Goal: Task Accomplishment & Management: Manage account settings

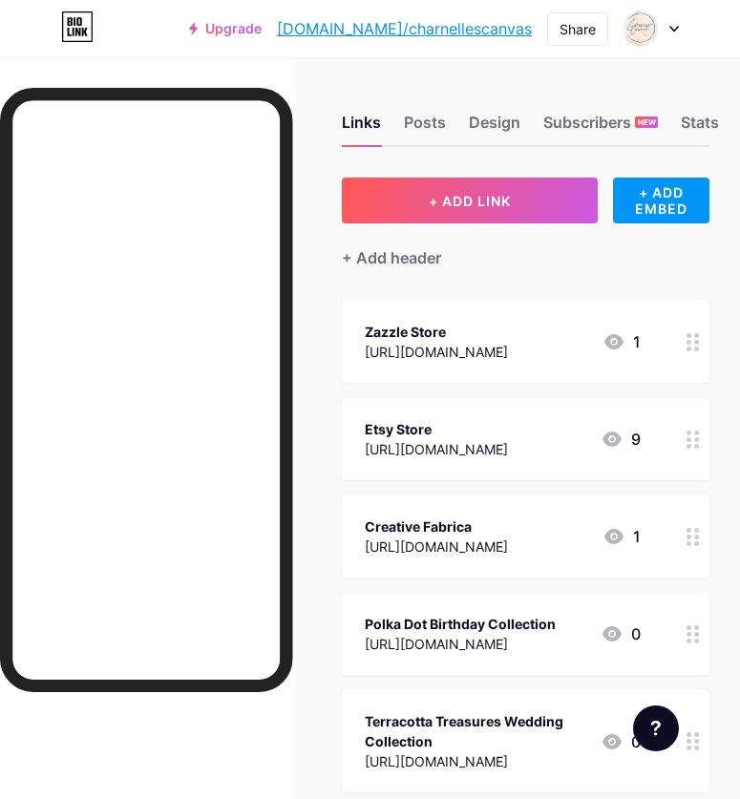
click at [675, 33] on div at bounding box center [651, 28] width 55 height 34
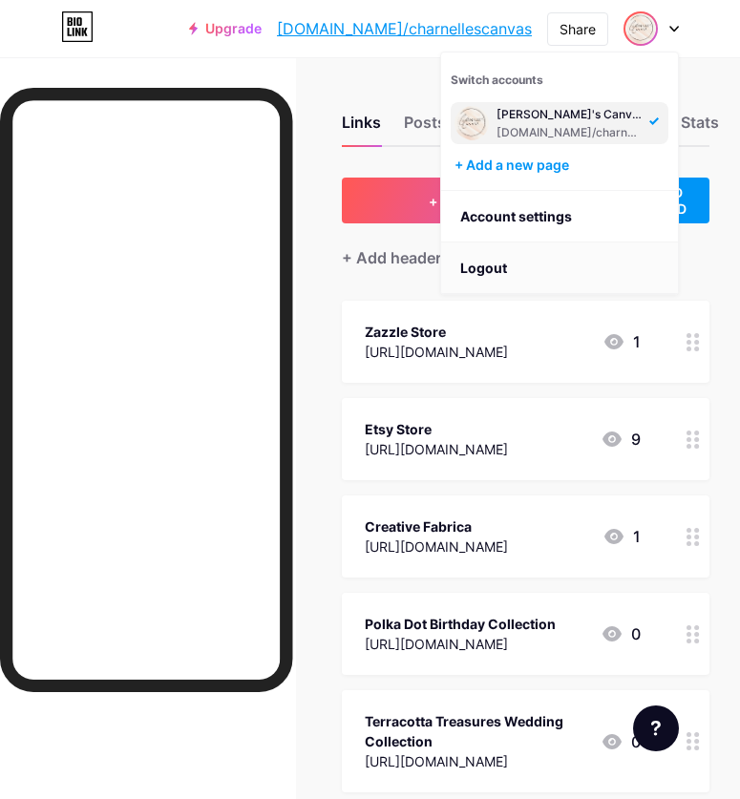
click at [481, 268] on li "Logout" at bounding box center [559, 269] width 237 height 52
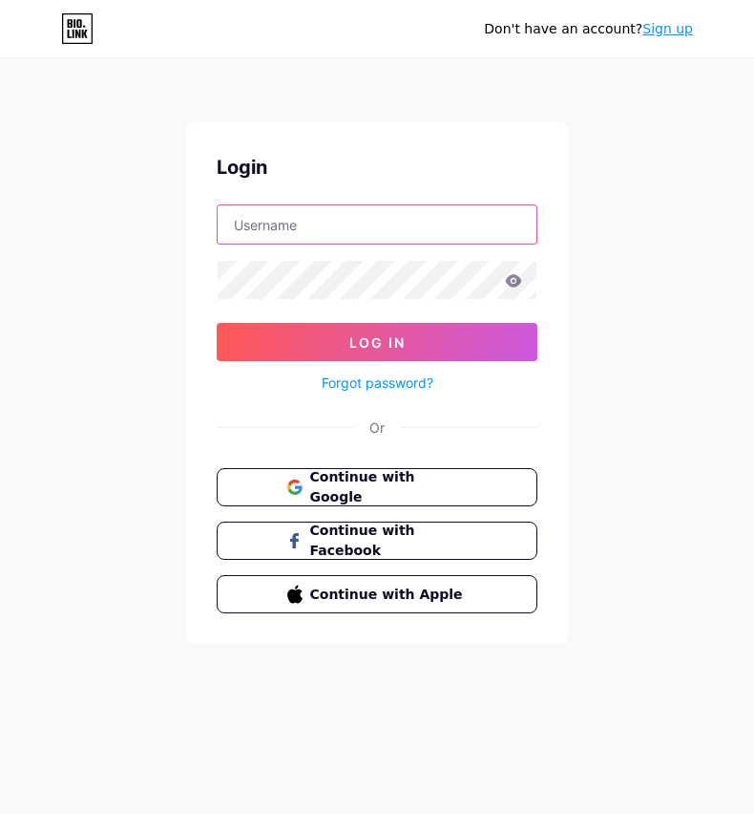
type input "[EMAIL_ADDRESS][DOMAIN_NAME]"
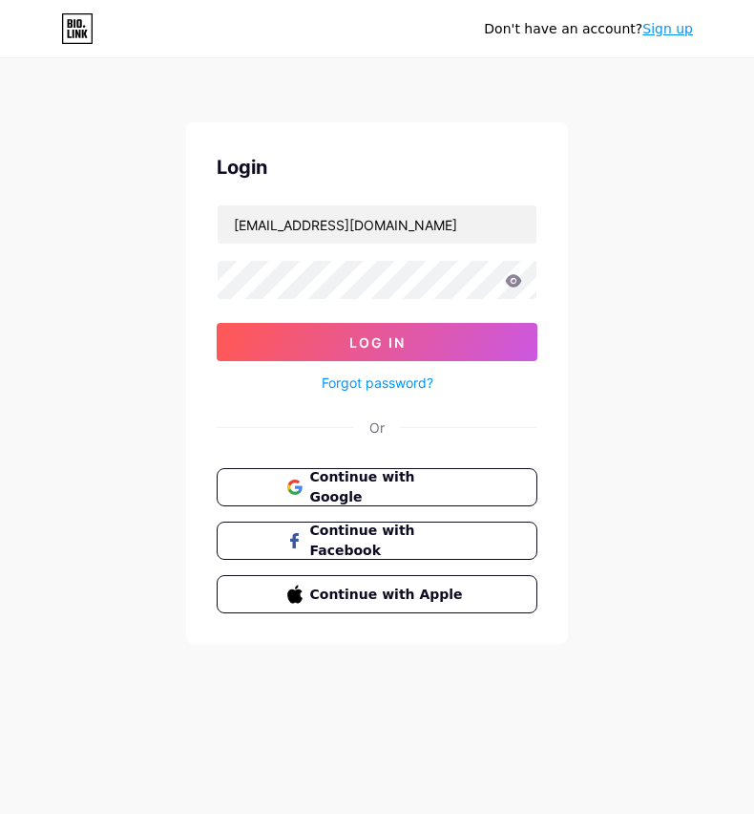
click at [510, 281] on icon at bounding box center [514, 280] width 16 height 12
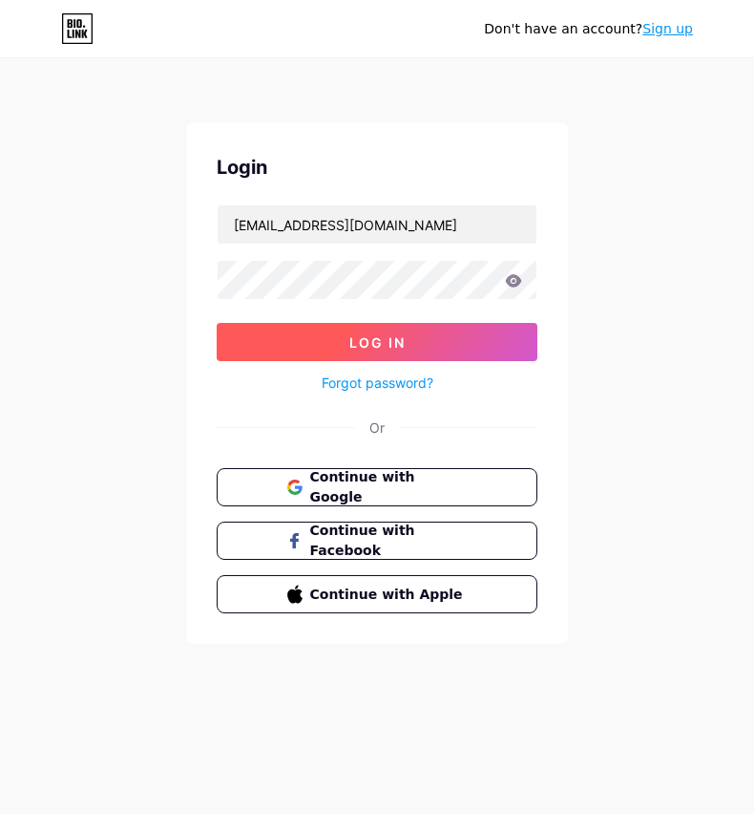
click at [366, 335] on span "Log In" at bounding box center [378, 342] width 56 height 16
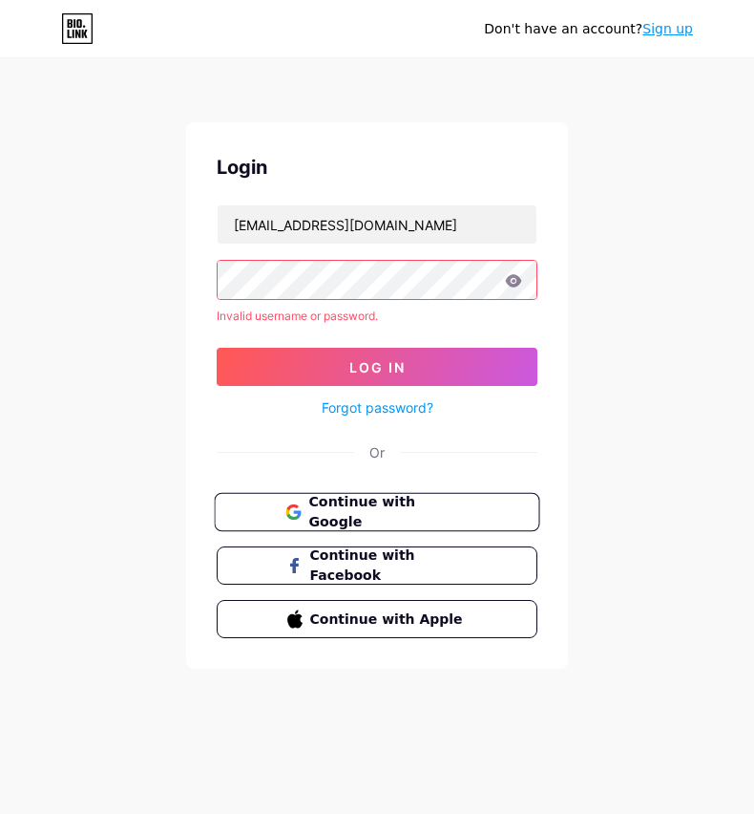
click at [317, 513] on span "Continue with Google" at bounding box center [387, 512] width 159 height 41
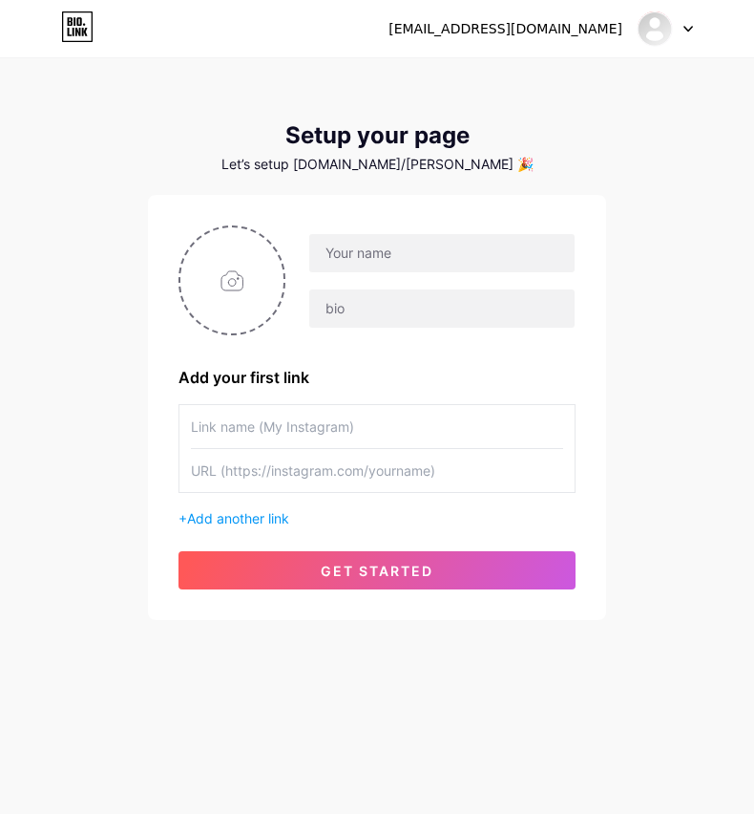
click at [234, 432] on input "text" at bounding box center [377, 426] width 372 height 43
click at [231, 290] on input "file" at bounding box center [231, 280] width 103 height 106
type input "C:\fakepath\7.png"
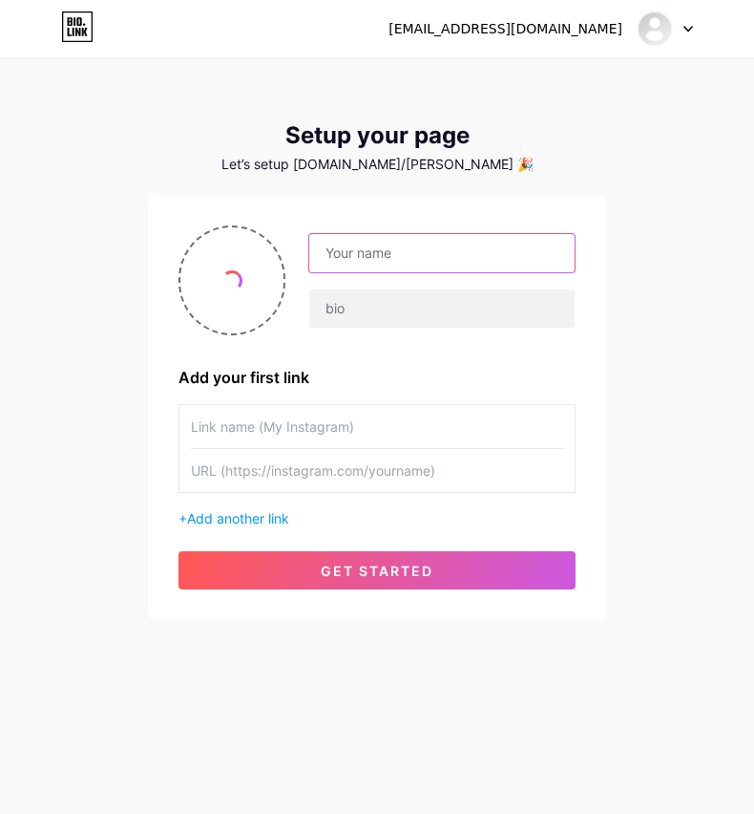
click at [367, 254] on input "text" at bounding box center [441, 253] width 265 height 38
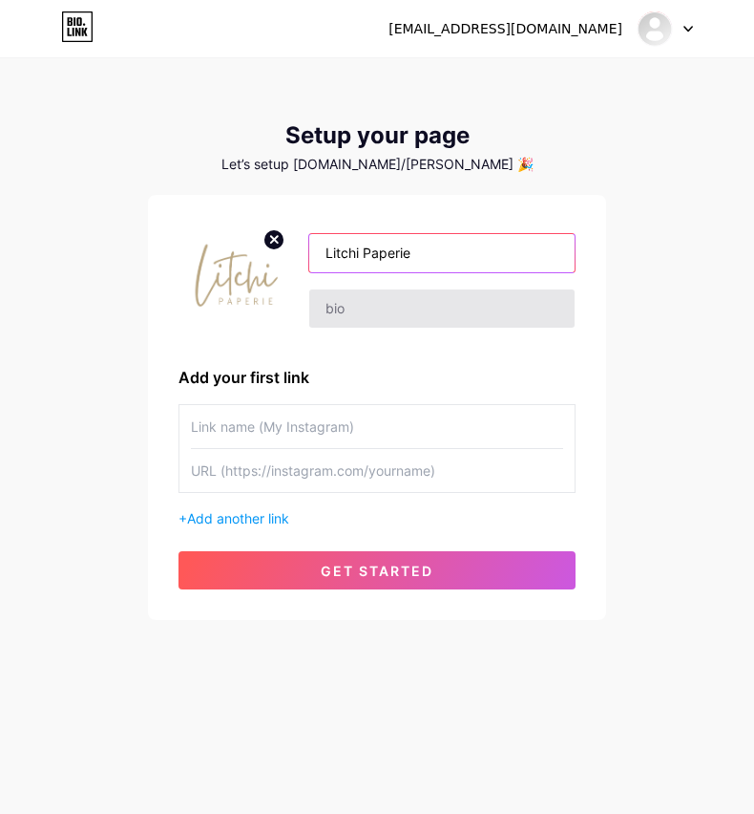
type input "Litchi Paperie"
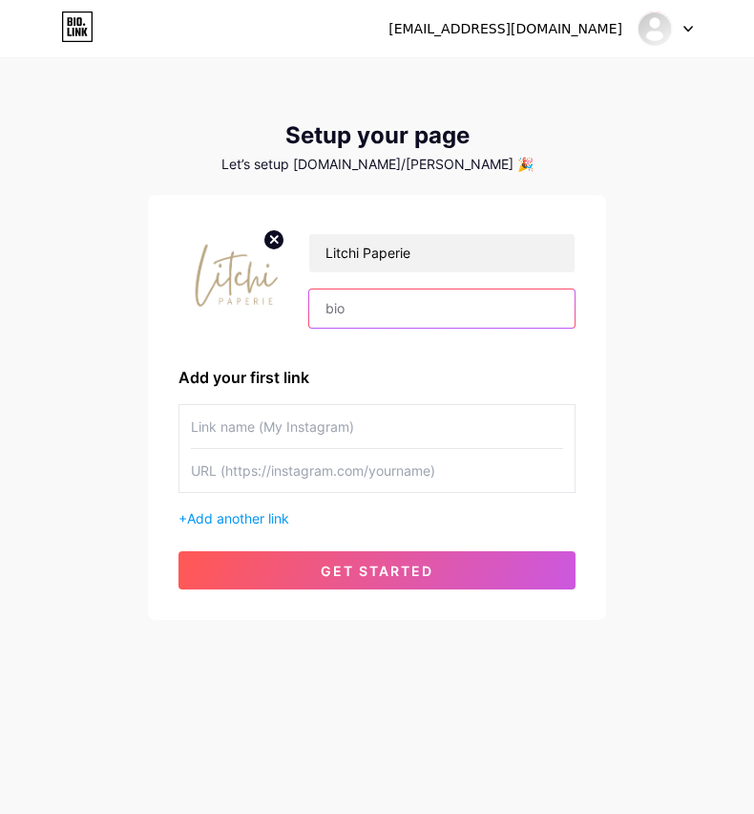
click at [340, 311] on input "text" at bounding box center [441, 308] width 265 height 38
type input "Stationery & Gifts for life's special moments."
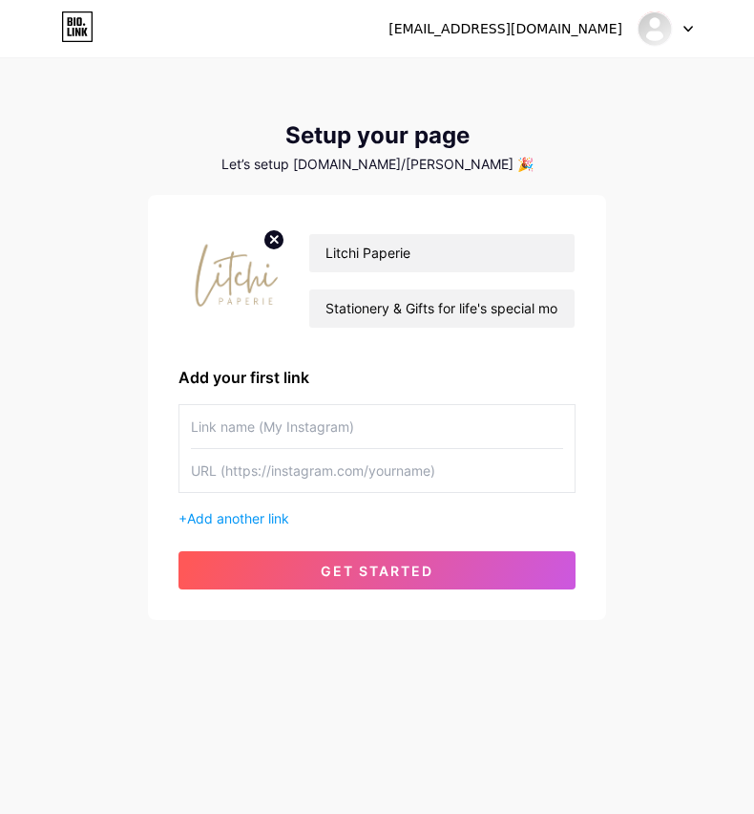
click at [269, 477] on input "text" at bounding box center [377, 470] width 372 height 43
paste input "https://buymeacoffee.com/litchipaperie"
type input "https://buymeacoffee.com/litchipaperie"
click at [222, 421] on input "text" at bounding box center [377, 426] width 372 height 43
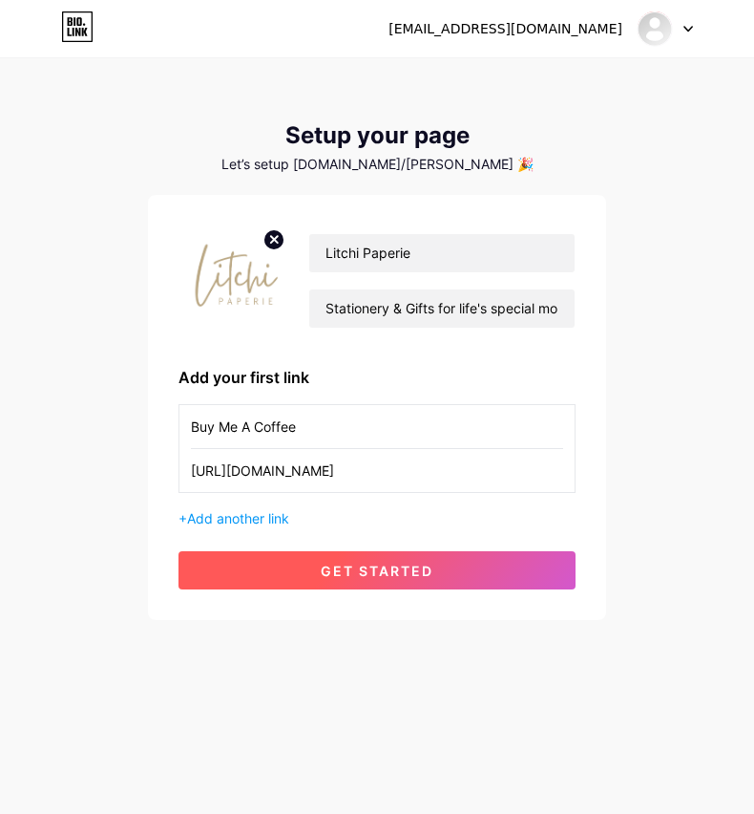
type input "Buy Me A Coffee"
click at [223, 567] on button "get started" at bounding box center [377, 570] width 397 height 38
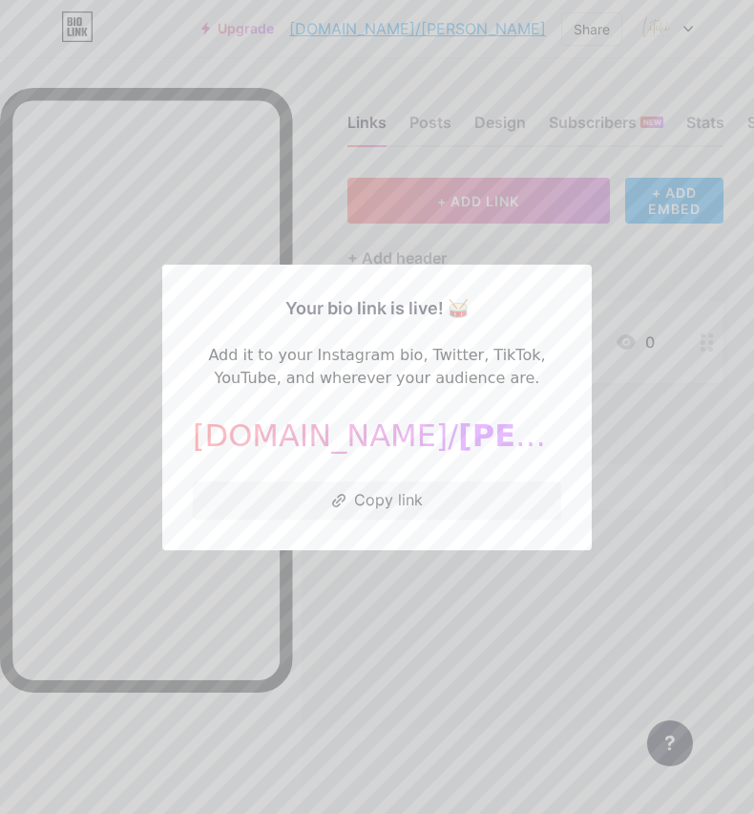
click at [622, 421] on div at bounding box center [377, 407] width 754 height 814
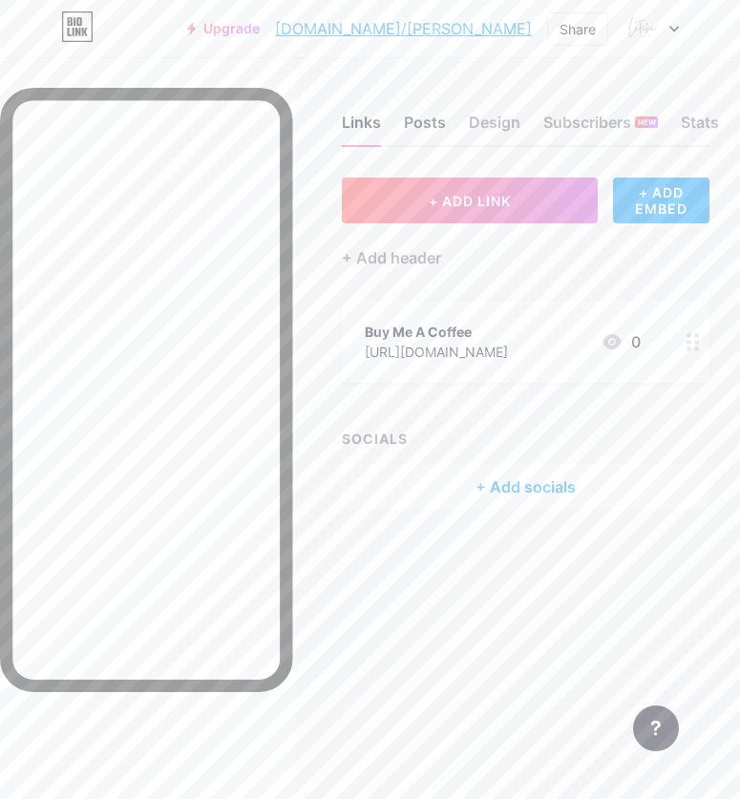
click at [430, 122] on div "Posts" at bounding box center [425, 128] width 42 height 34
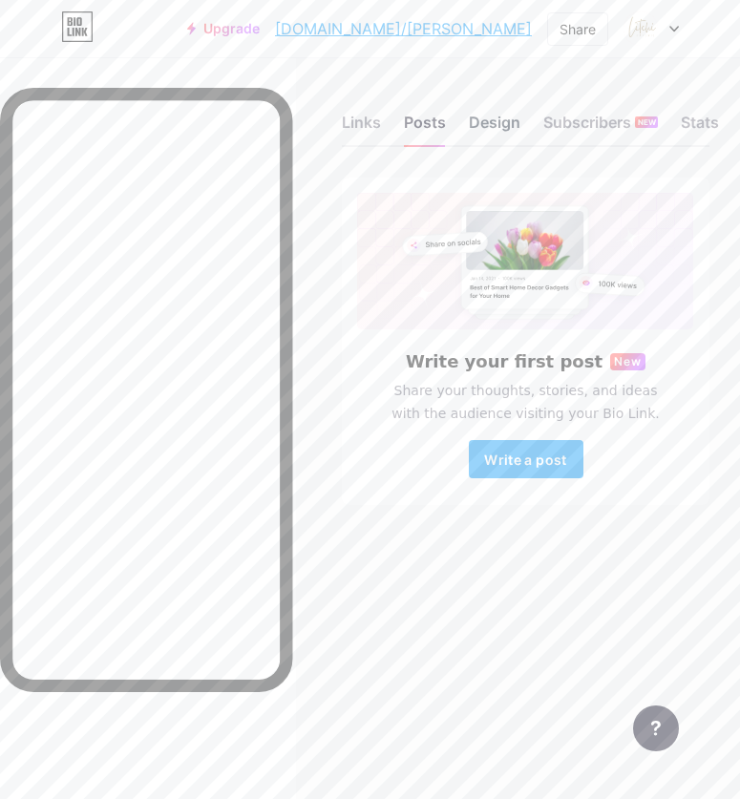
click at [517, 128] on div "Design" at bounding box center [495, 128] width 52 height 34
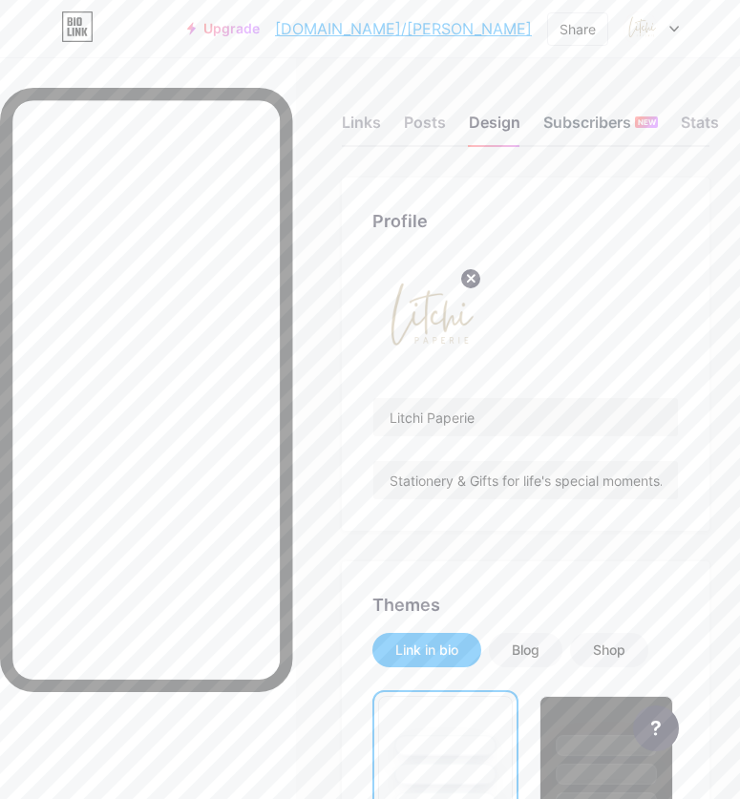
click at [570, 118] on div "Subscribers NEW" at bounding box center [600, 128] width 115 height 34
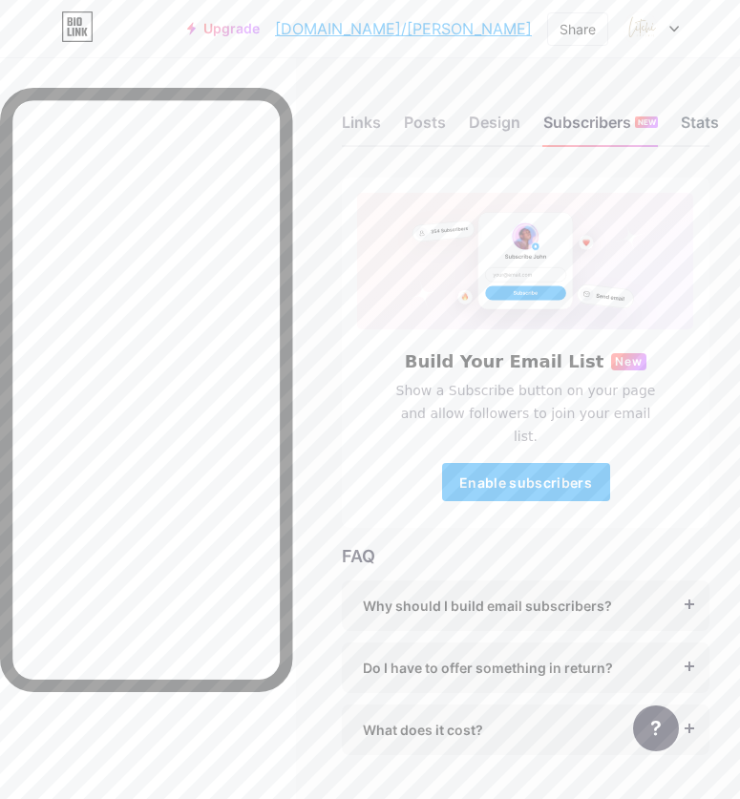
click at [698, 125] on div "Stats" at bounding box center [700, 128] width 38 height 34
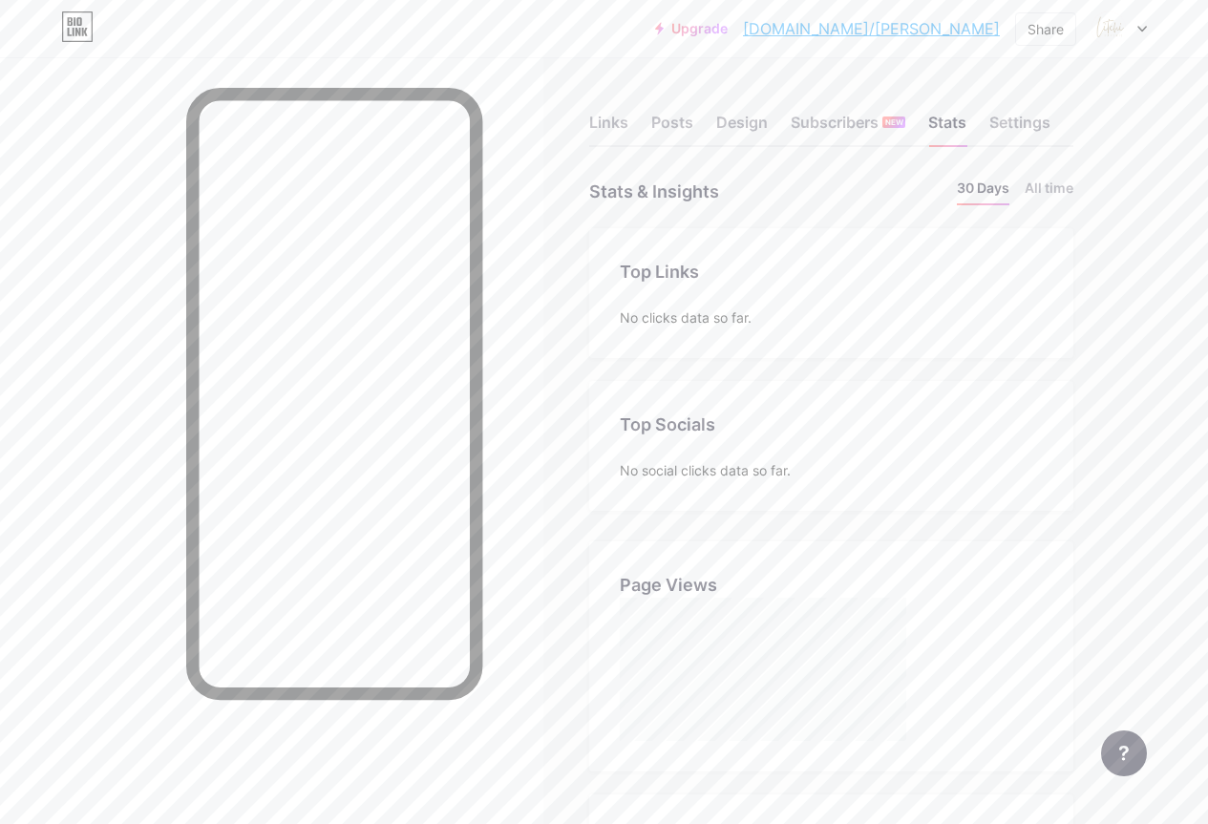
click at [753, 24] on div at bounding box center [1118, 28] width 55 height 34
click at [753, 220] on link "Account settings" at bounding box center [1027, 217] width 237 height 52
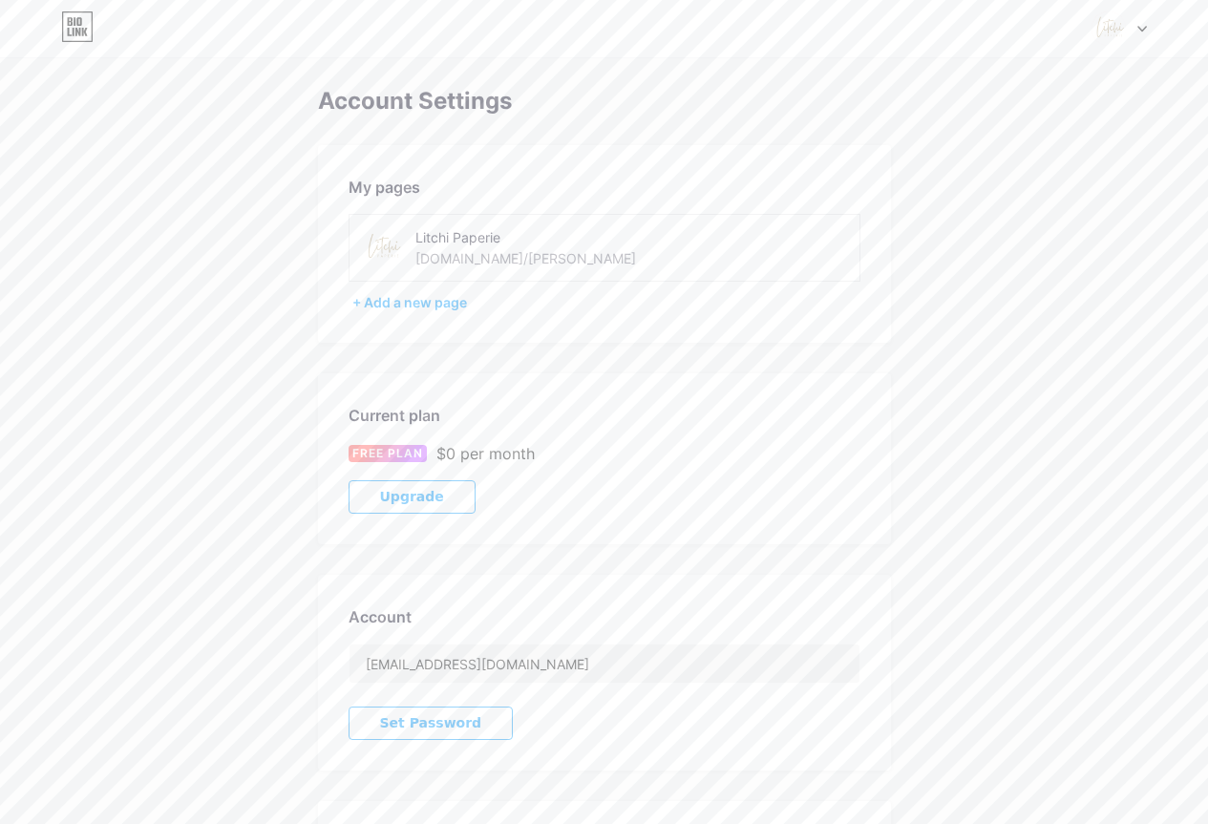
click at [534, 253] on div "Litchi Paperie bio.link/charnell" at bounding box center [550, 247] width 270 height 43
click at [503, 254] on div "bio.link/charnell" at bounding box center [525, 258] width 221 height 20
click at [481, 255] on div "bio.link/charnell" at bounding box center [525, 258] width 221 height 20
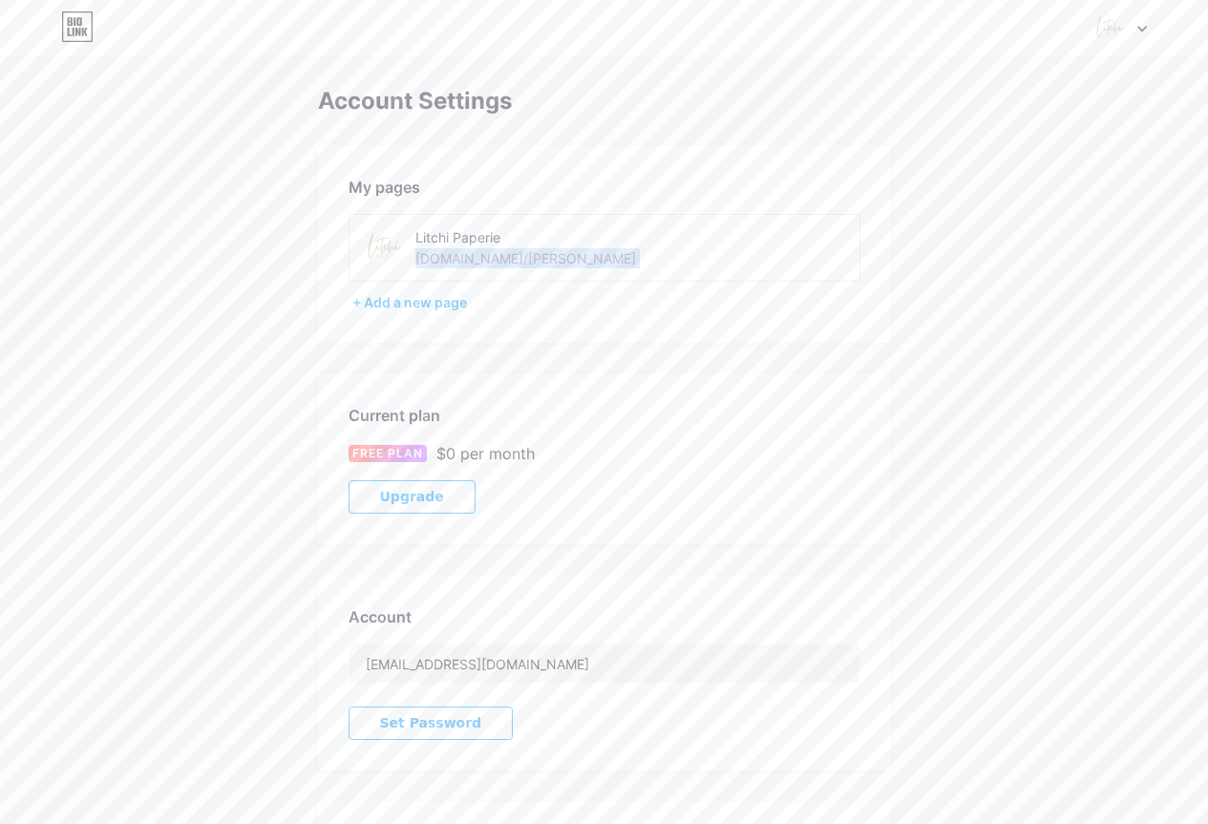
click at [481, 255] on div "bio.link/charnell" at bounding box center [525, 258] width 221 height 20
click at [392, 240] on img at bounding box center [382, 247] width 43 height 43
click at [753, 27] on icon at bounding box center [1142, 29] width 8 height 5
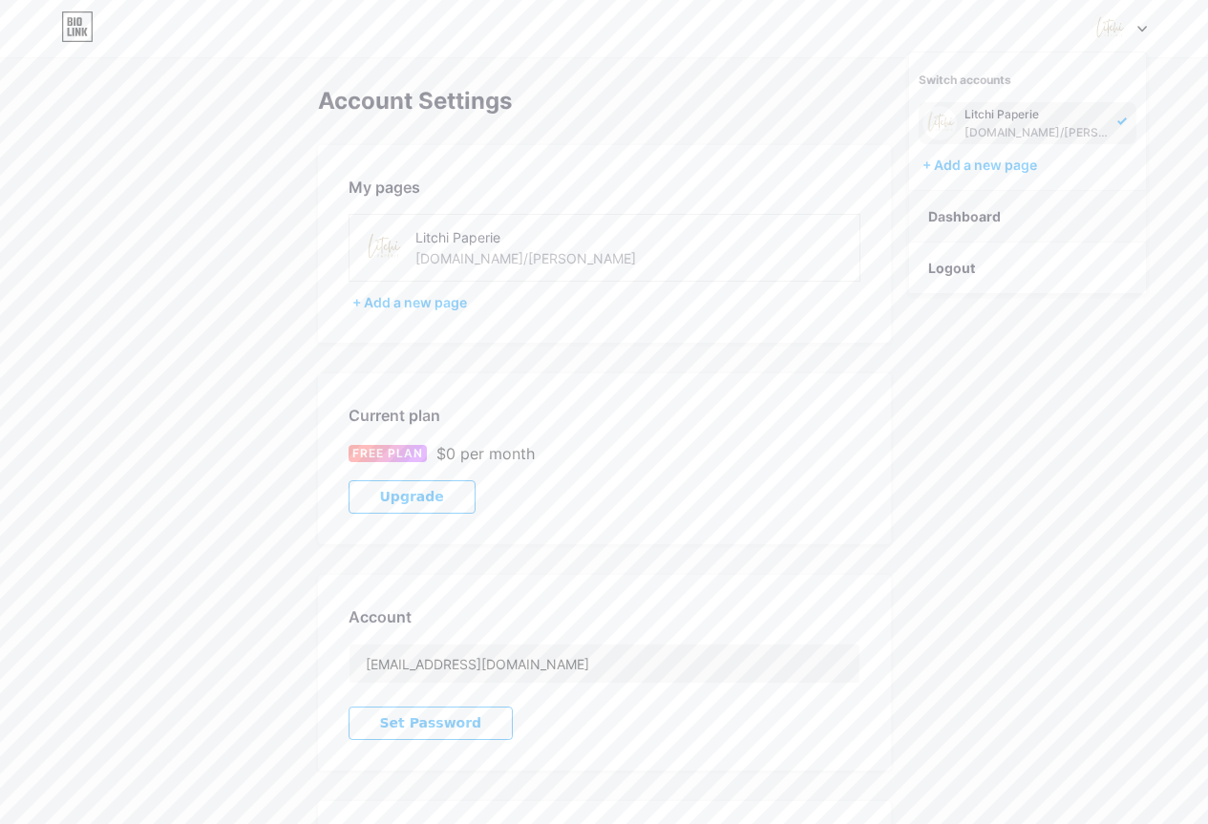
click at [753, 224] on link "Dashboard" at bounding box center [1027, 217] width 237 height 52
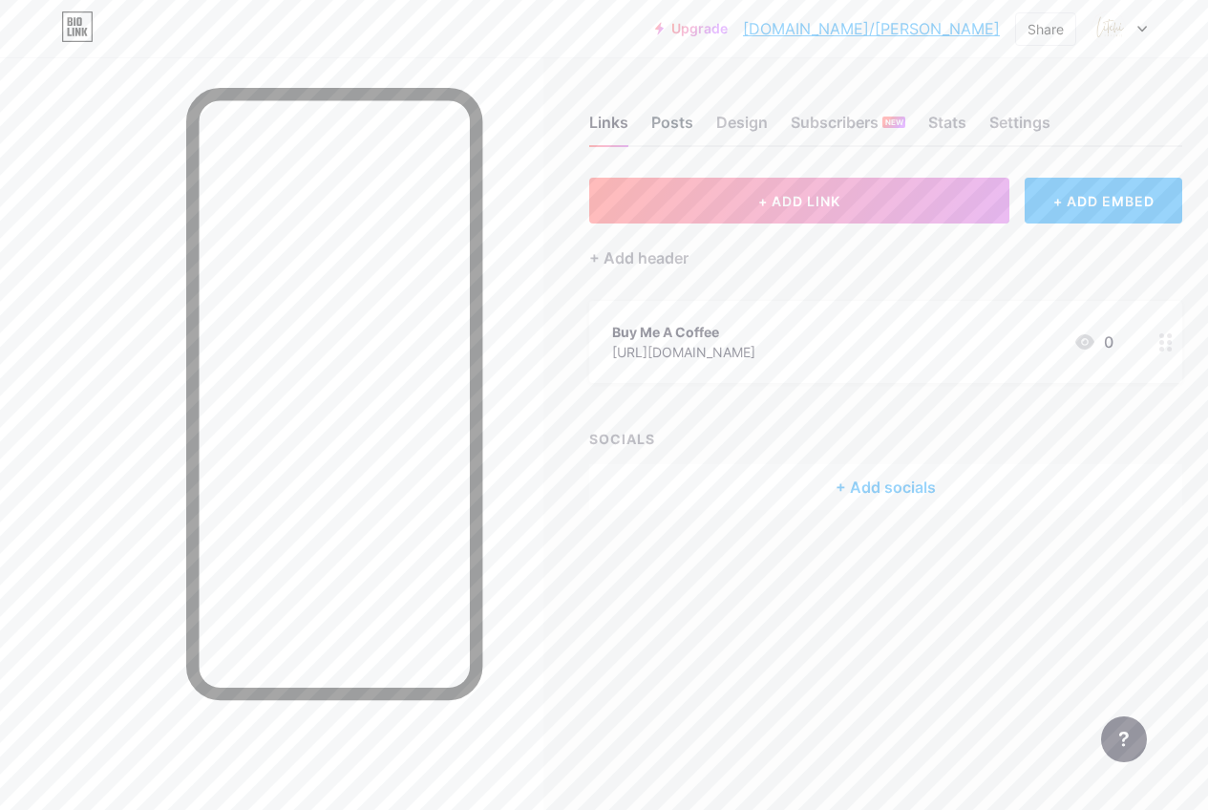
click at [678, 116] on div "Posts" at bounding box center [672, 128] width 42 height 34
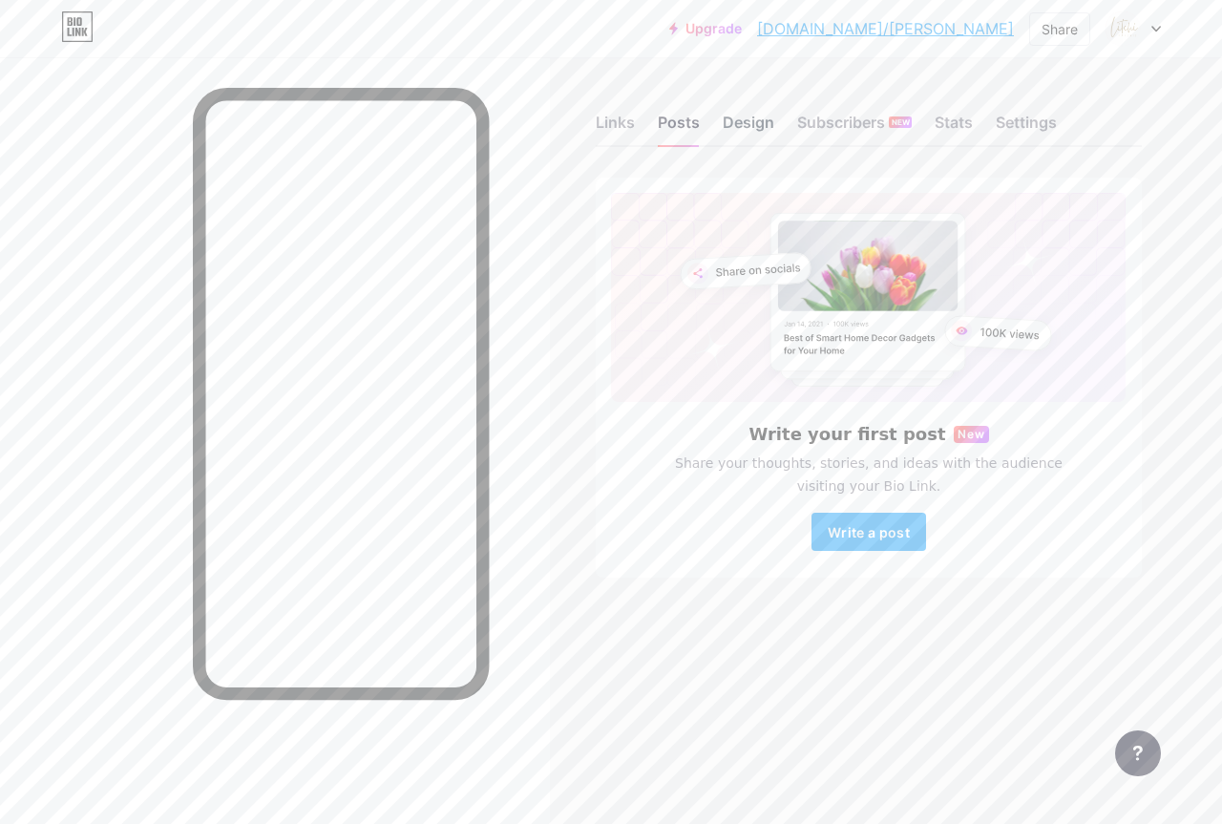
click at [753, 116] on div "Design" at bounding box center [749, 128] width 52 height 34
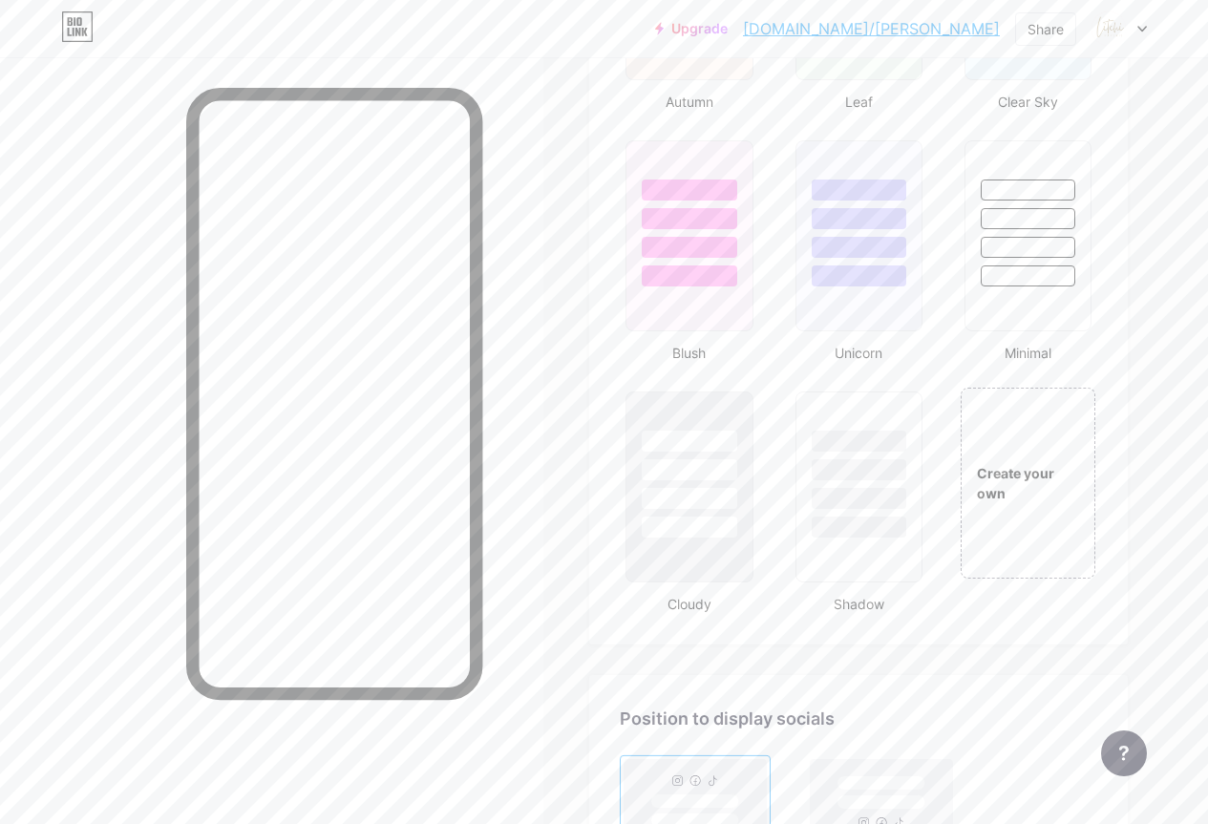
scroll to position [1847, 0]
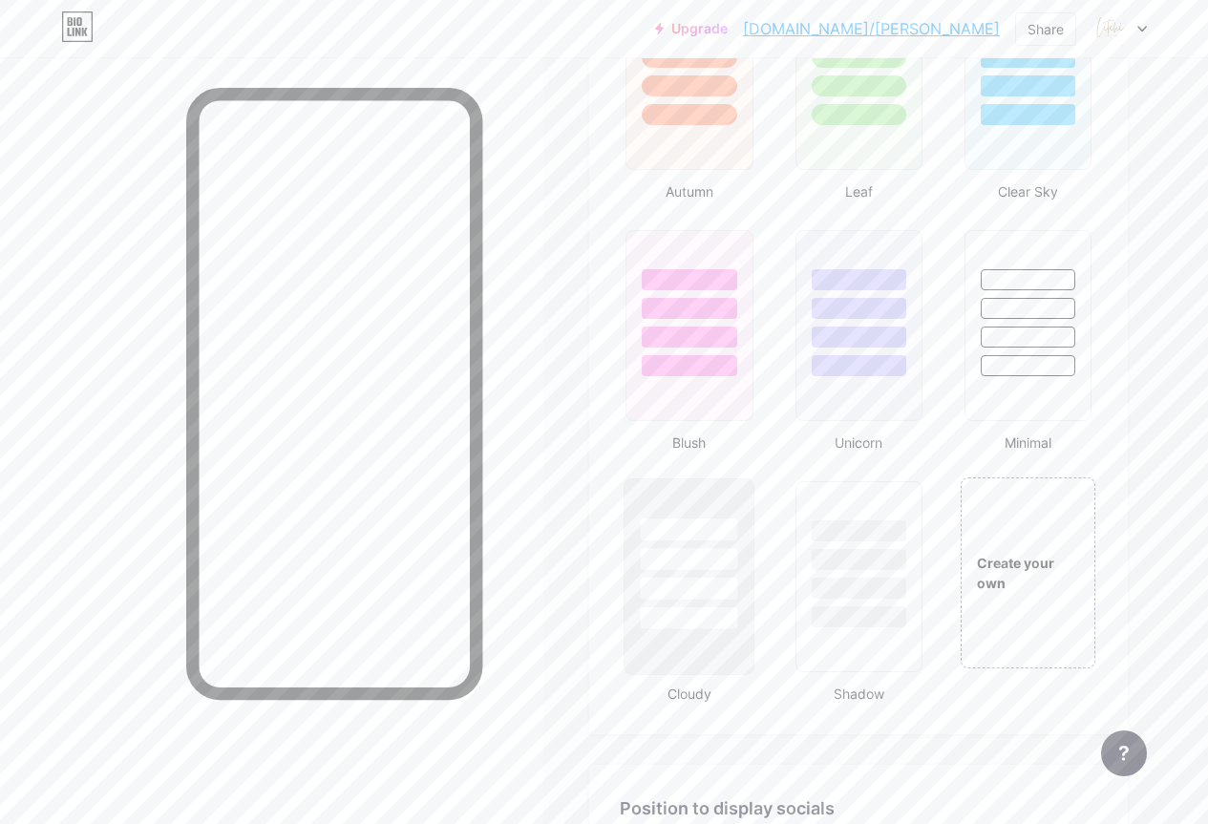
click at [721, 563] on div at bounding box center [689, 559] width 97 height 22
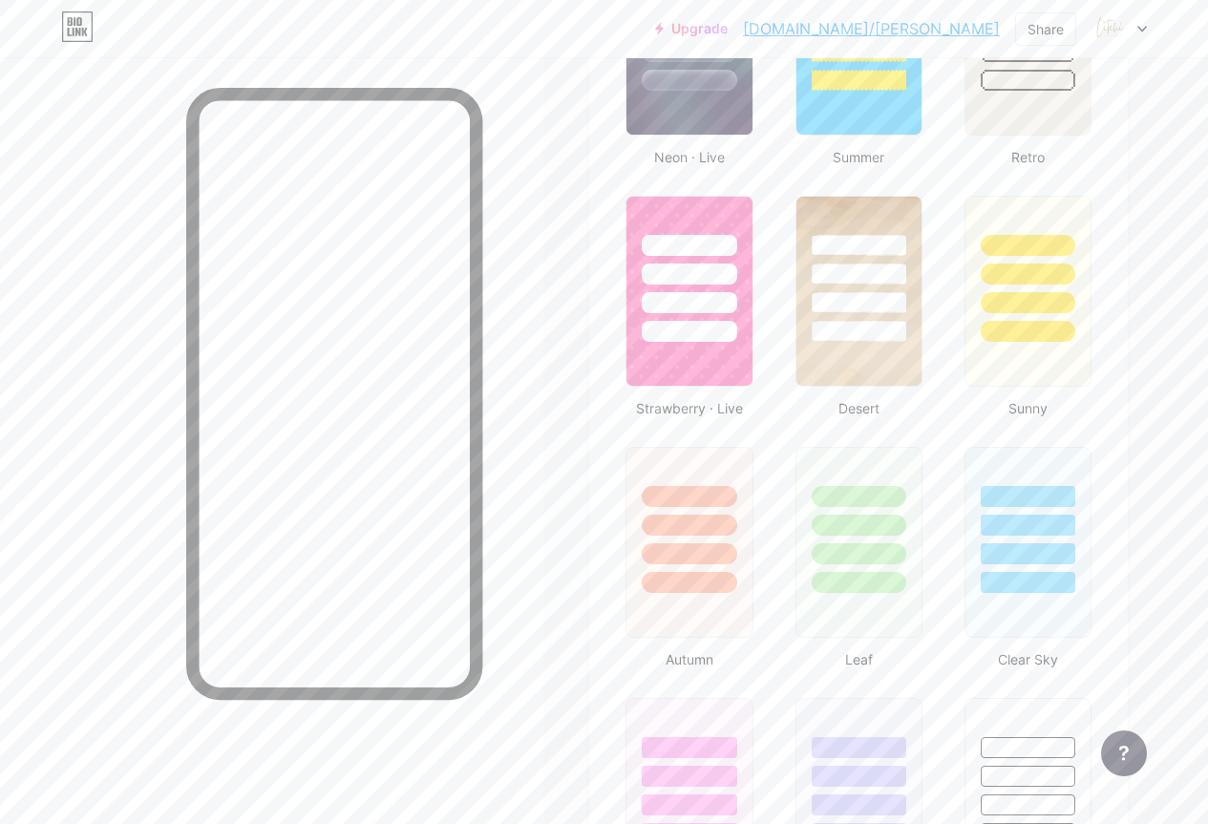
scroll to position [1369, 0]
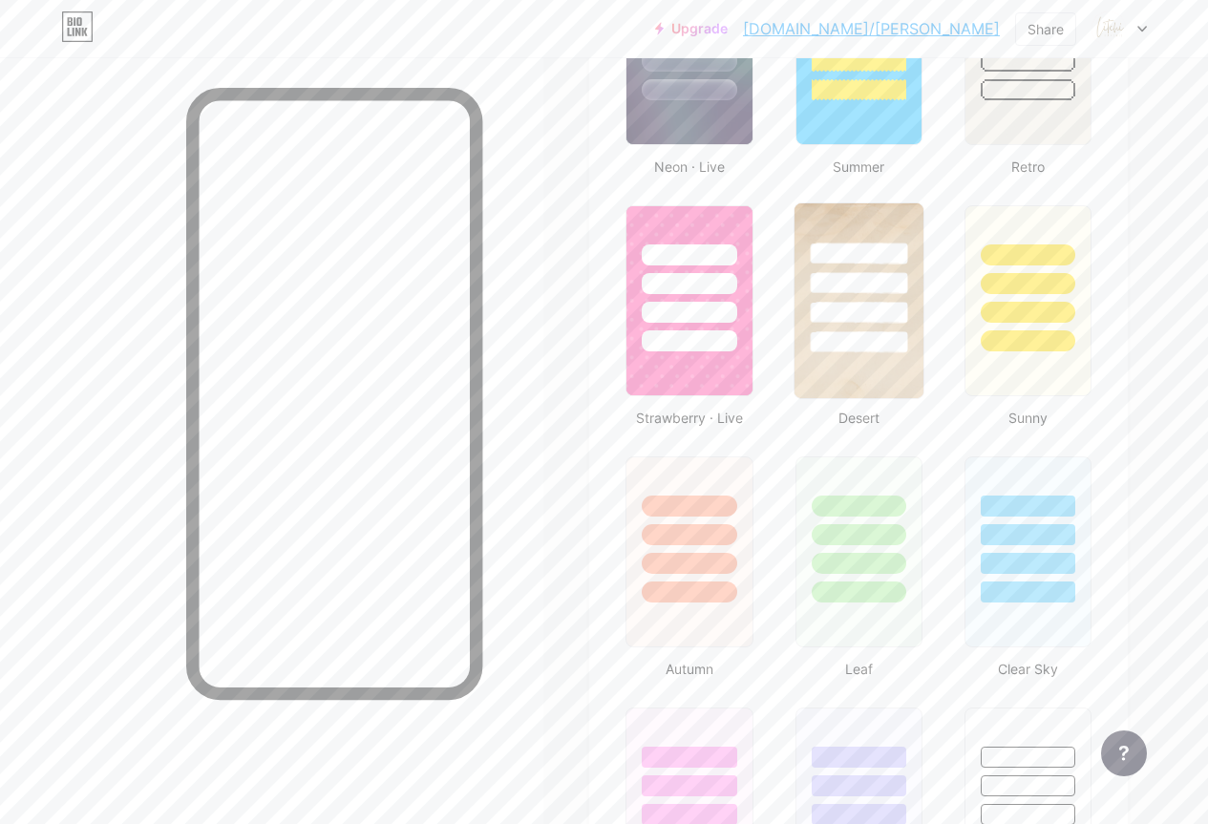
click at [753, 366] on img at bounding box center [858, 300] width 129 height 195
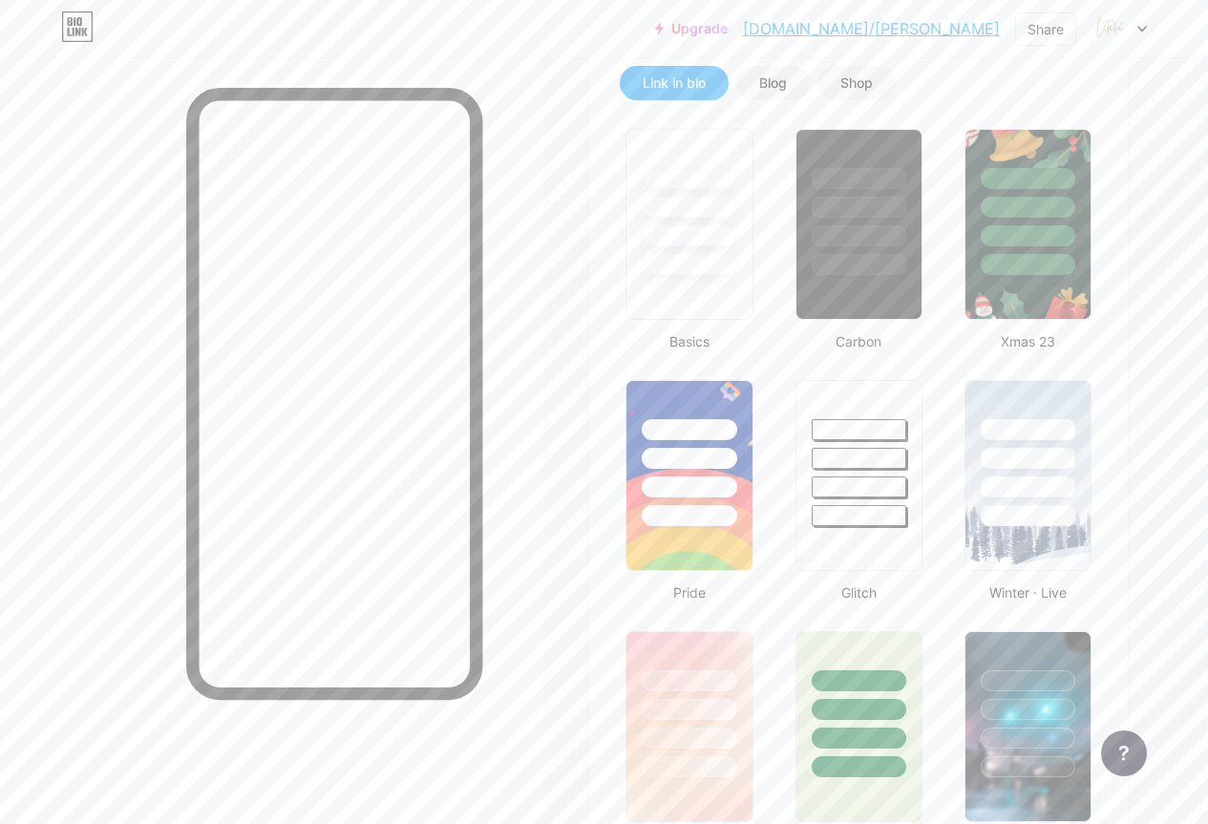
scroll to position [223, 0]
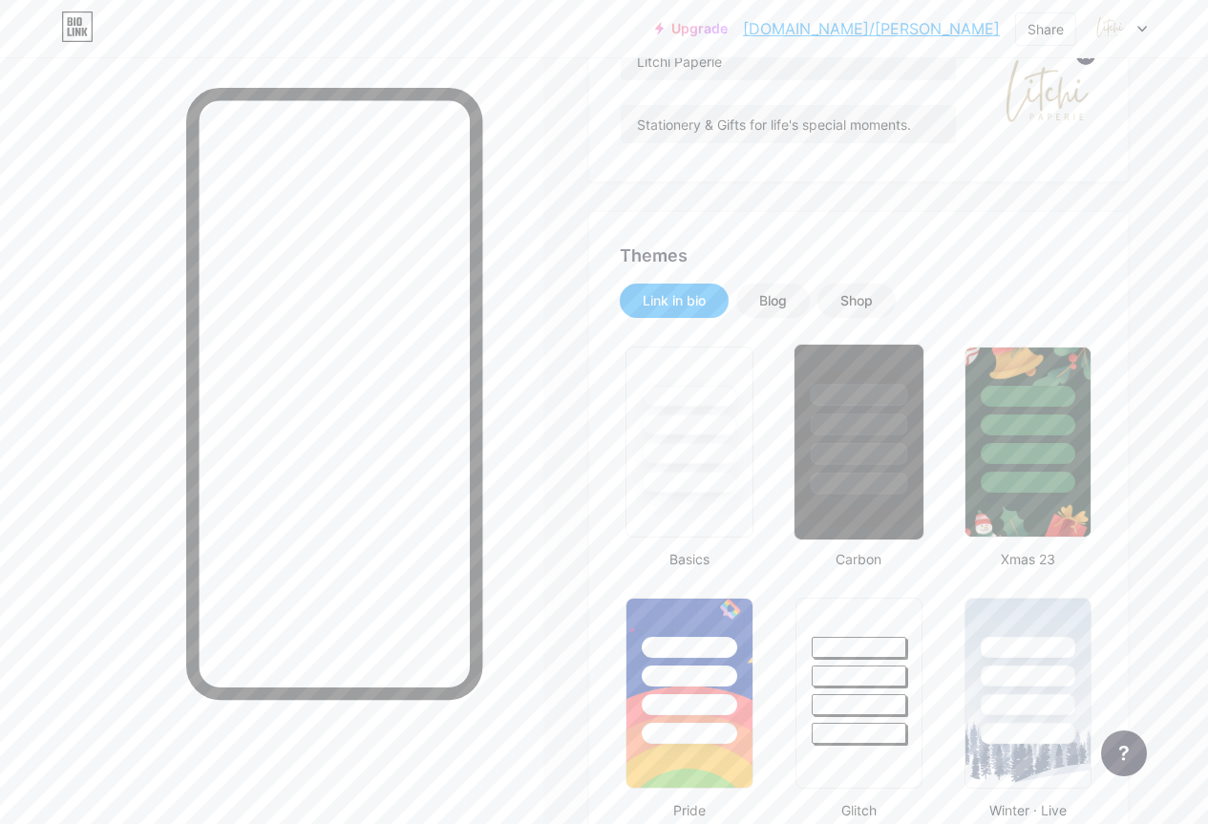
click at [753, 413] on div at bounding box center [858, 420] width 129 height 150
click at [702, 434] on div at bounding box center [689, 424] width 97 height 22
click at [753, 302] on div "Blog" at bounding box center [773, 300] width 28 height 19
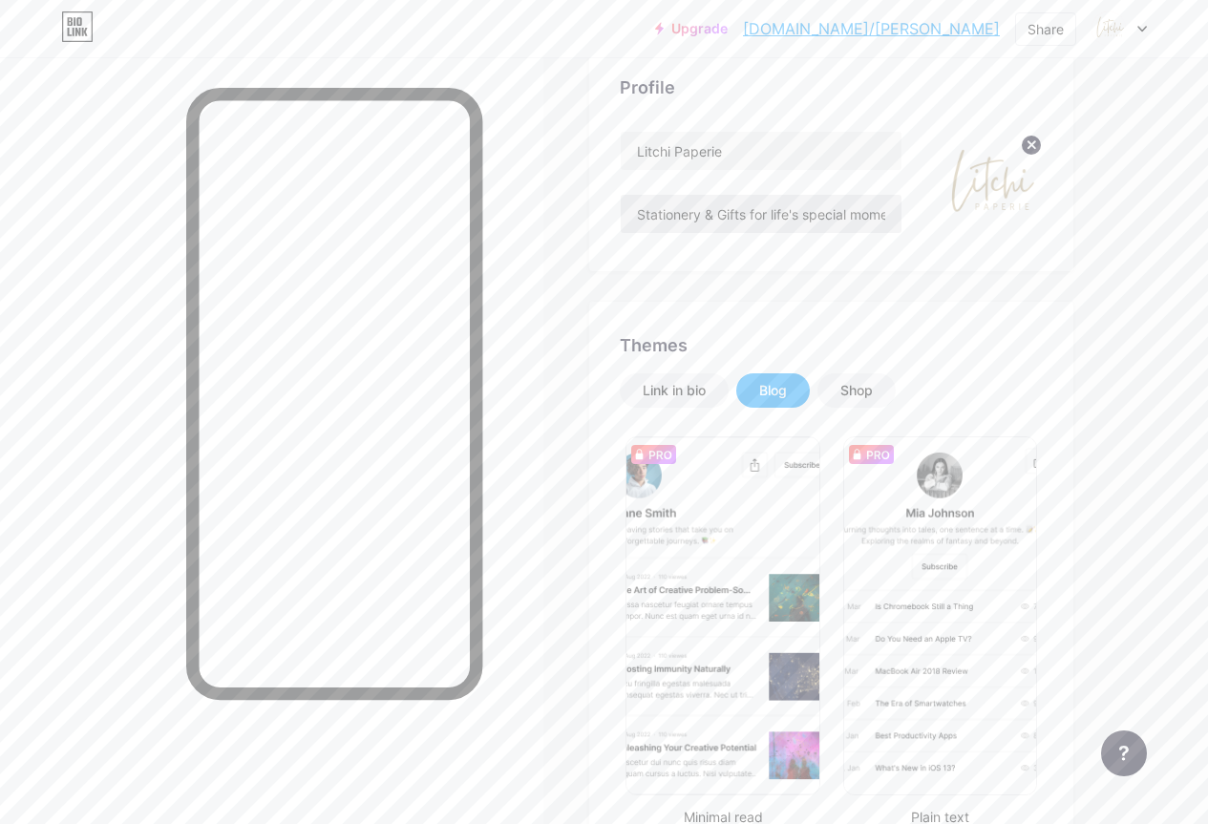
scroll to position [103, 0]
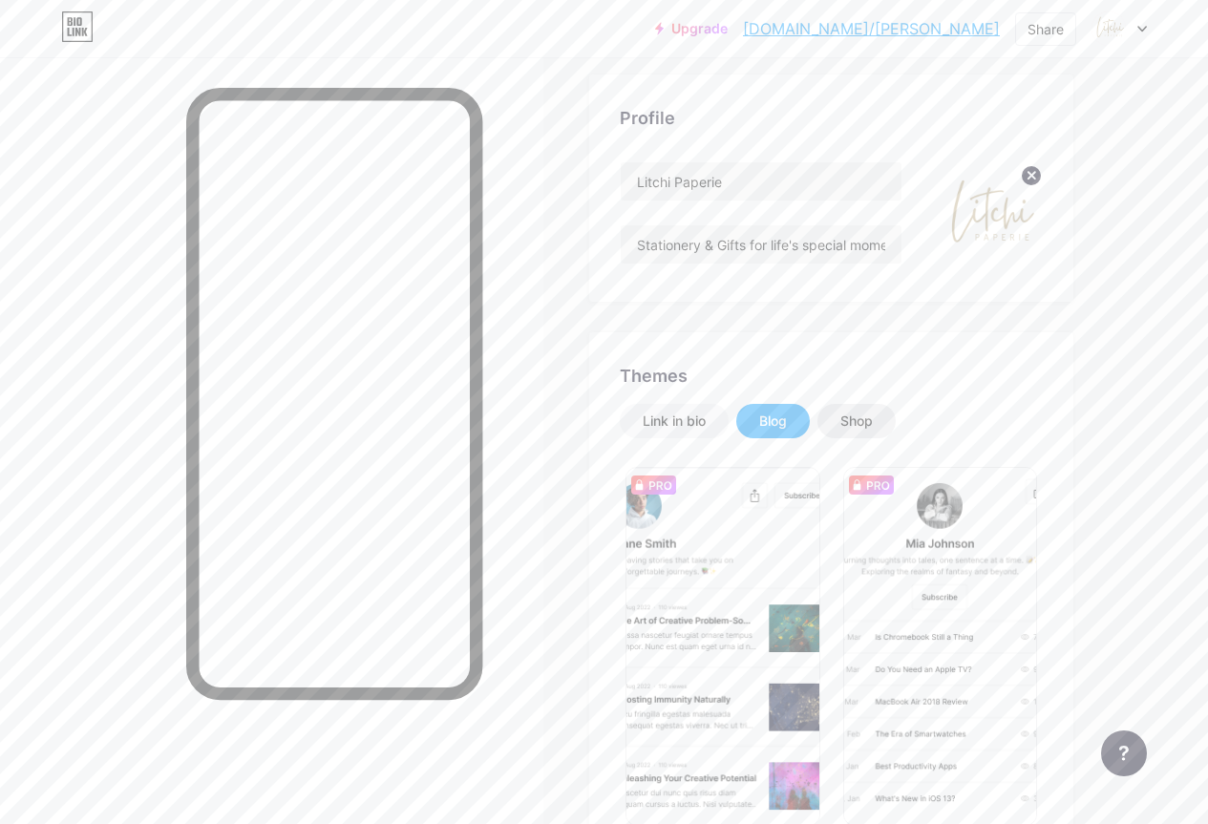
click at [753, 420] on div "Shop" at bounding box center [856, 421] width 32 height 19
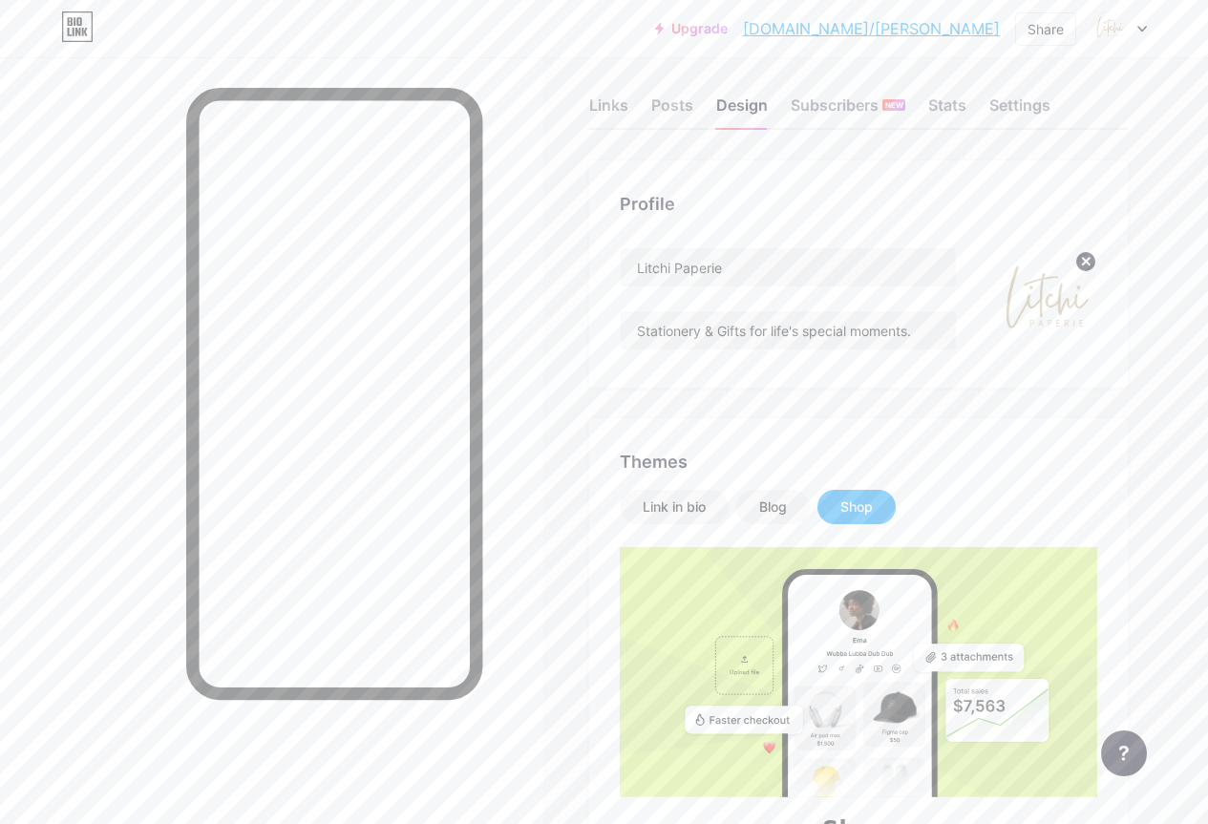
scroll to position [0, 0]
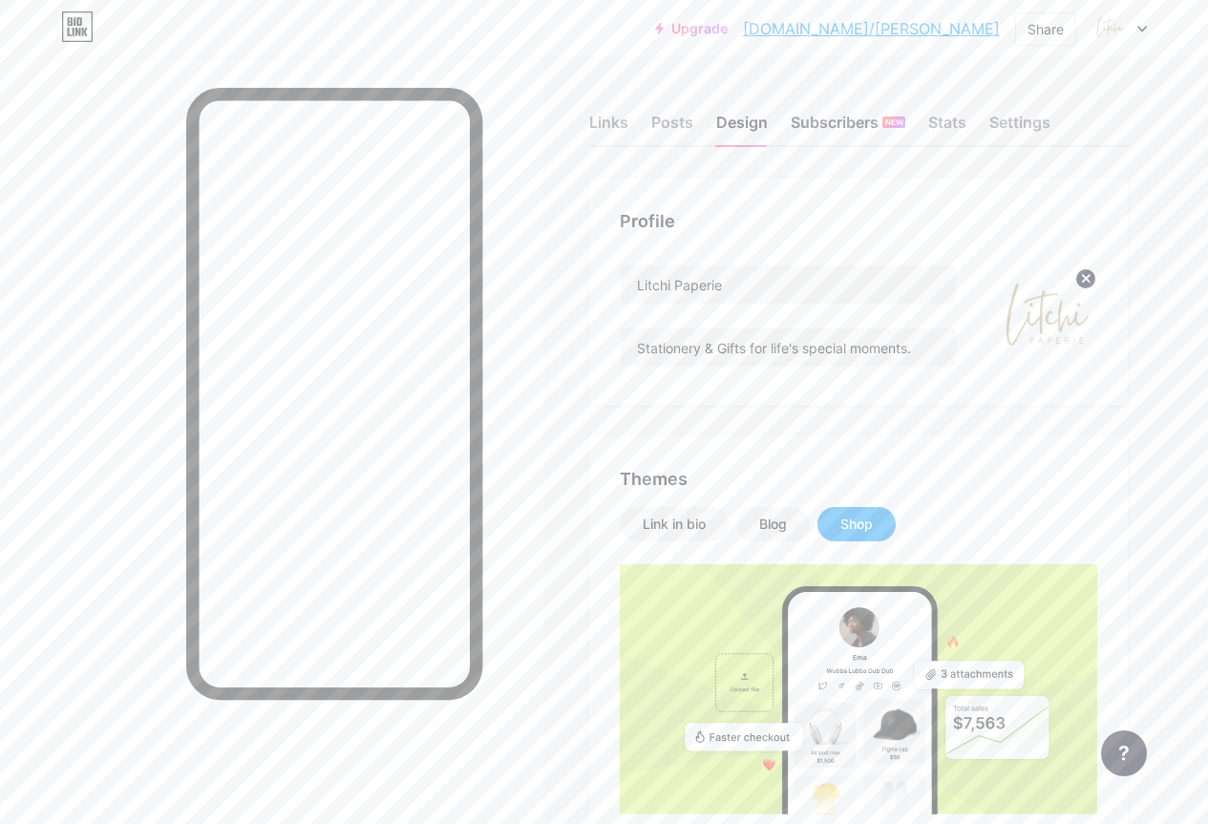
click at [753, 131] on div "Subscribers NEW" at bounding box center [848, 128] width 115 height 34
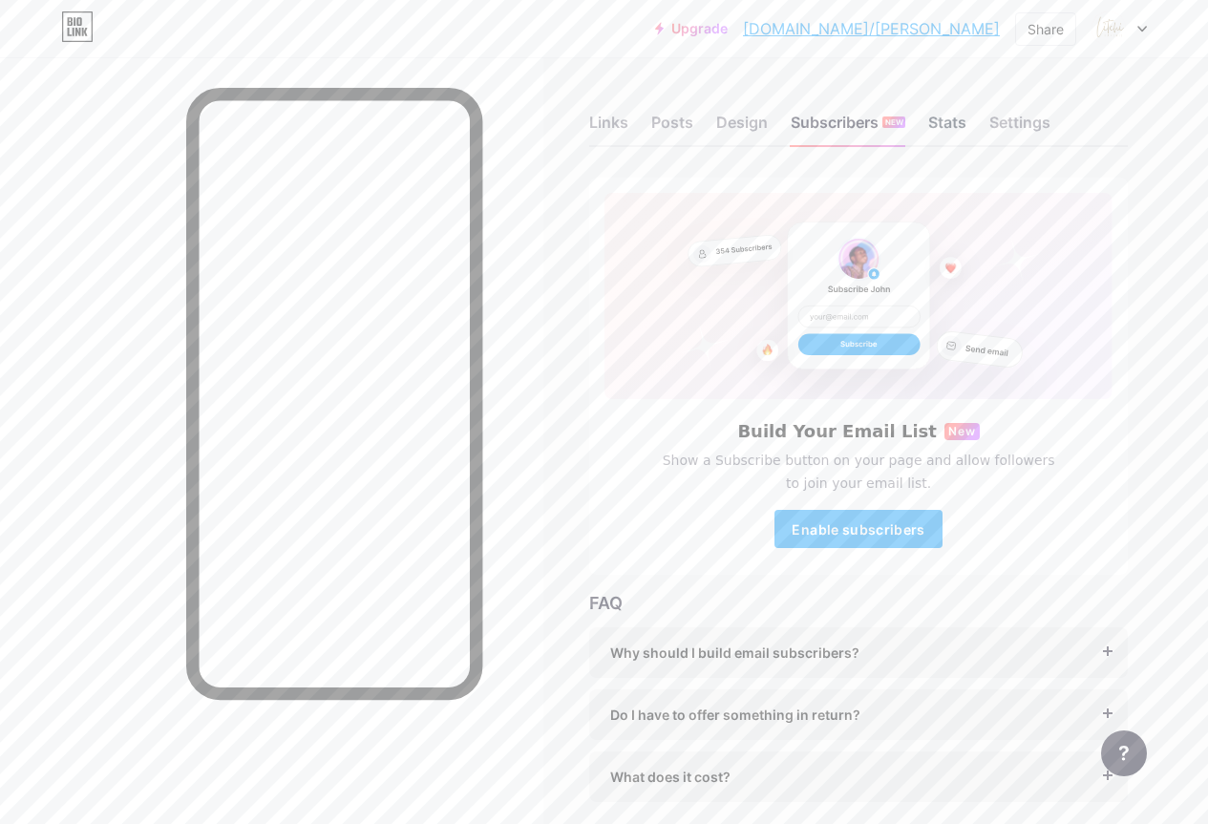
click at [753, 120] on div "Stats" at bounding box center [947, 128] width 38 height 34
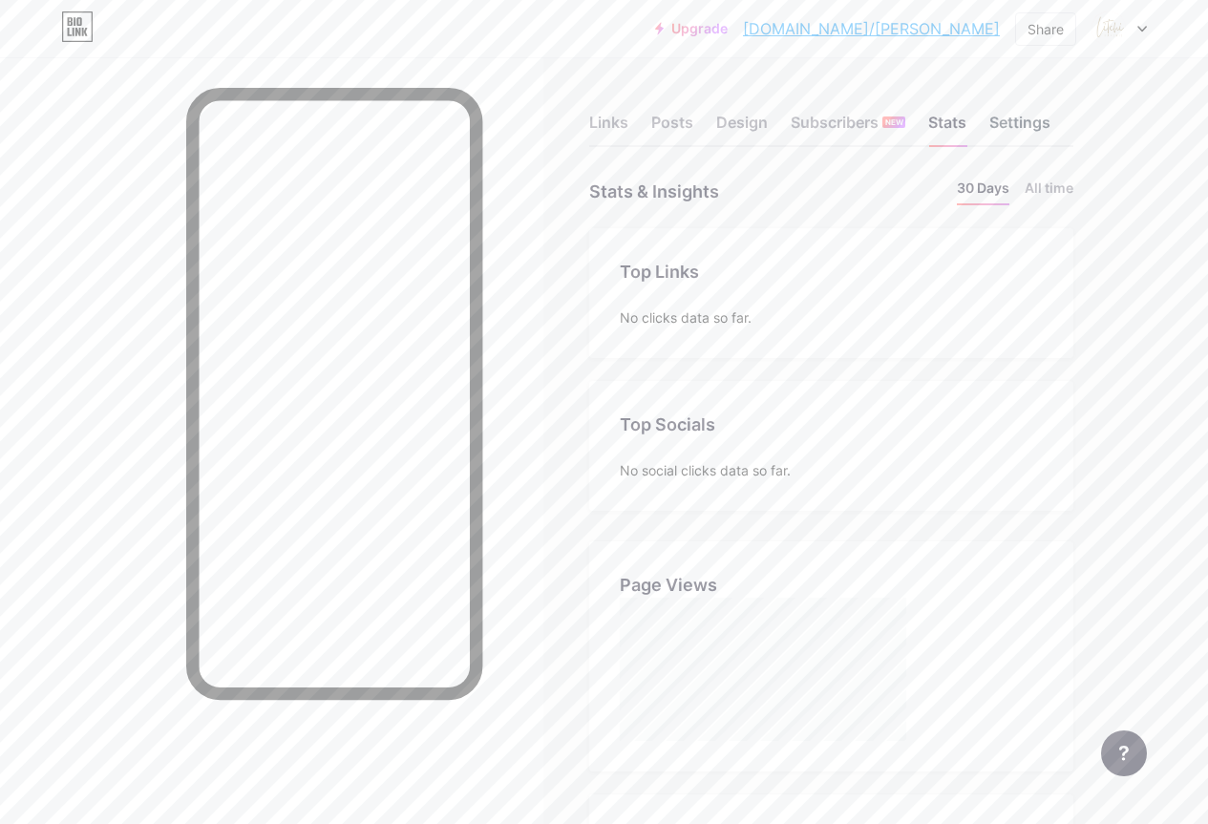
click at [753, 122] on div "Settings" at bounding box center [1019, 128] width 61 height 34
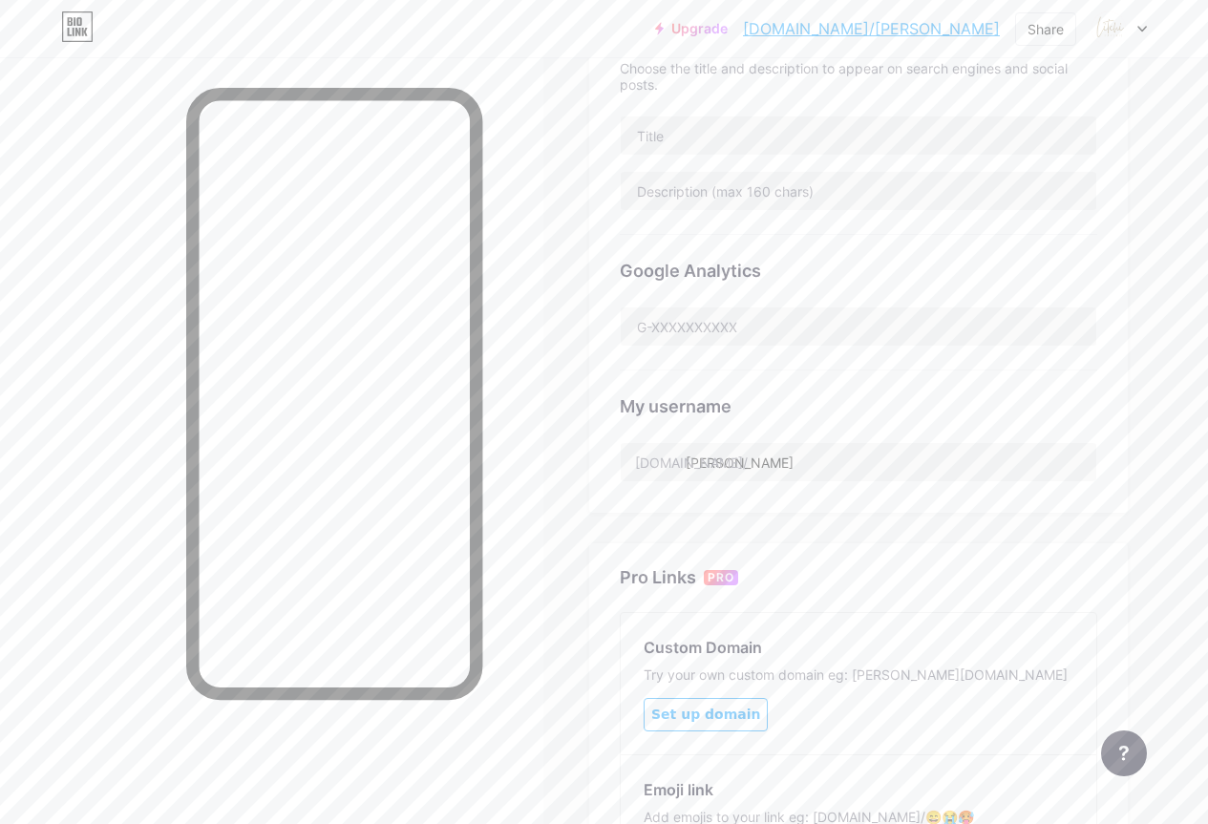
scroll to position [477, 0]
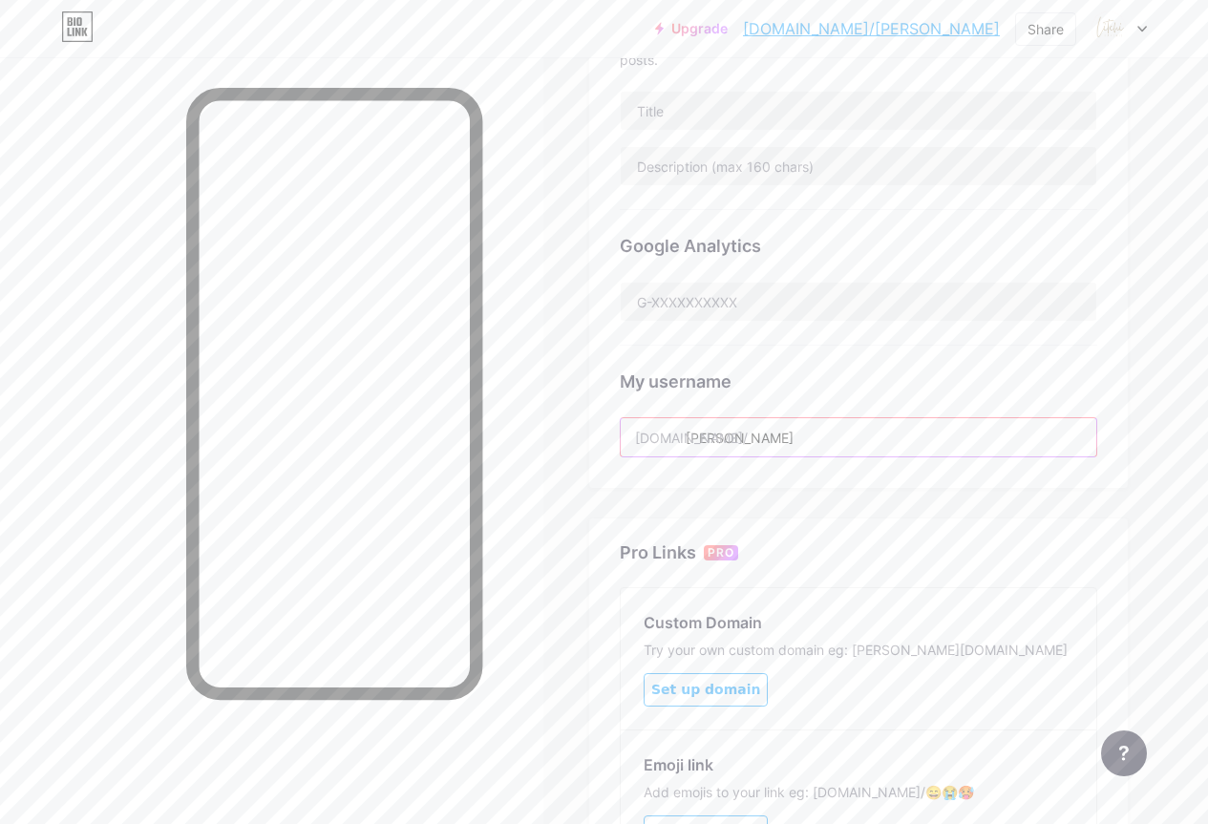
click at [753, 438] on input "charnell" at bounding box center [859, 437] width 476 height 38
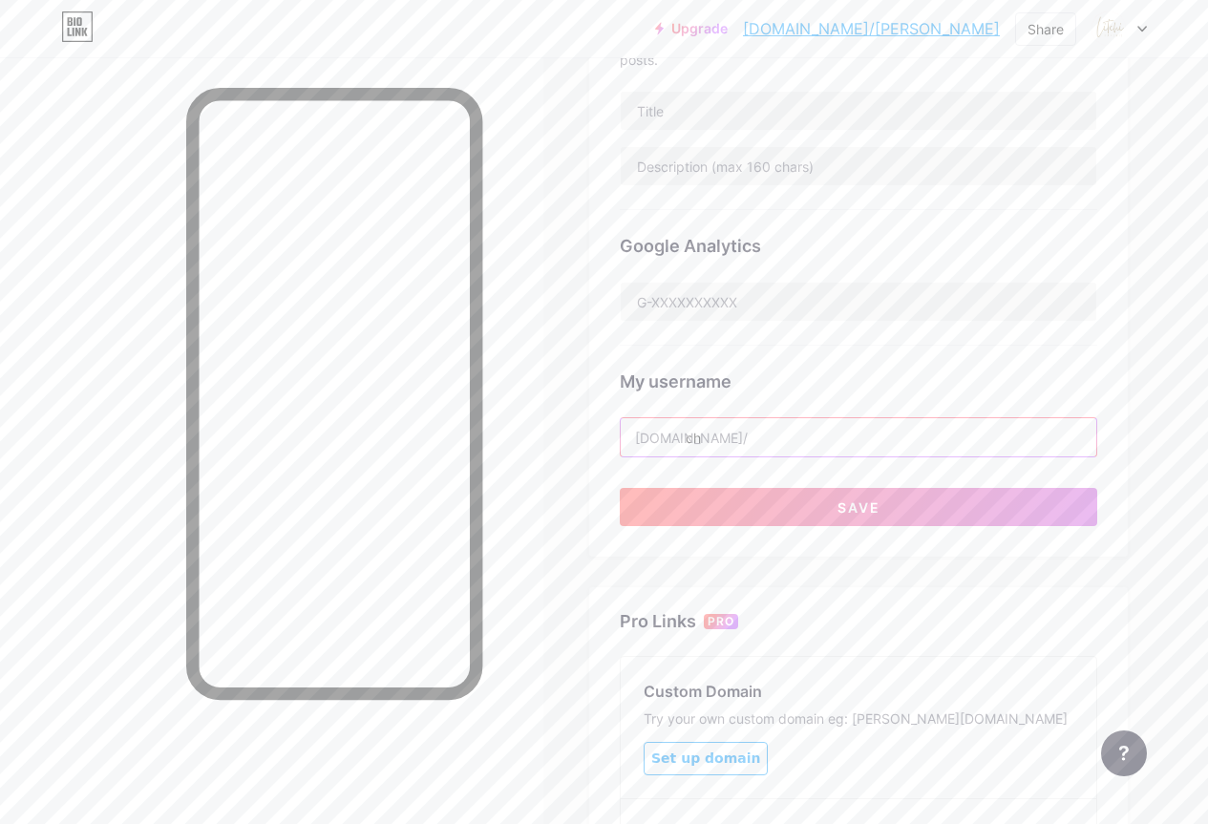
type input "c"
type input "litchipaperie"
click at [666, 506] on button "Save" at bounding box center [858, 507] width 477 height 38
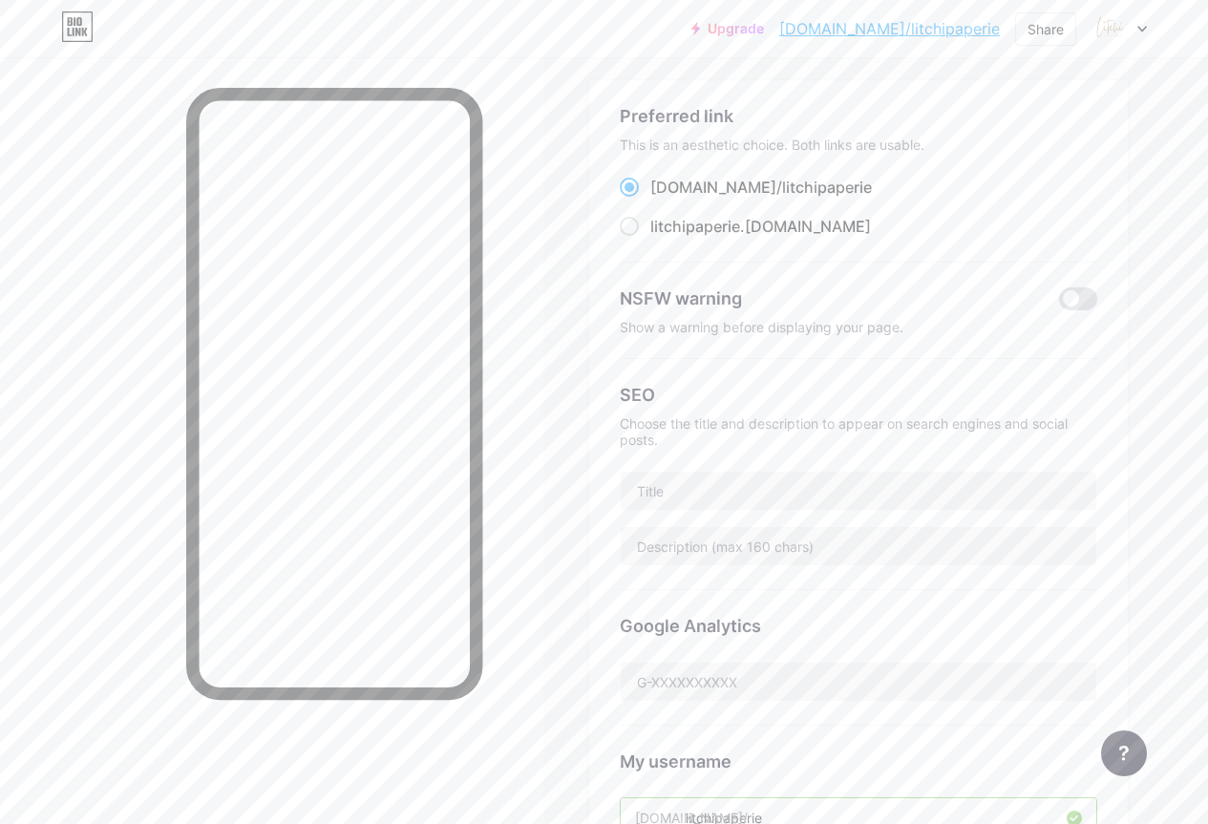
scroll to position [95, 0]
click at [634, 229] on span at bounding box center [629, 228] width 19 height 19
click at [650, 240] on input "litchipaperie .bio.link" at bounding box center [656, 246] width 12 height 12
radio input "true"
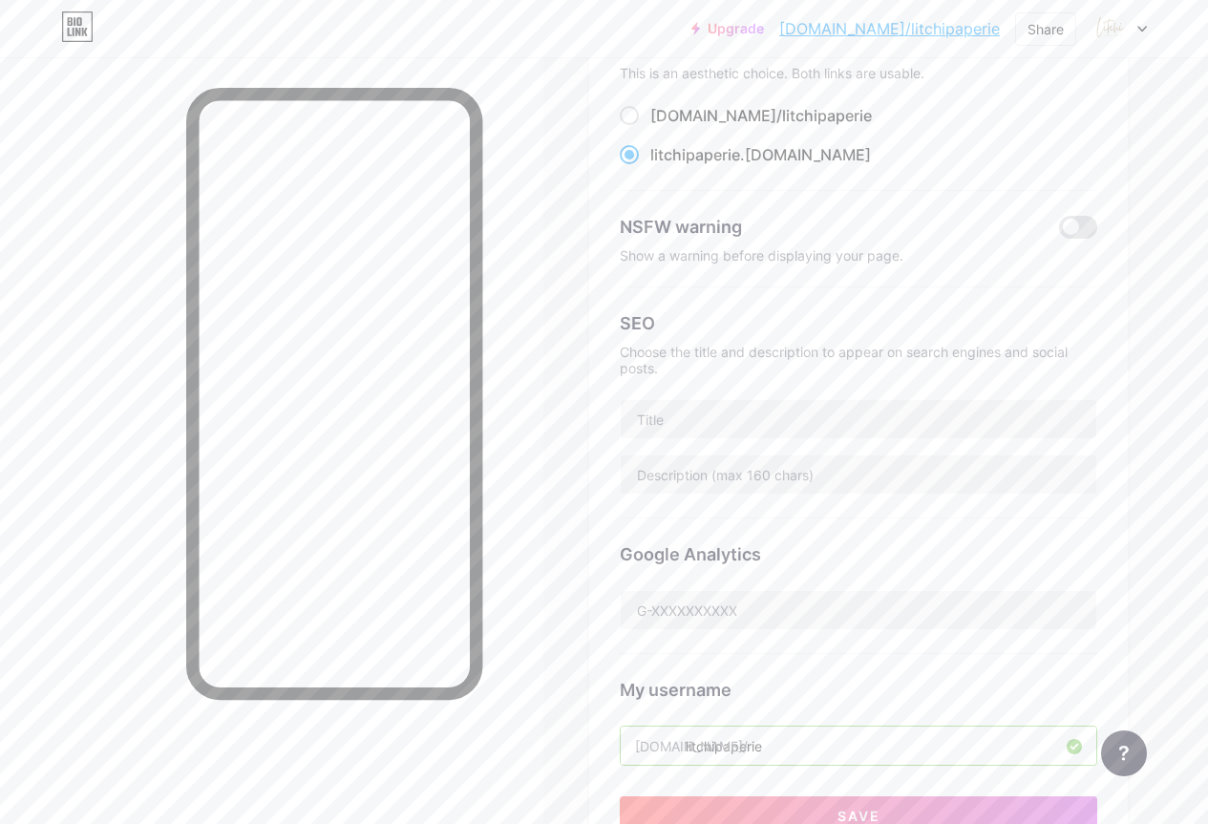
scroll to position [573, 0]
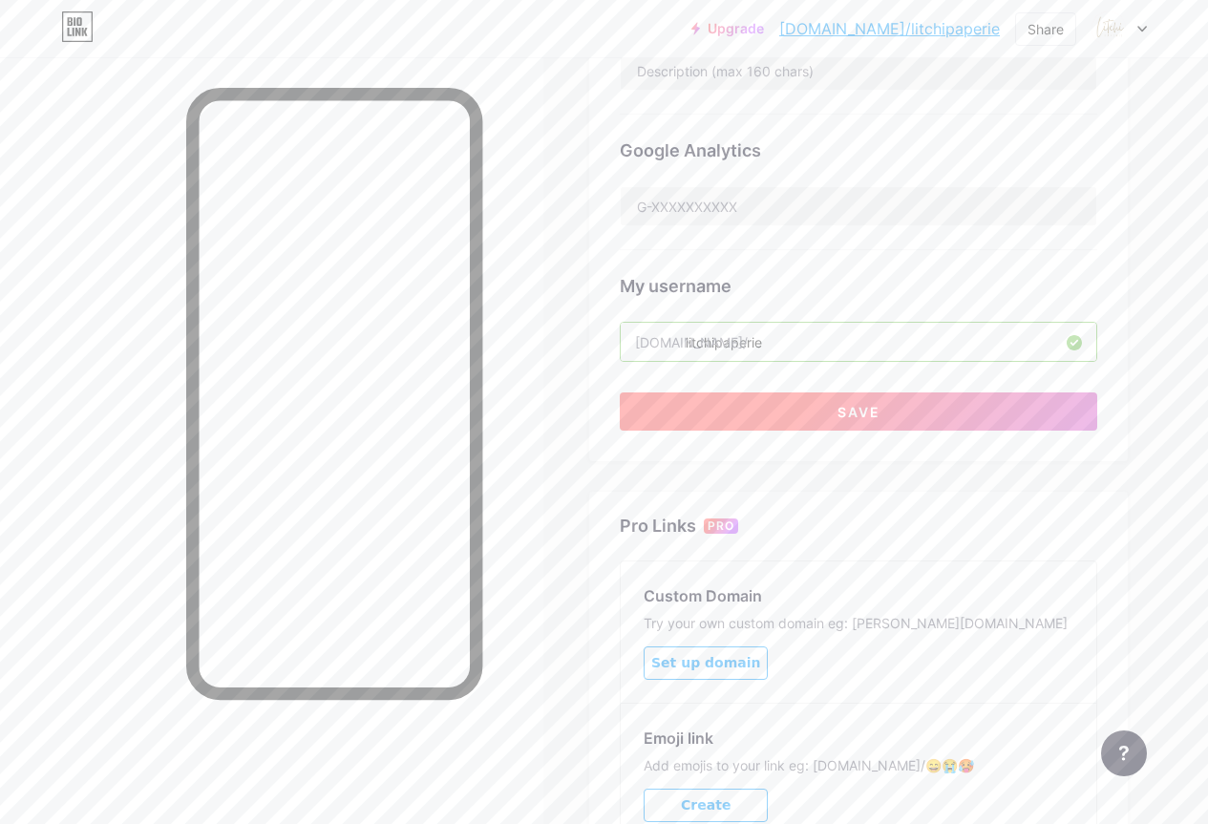
click at [753, 405] on span "Save" at bounding box center [858, 412] width 43 height 16
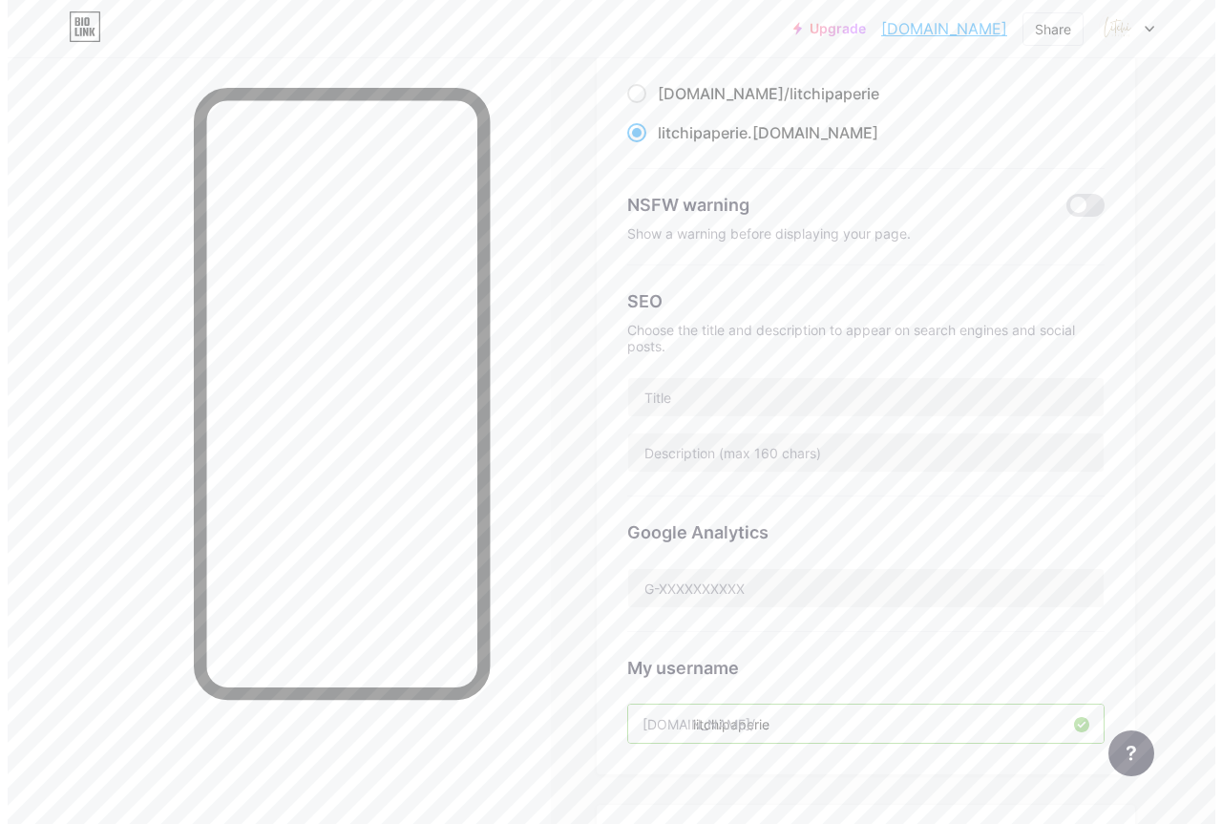
scroll to position [0, 0]
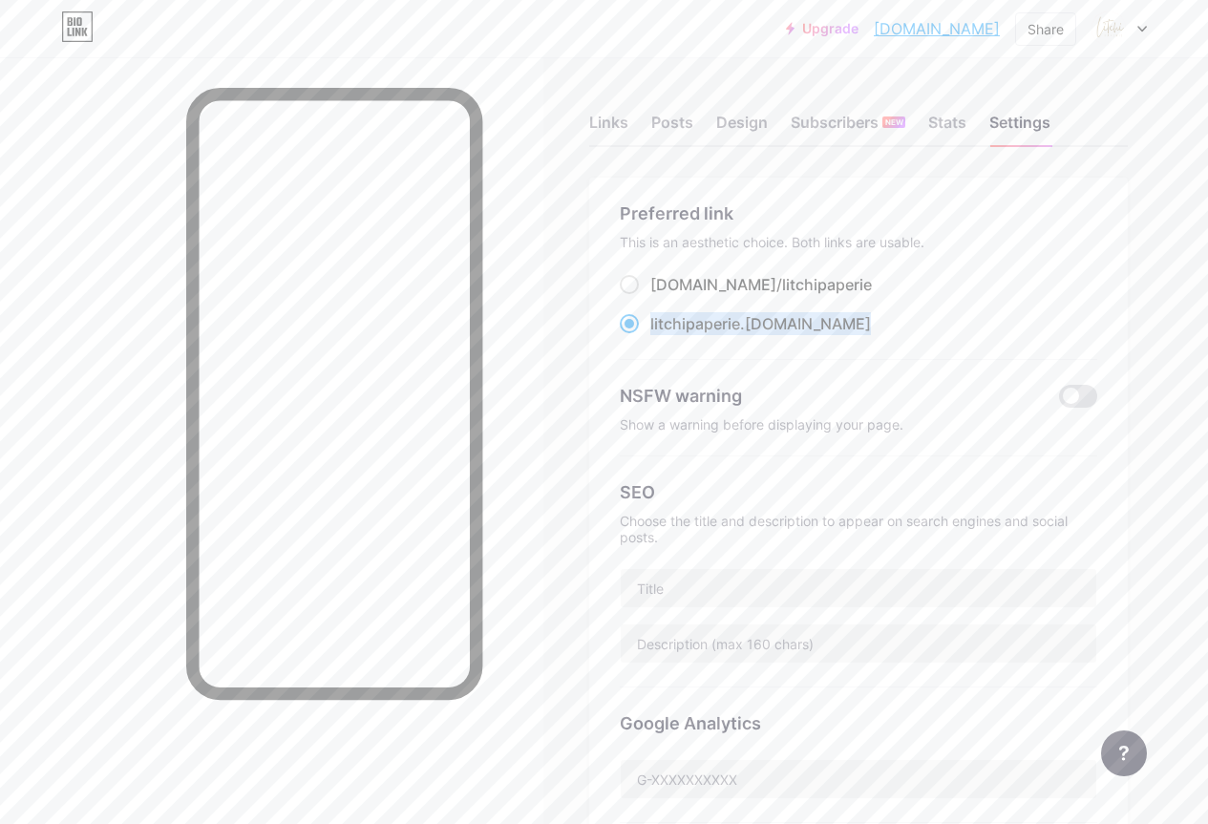
drag, startPoint x: 816, startPoint y: 322, endPoint x: 656, endPoint y: 325, distance: 160.5
click at [656, 325] on div "litchipaperie .bio.link" at bounding box center [858, 324] width 477 height 24
click at [656, 325] on label "litchipaperie .bio.link" at bounding box center [745, 323] width 251 height 23
click at [656, 335] on input "litchipaperie .bio.link" at bounding box center [656, 341] width 12 height 12
drag, startPoint x: 818, startPoint y: 322, endPoint x: 753, endPoint y: 328, distance: 65.3
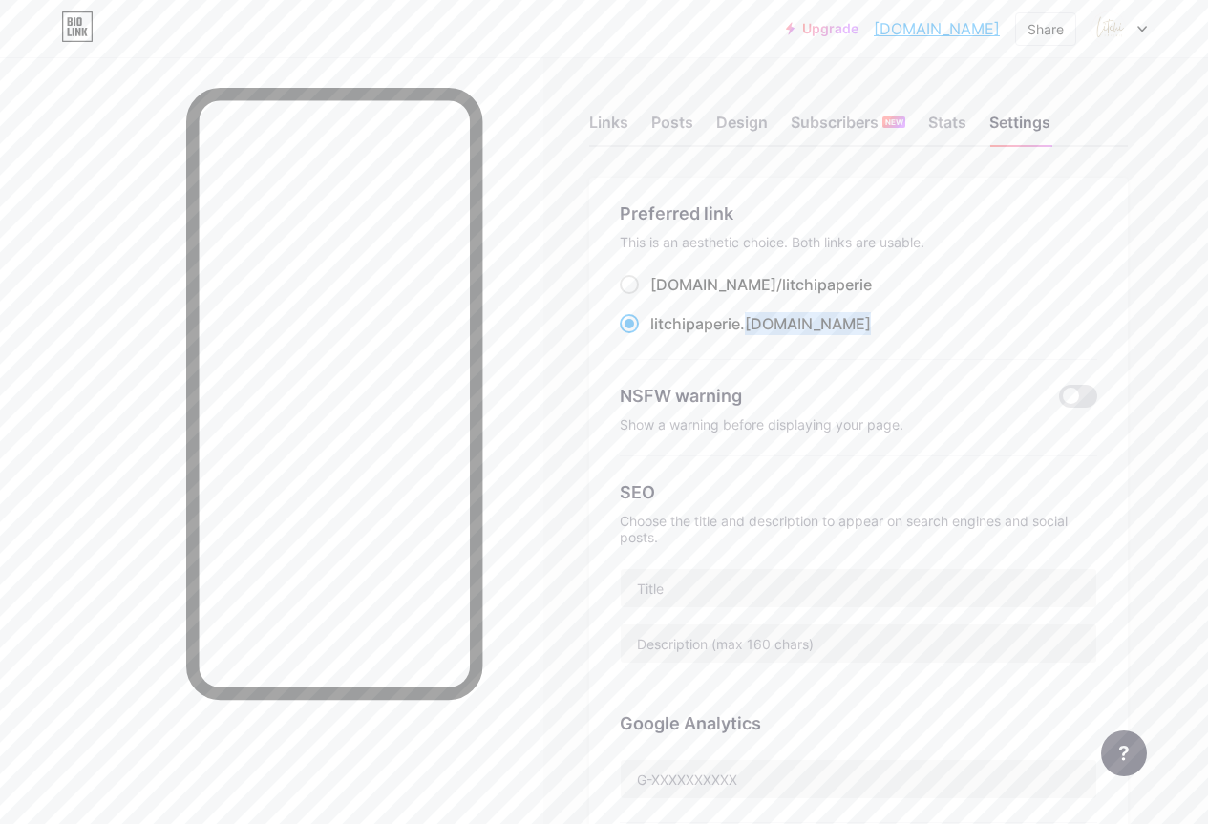
click at [753, 328] on div "litchipaperie .bio.link" at bounding box center [858, 324] width 477 height 24
click at [753, 328] on div "litchipaperie .bio.link" at bounding box center [760, 323] width 221 height 23
click at [663, 335] on input "litchipaperie .bio.link" at bounding box center [656, 341] width 12 height 12
drag, startPoint x: 808, startPoint y: 327, endPoint x: 656, endPoint y: 324, distance: 151.9
click at [656, 324] on div "litchipaperie .bio.link" at bounding box center [858, 324] width 477 height 24
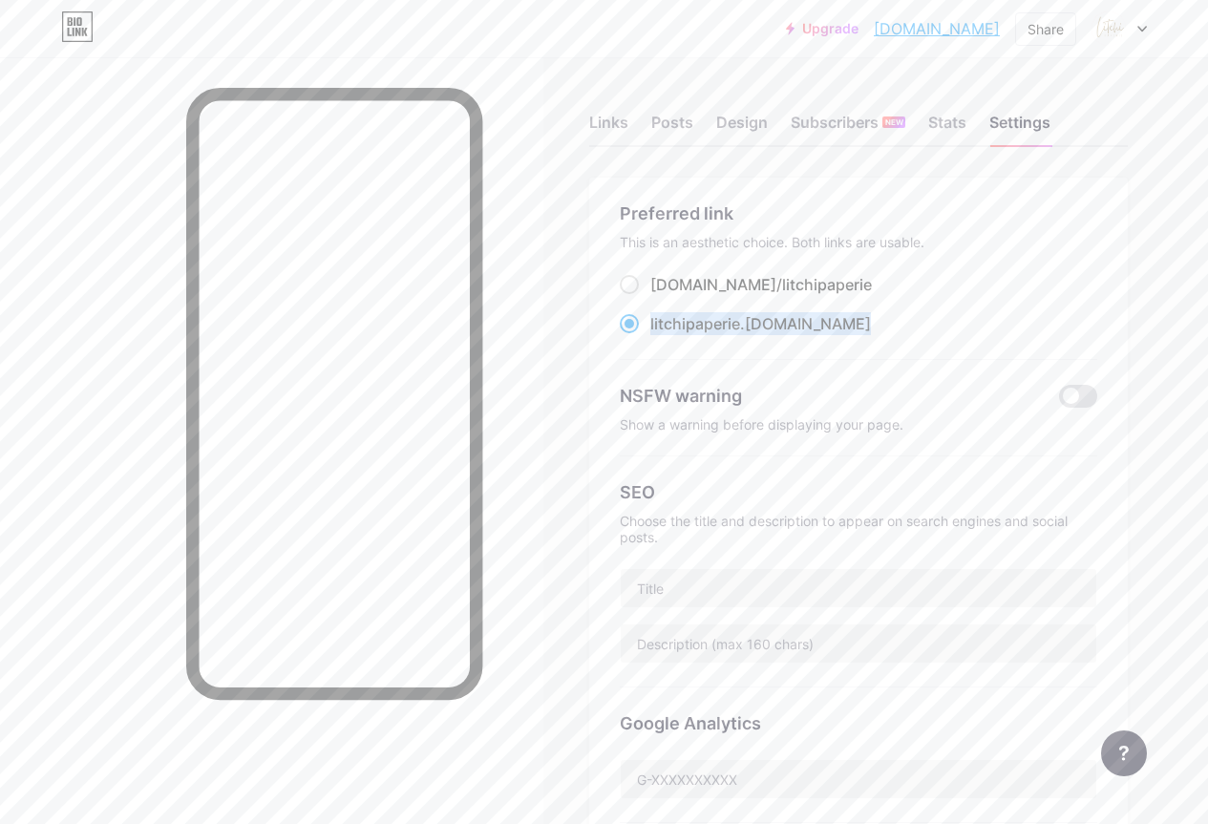
copy label "litchipaperie .bio.link"
click at [625, 121] on div "Links" at bounding box center [608, 128] width 39 height 34
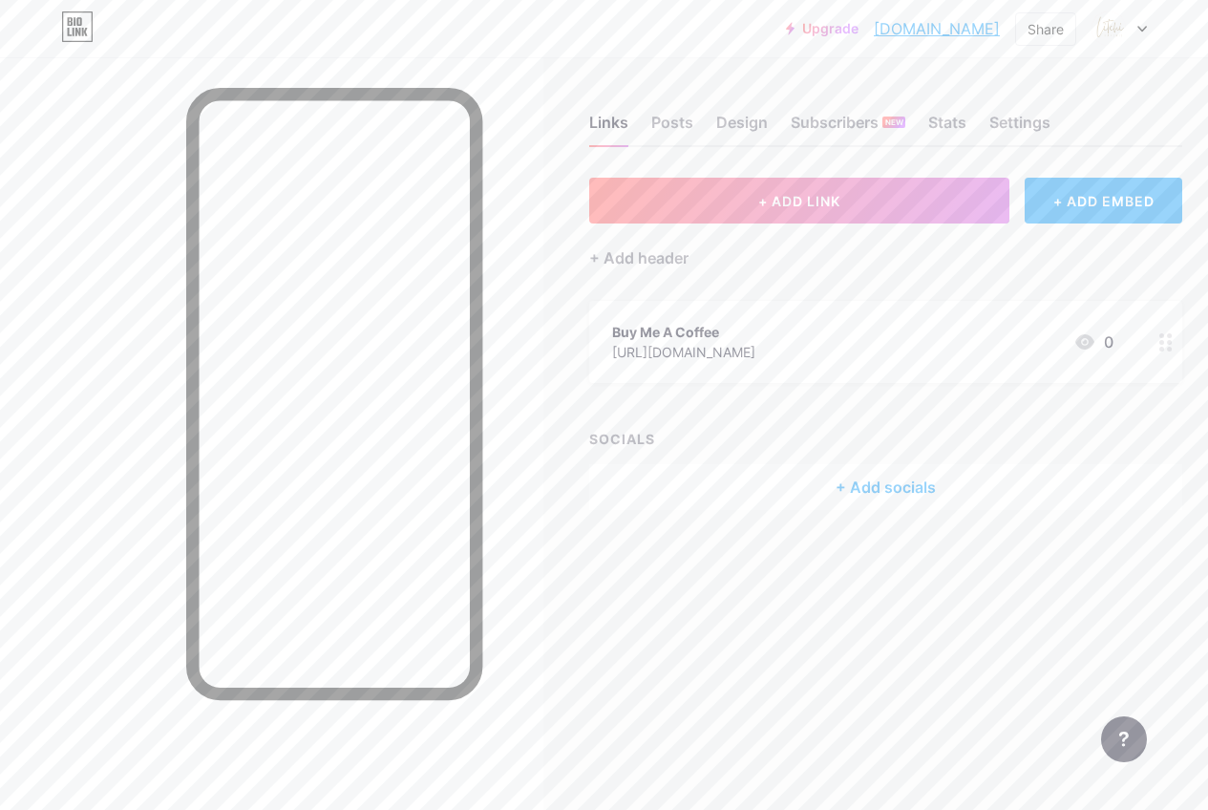
click at [753, 477] on div "+ Add socials" at bounding box center [885, 487] width 593 height 46
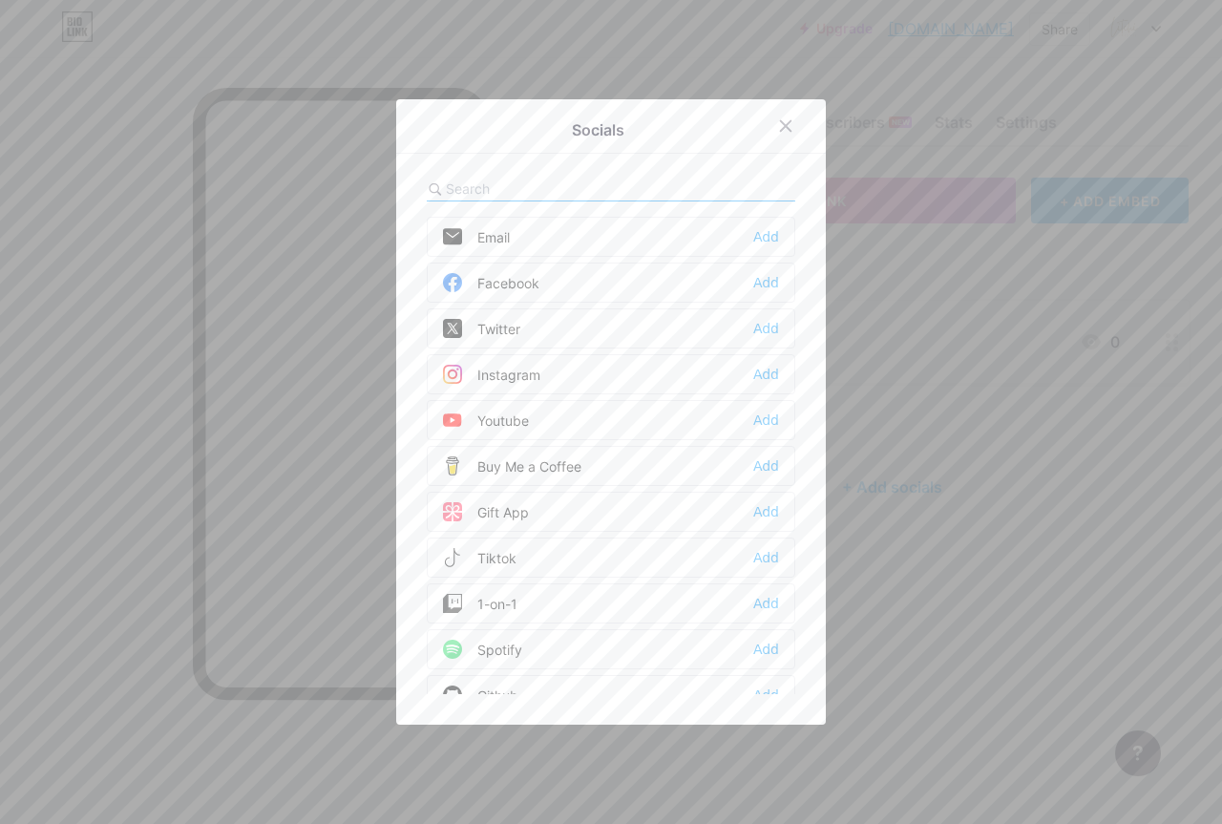
click at [624, 455] on div "Buy Me a Coffee Add" at bounding box center [611, 466] width 369 height 40
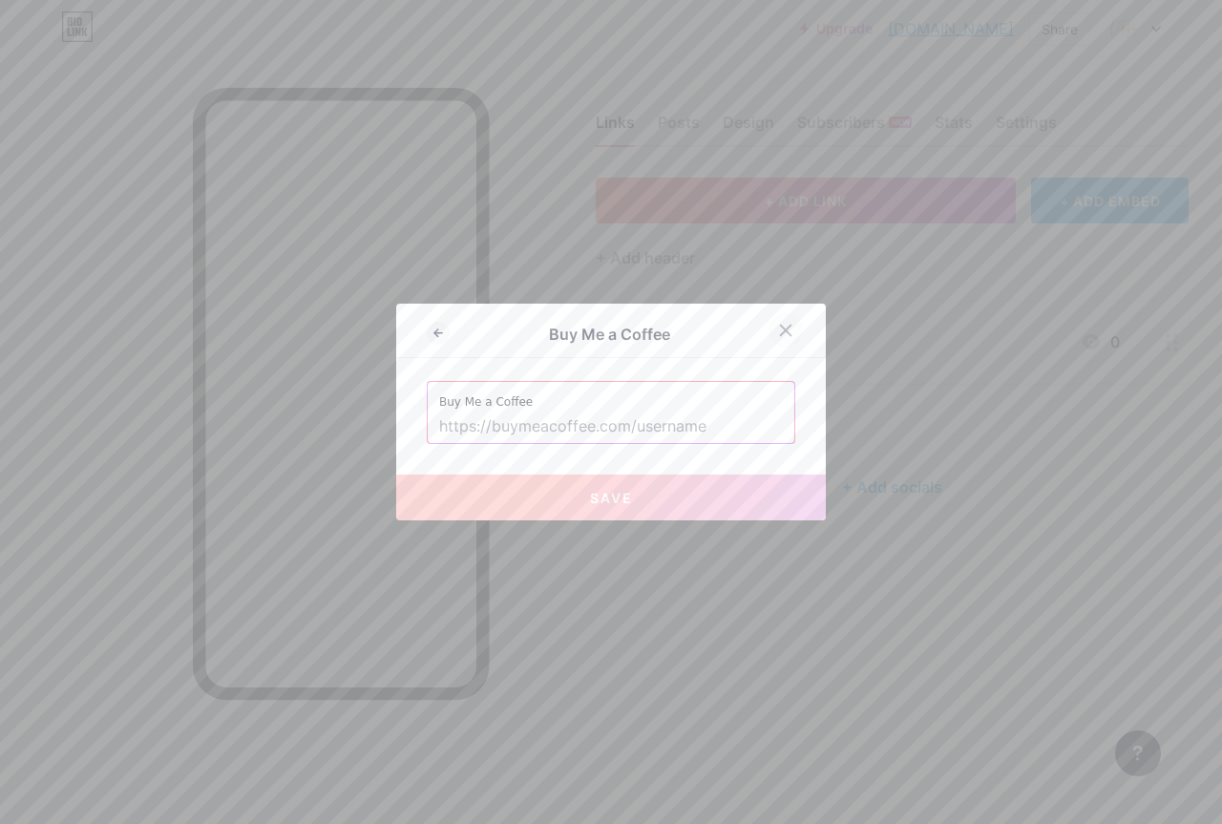
click at [753, 331] on icon at bounding box center [785, 330] width 15 height 15
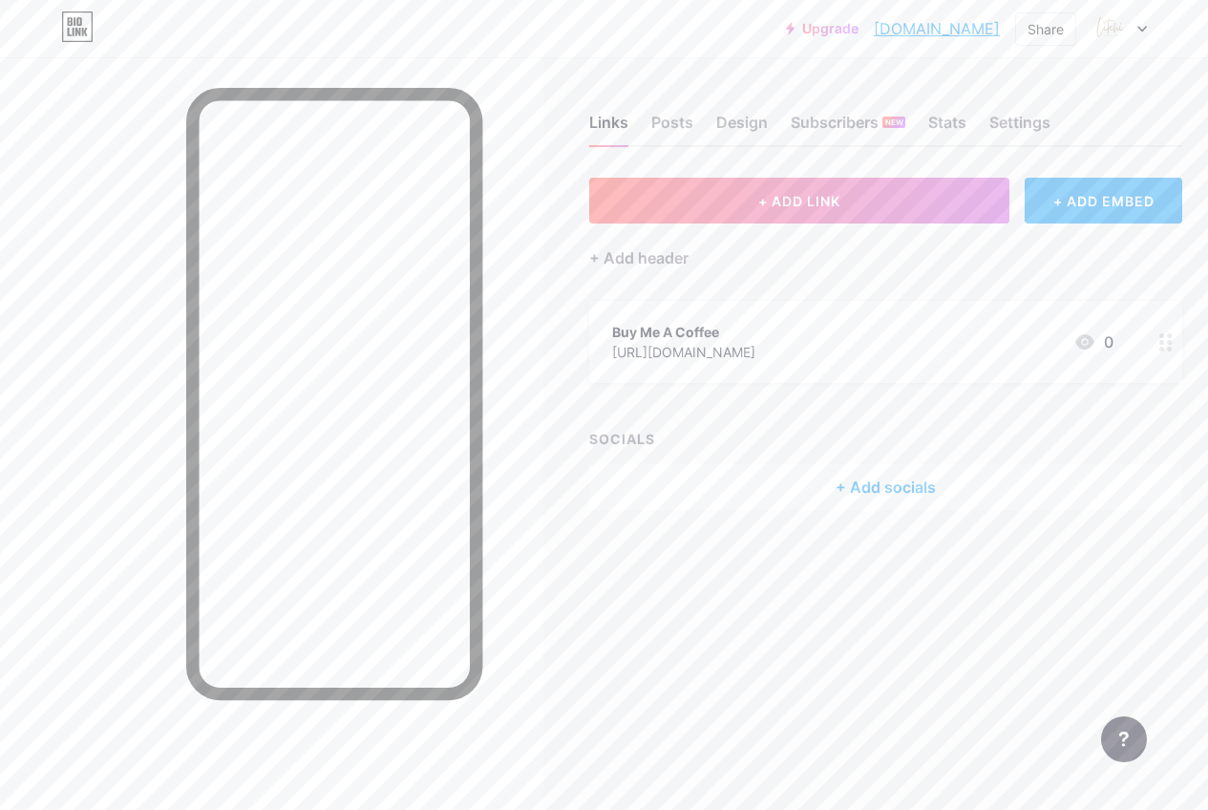
drag, startPoint x: 887, startPoint y: 359, endPoint x: 620, endPoint y: 372, distance: 267.7
click at [620, 372] on div "Buy Me A Coffee https://buymeacoffee.com/litchipaperie 0" at bounding box center [885, 342] width 593 height 82
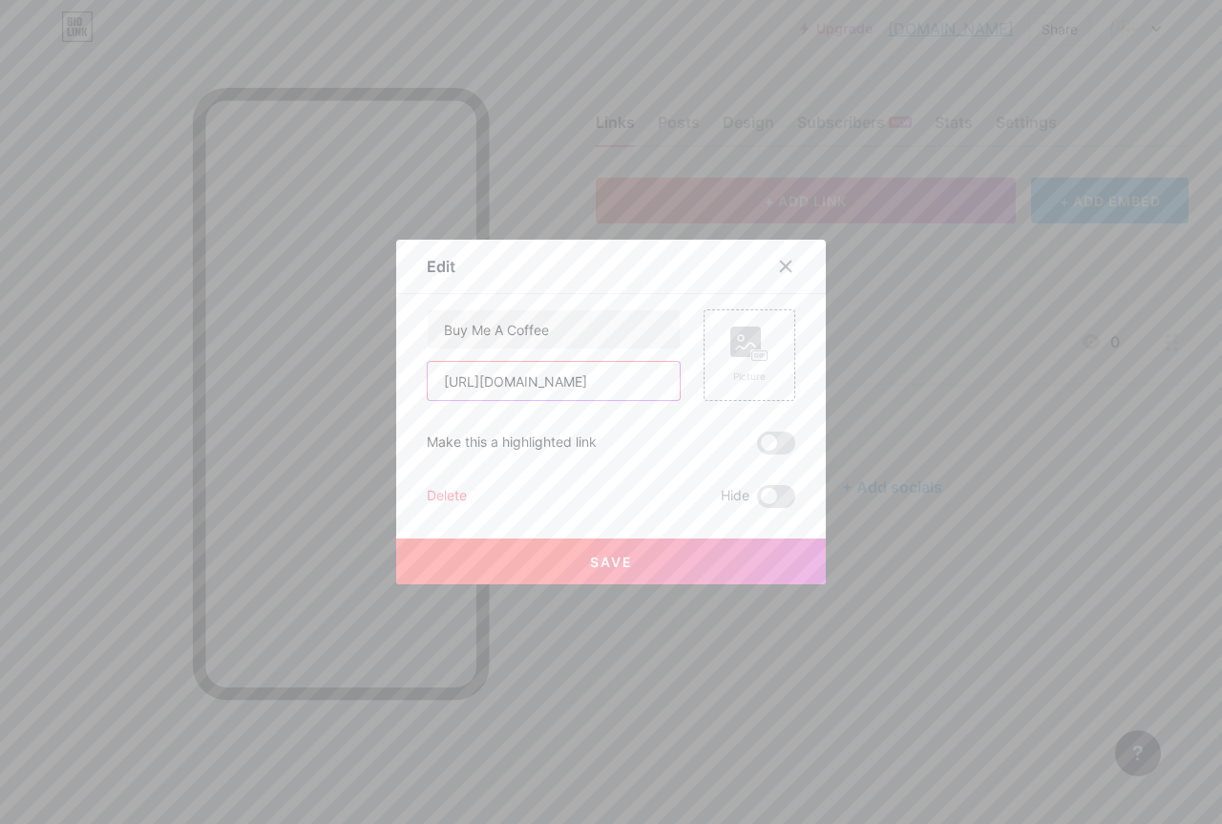
scroll to position [0, 30]
drag, startPoint x: 434, startPoint y: 371, endPoint x: 673, endPoint y: 378, distance: 239.8
click at [673, 378] on div "Buy Me A Coffee https://buymeacoffee.com/litchipaperie Picture" at bounding box center [611, 355] width 369 height 92
click at [681, 378] on div "Picture" at bounding box center [738, 355] width 115 height 92
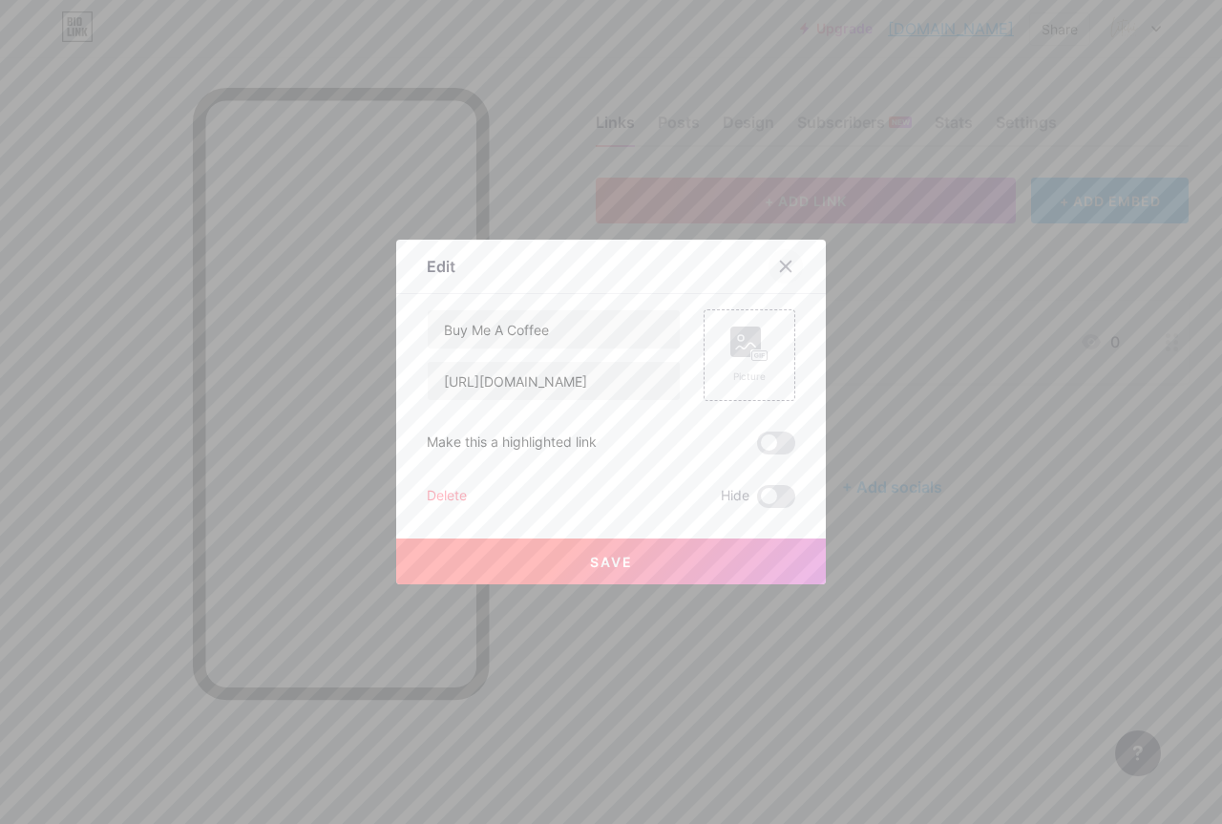
click at [753, 271] on icon at bounding box center [785, 266] width 15 height 15
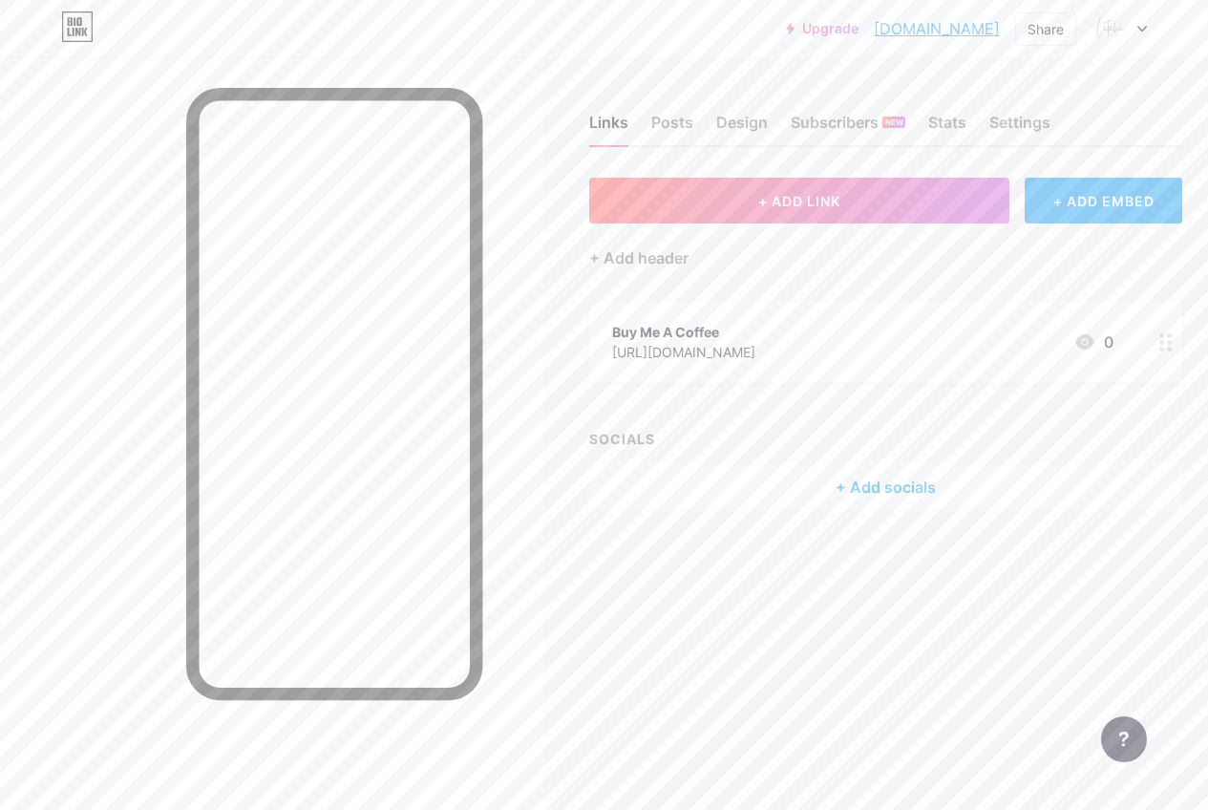
click at [753, 498] on div "+ Add socials" at bounding box center [885, 487] width 593 height 46
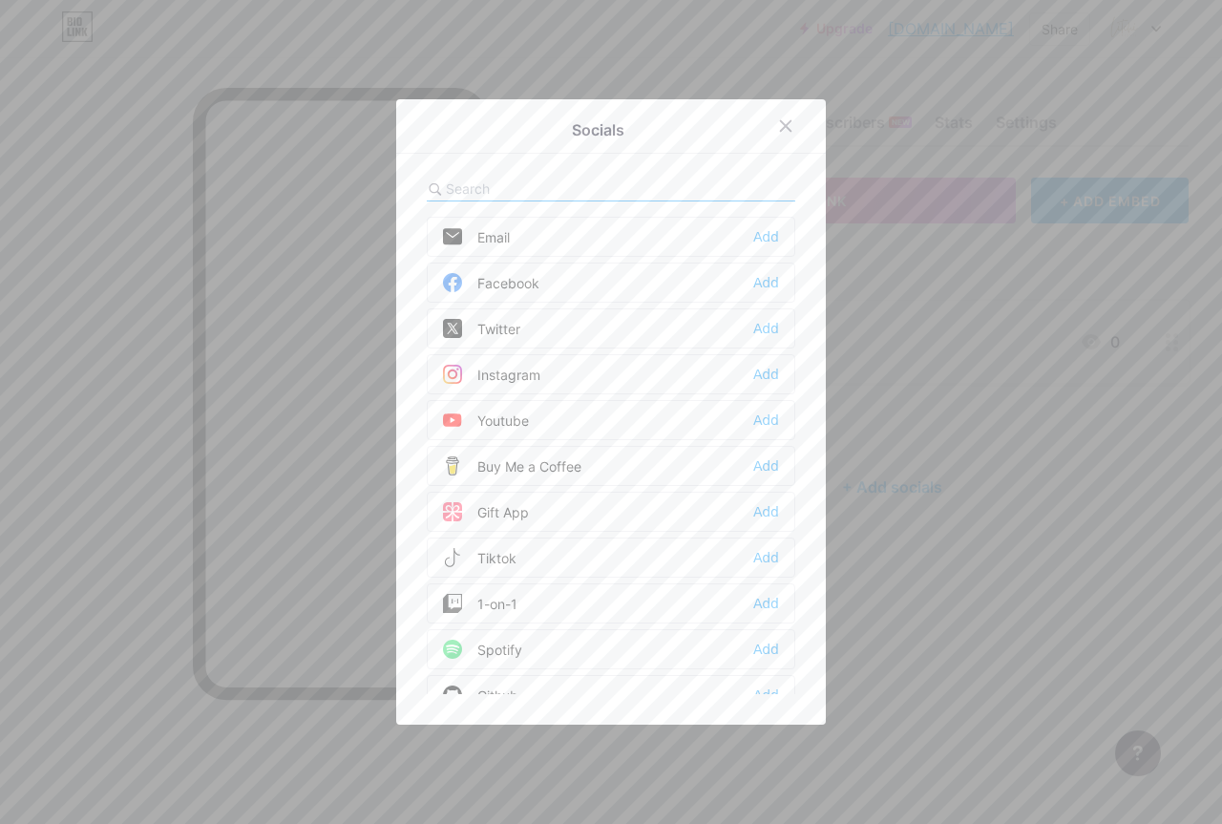
click at [514, 460] on div "Buy Me a Coffee" at bounding box center [512, 465] width 138 height 19
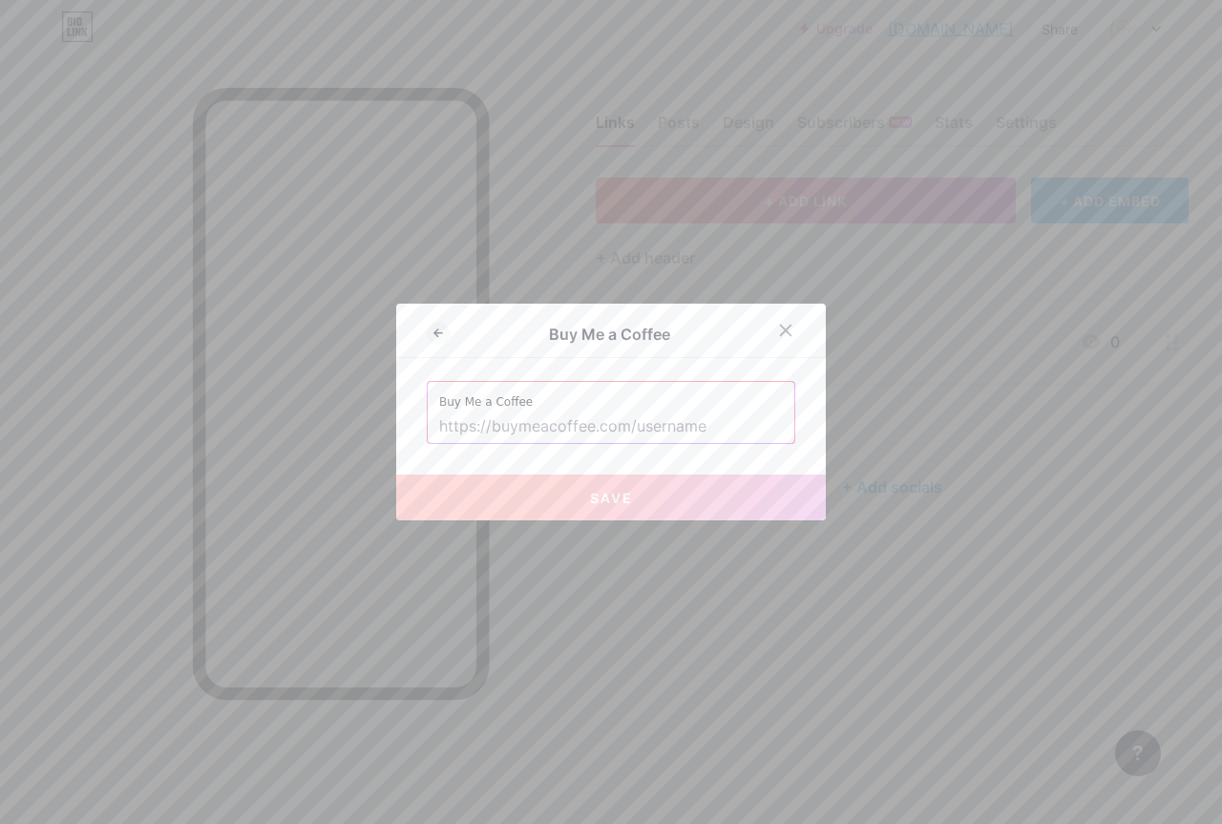
click at [660, 420] on input "text" at bounding box center [611, 427] width 344 height 32
paste input "litchipaperie.bio.link"
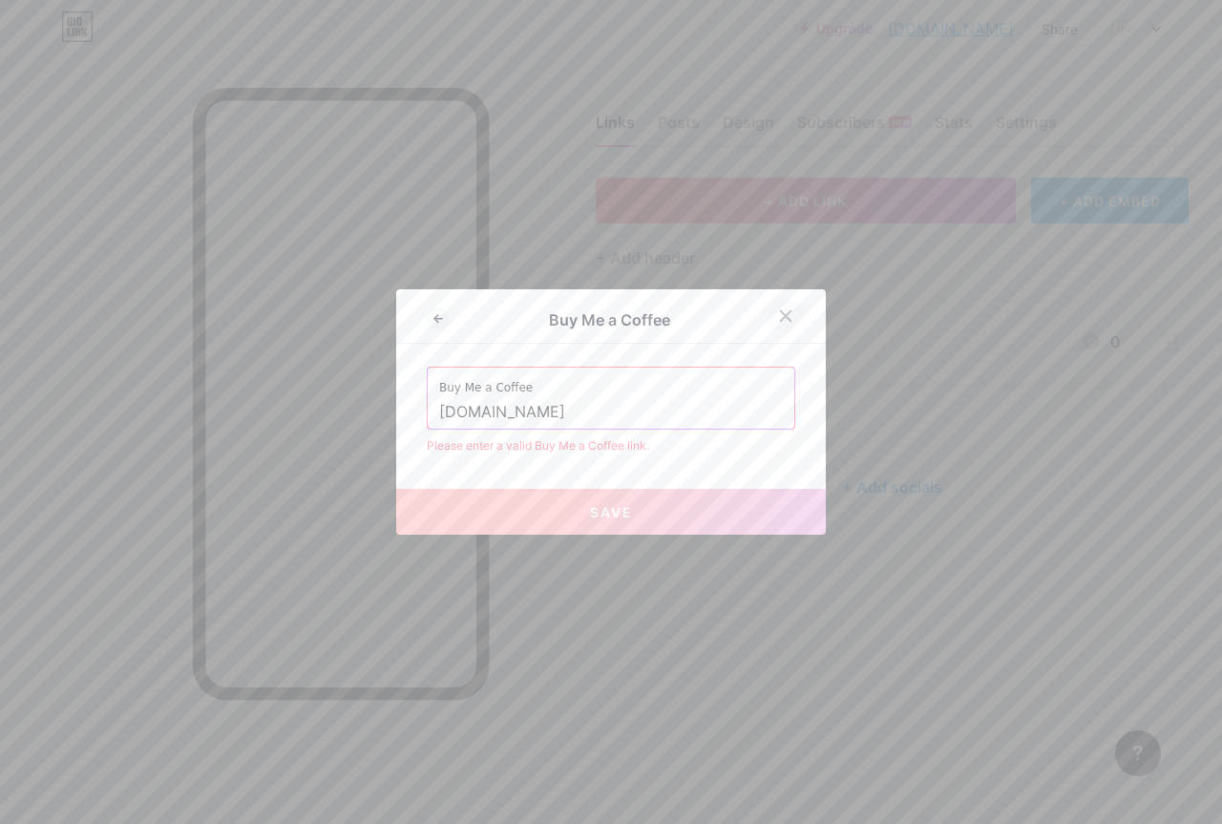
type input "litchipaperie.bio.link"
click at [753, 318] on icon at bounding box center [785, 315] width 15 height 15
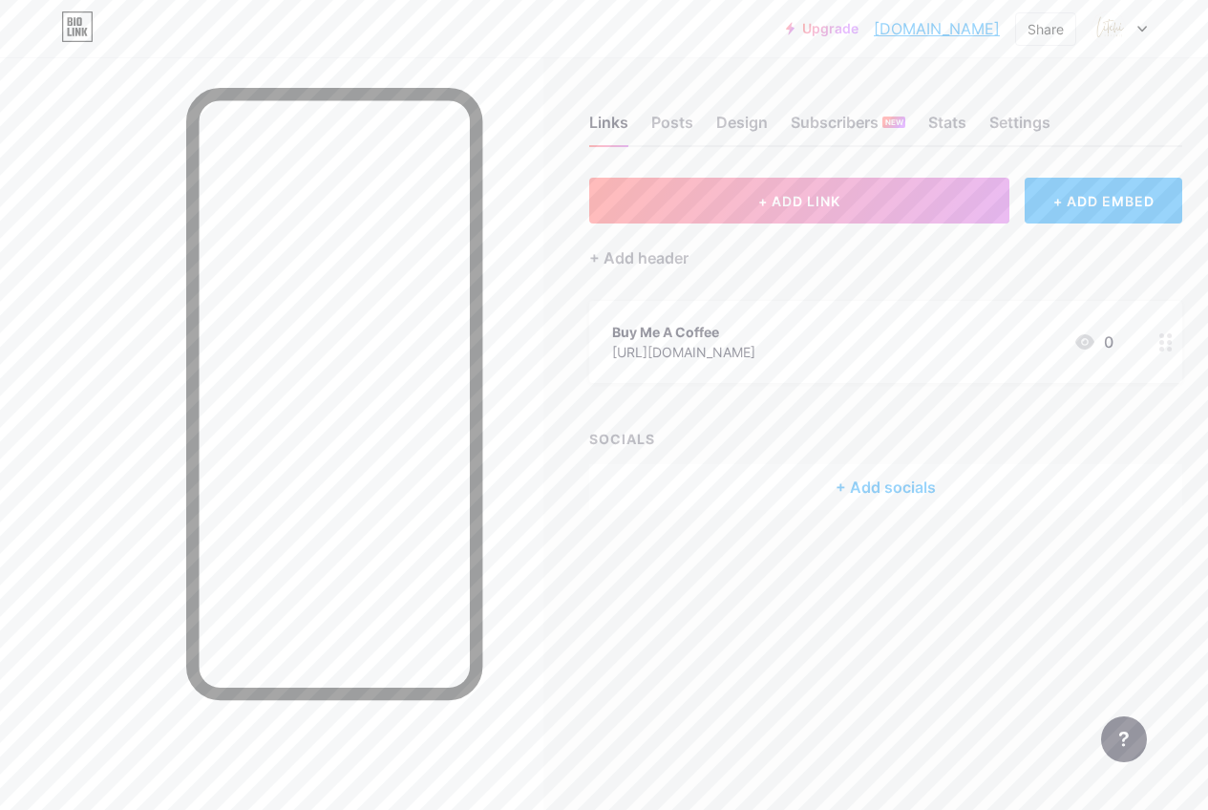
drag, startPoint x: 876, startPoint y: 354, endPoint x: 613, endPoint y: 358, distance: 262.6
click at [613, 358] on div "Buy Me A Coffee https://buymeacoffee.com/litchipaperie 0" at bounding box center [885, 342] width 593 height 82
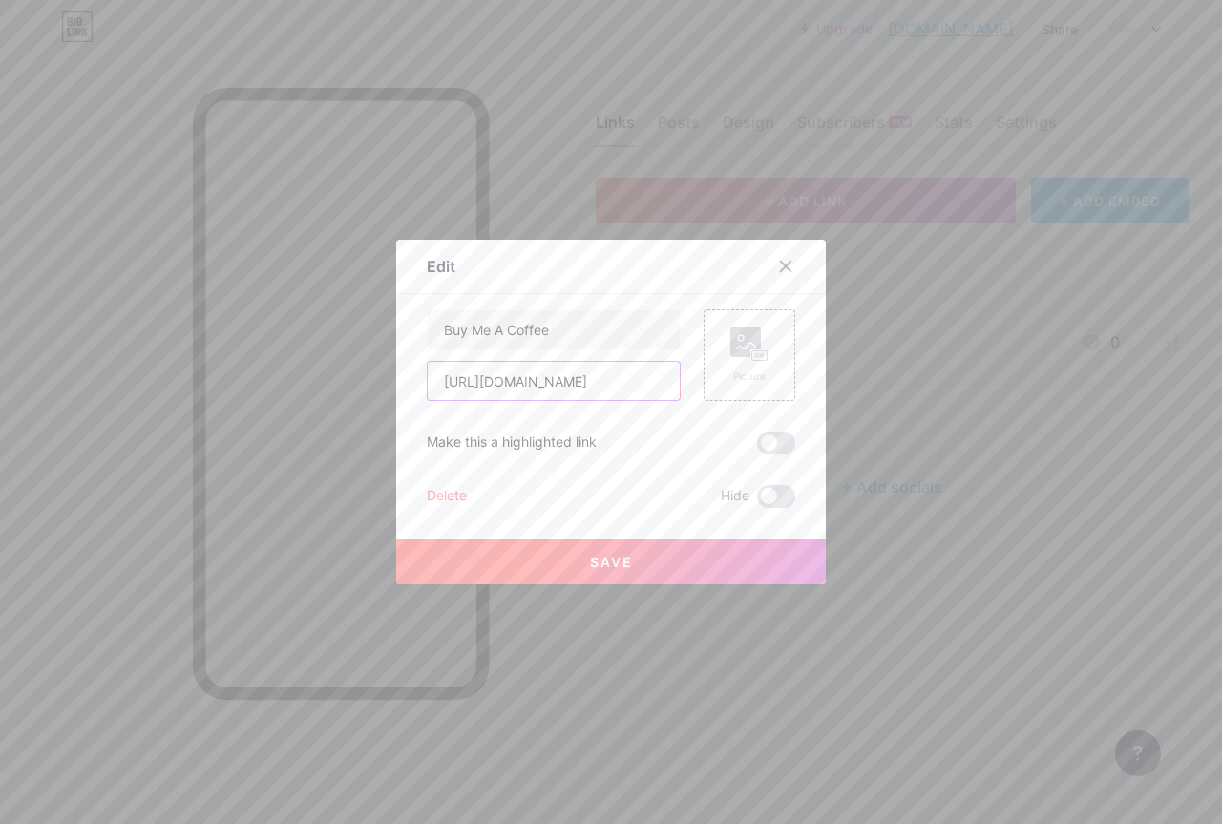
click at [433, 387] on input "https://buymeacoffee.com/litchipaperie" at bounding box center [554, 381] width 252 height 38
drag, startPoint x: 433, startPoint y: 387, endPoint x: 667, endPoint y: 381, distance: 234.0
click at [667, 381] on input "https://buymeacoffee.com/litchipaperie" at bounding box center [554, 381] width 252 height 38
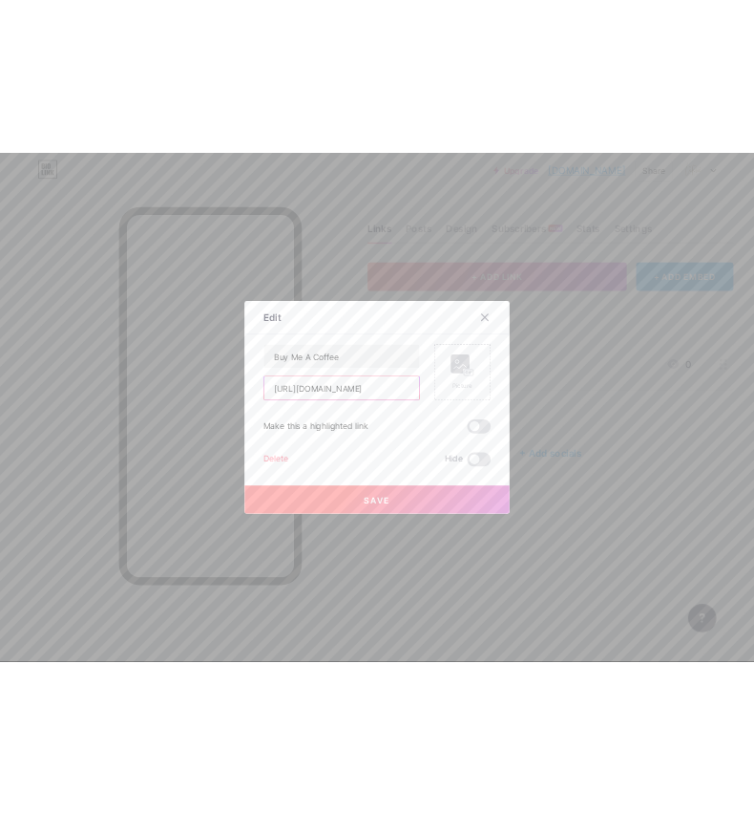
scroll to position [0, 0]
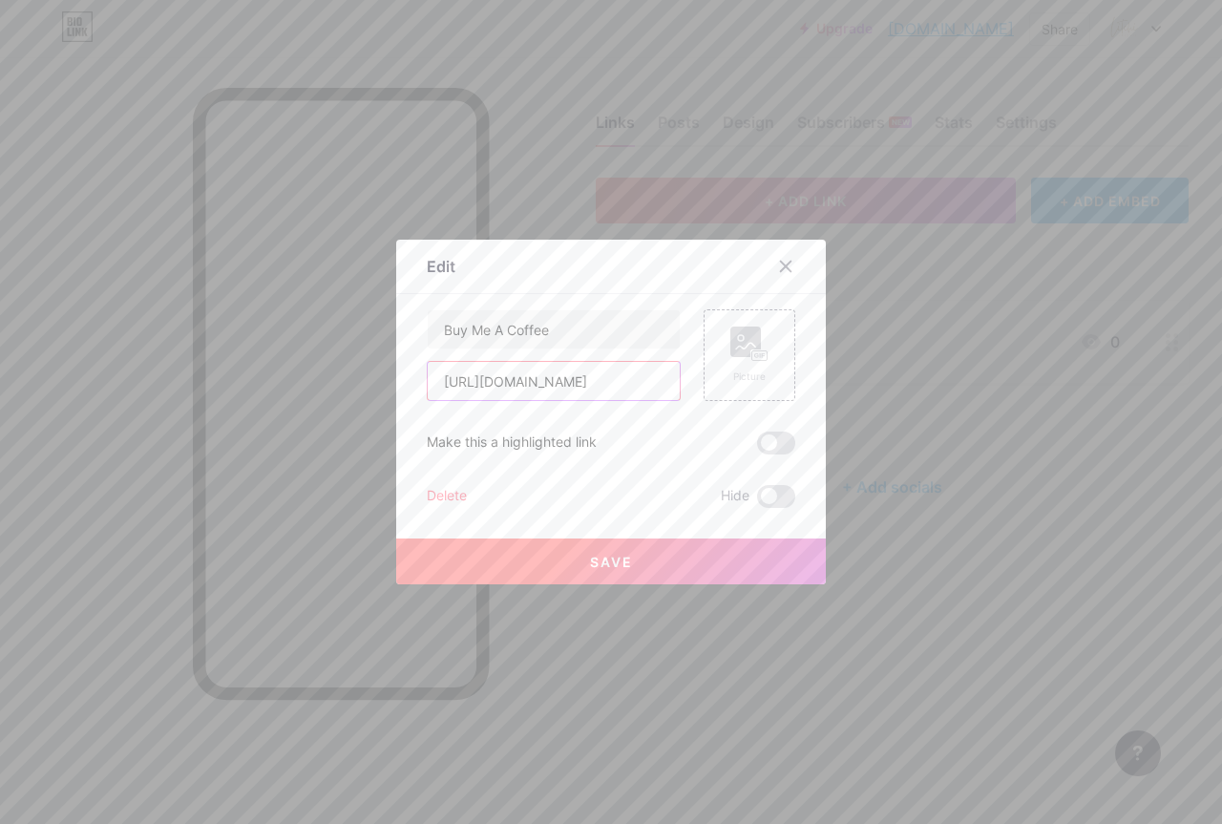
drag, startPoint x: 667, startPoint y: 381, endPoint x: 396, endPoint y: 392, distance: 270.4
click at [396, 392] on div "Edit Content YouTube Play YouTube video without leaving your page. ADD Vimeo Pl…" at bounding box center [611, 412] width 430 height 345
click at [753, 274] on div at bounding box center [786, 266] width 34 height 34
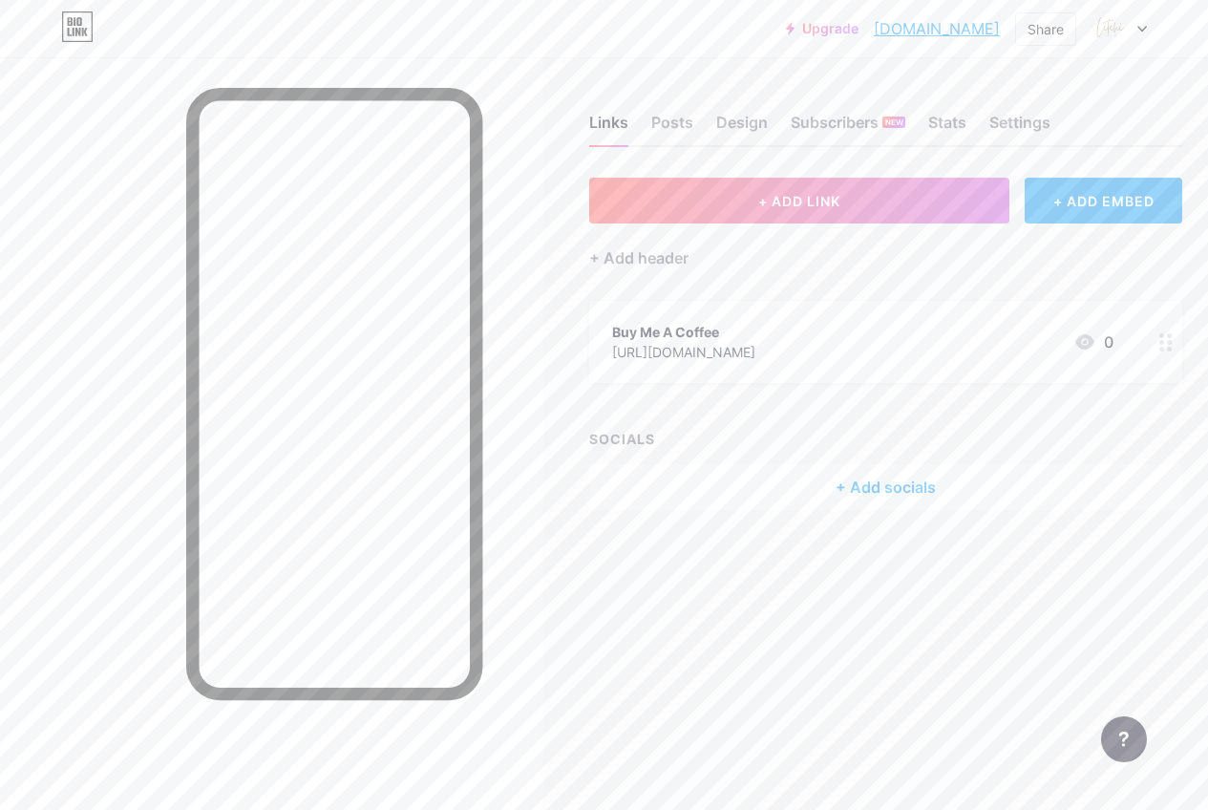
click at [753, 485] on div "+ Add socials" at bounding box center [885, 487] width 593 height 46
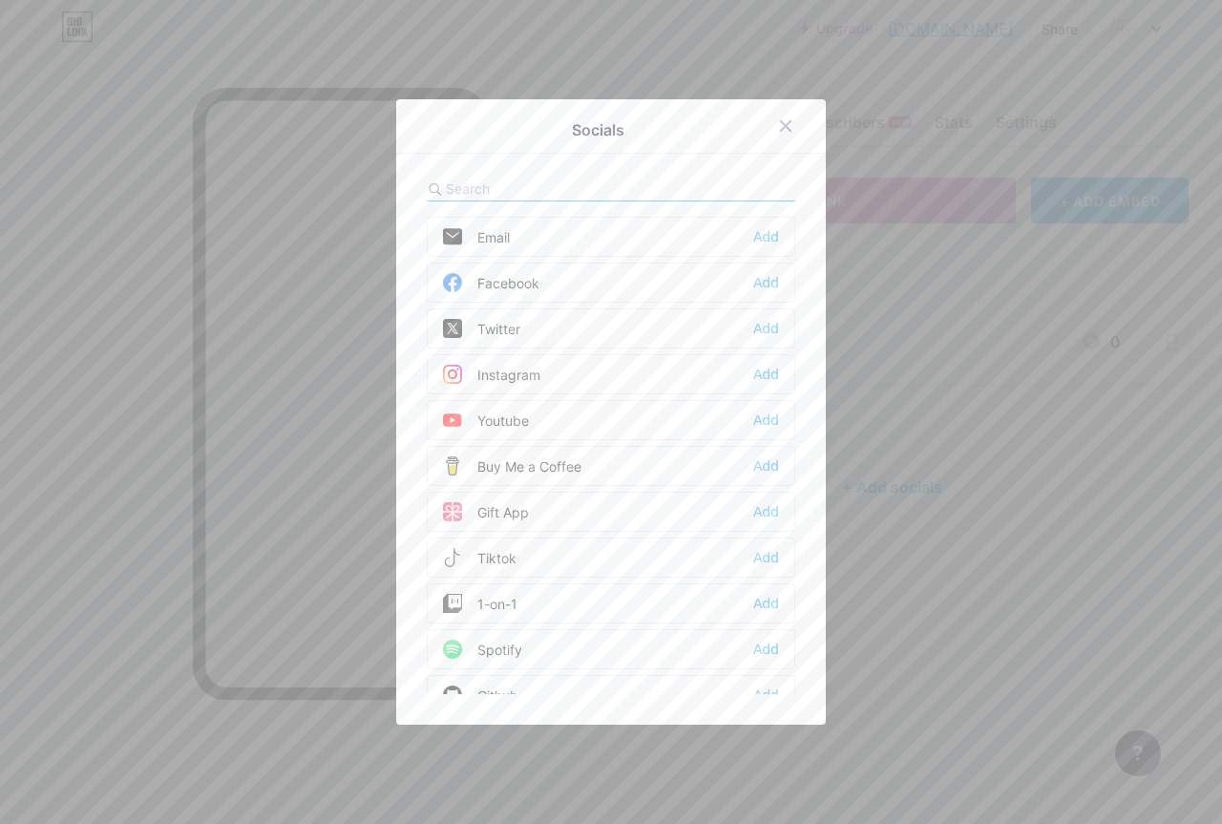
click at [498, 473] on div "Buy Me a Coffee" at bounding box center [512, 465] width 138 height 19
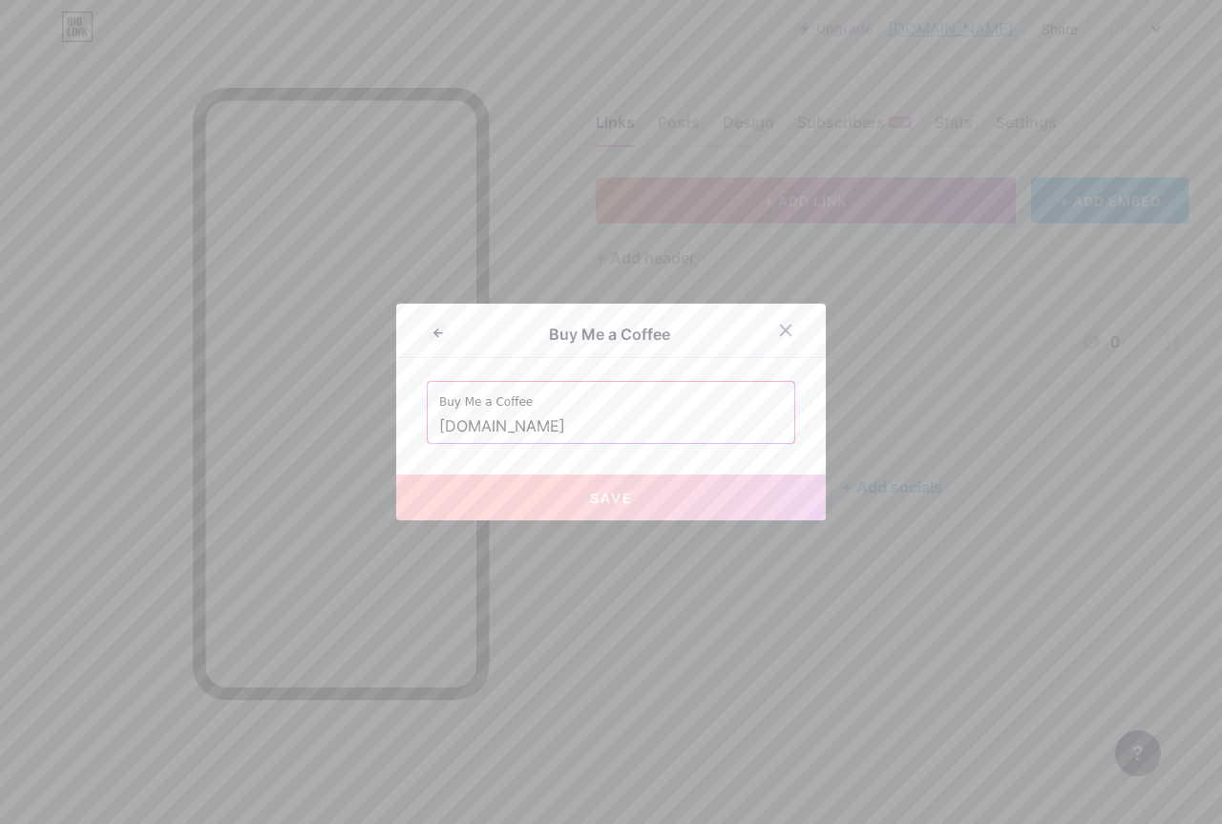
click at [588, 429] on input "litchipaperie.bio.link" at bounding box center [611, 427] width 344 height 32
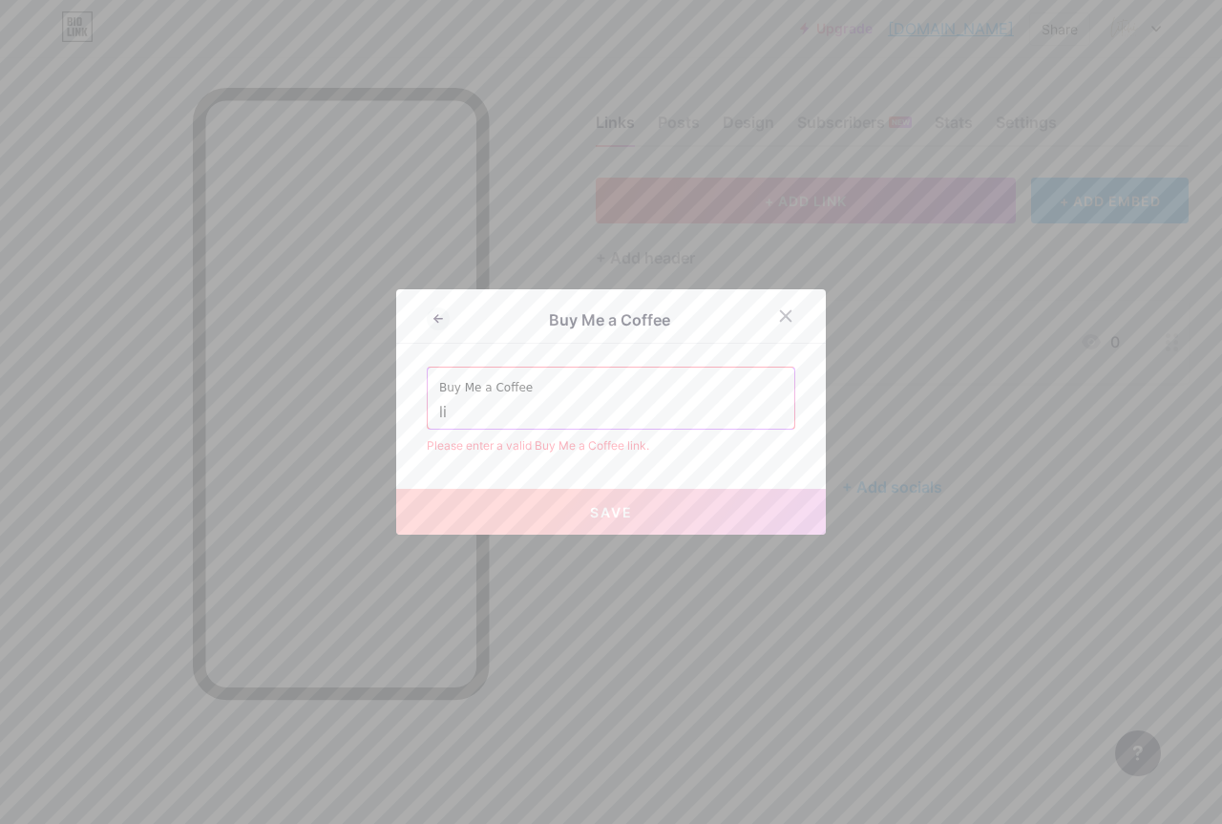
type input "l"
paste input "https://buymeacoffee.com/litchipaperie"
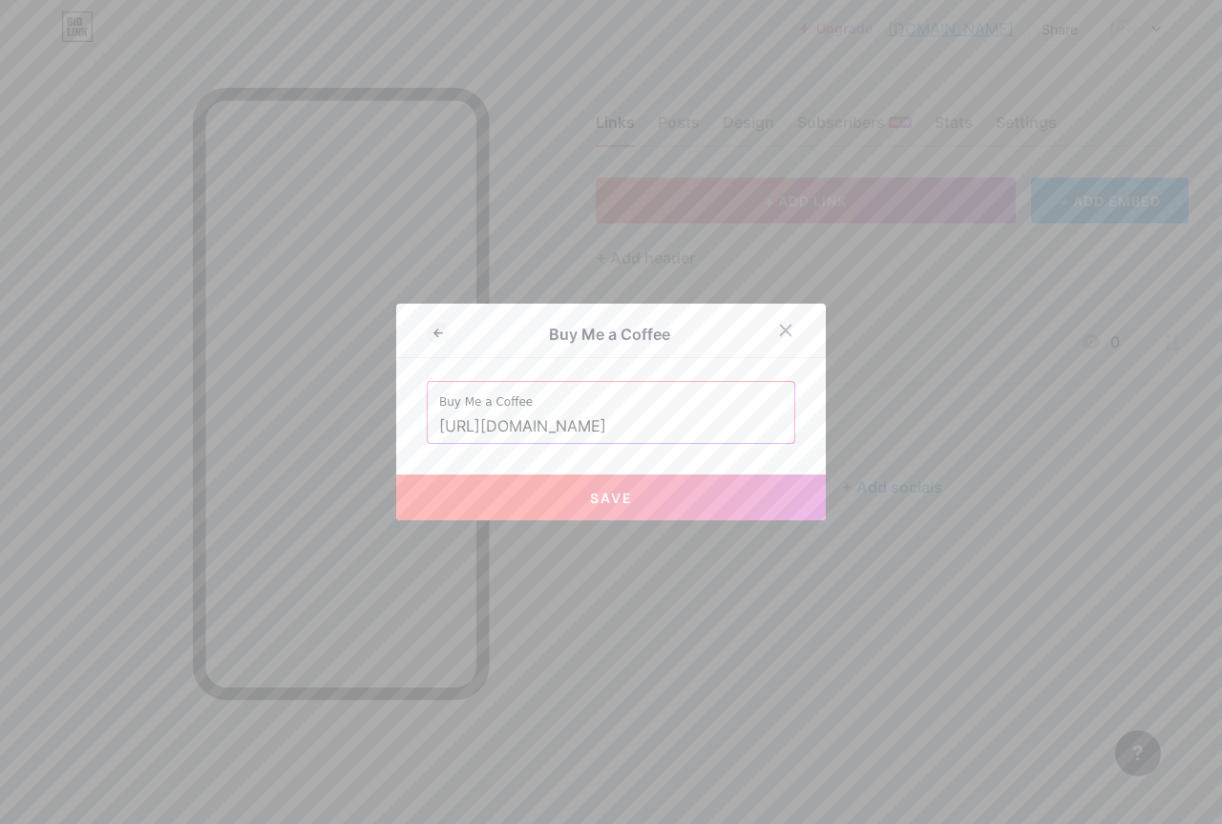
type input "https://buymeacoffee.com/litchipaperie"
click at [602, 494] on span "Save" at bounding box center [611, 498] width 43 height 16
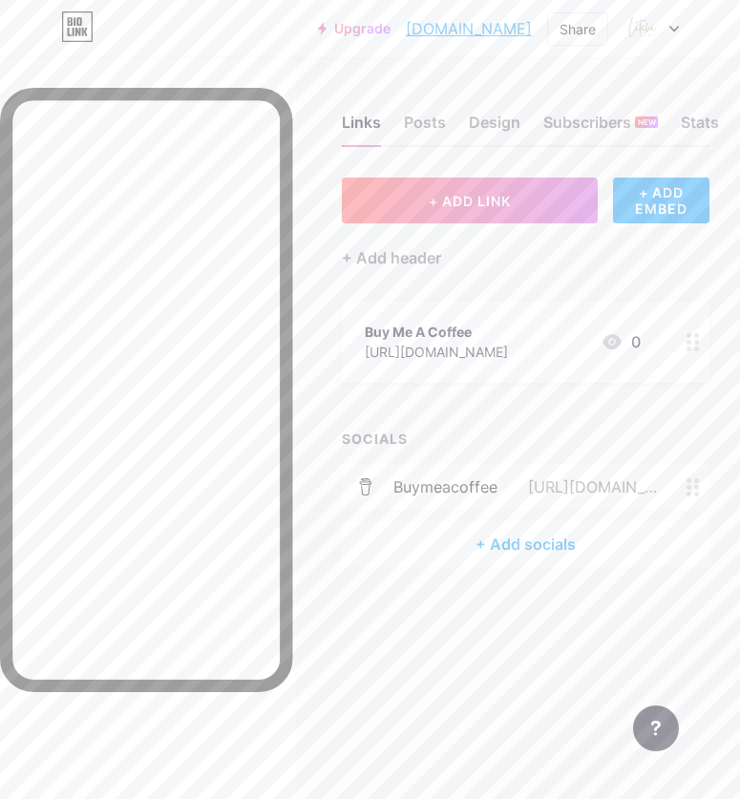
click at [700, 344] on icon at bounding box center [693, 342] width 13 height 18
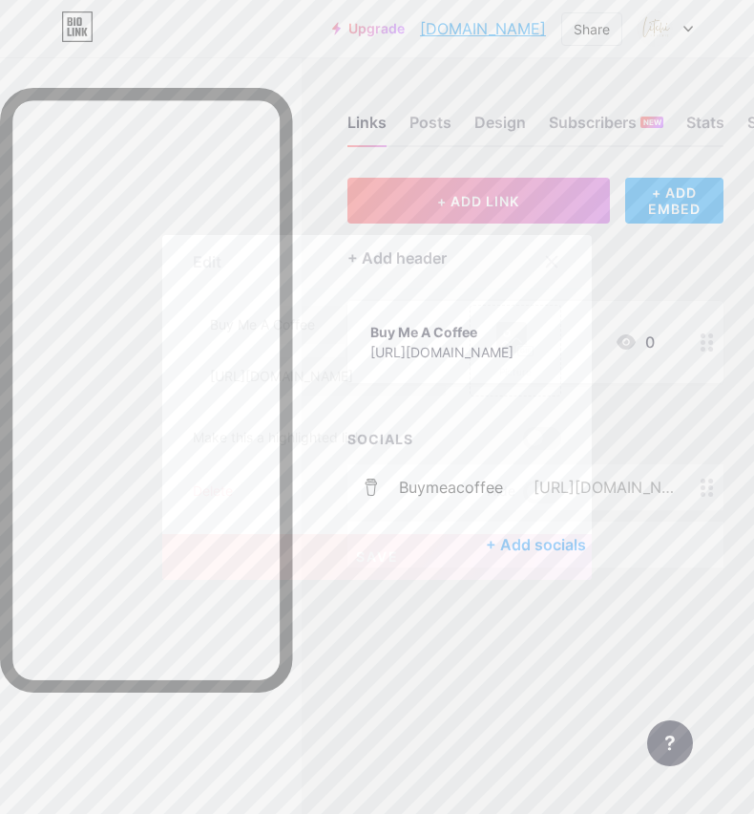
click at [206, 491] on div "Delete" at bounding box center [213, 491] width 40 height 23
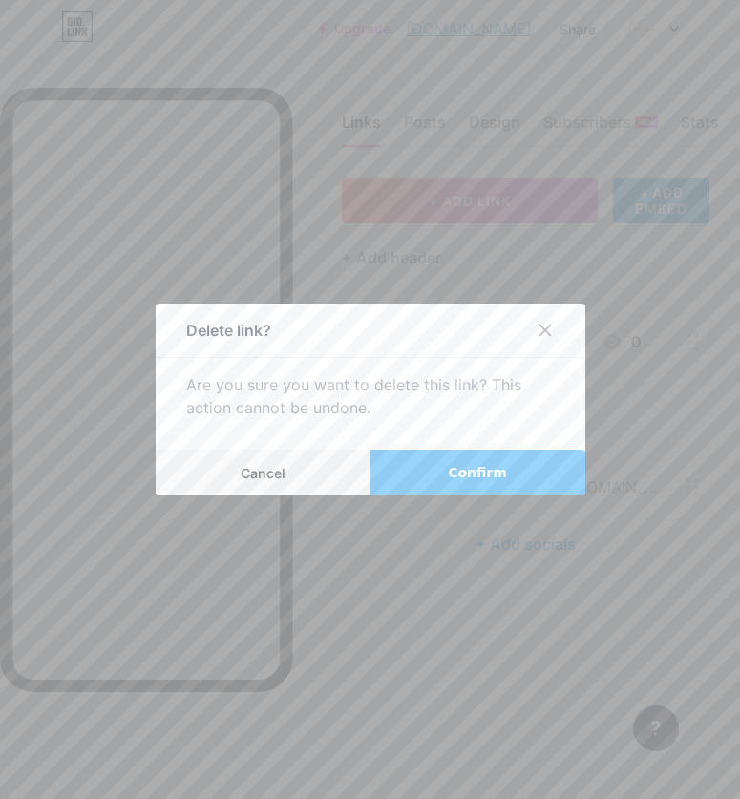
click at [489, 477] on span "Confirm" at bounding box center [477, 473] width 59 height 20
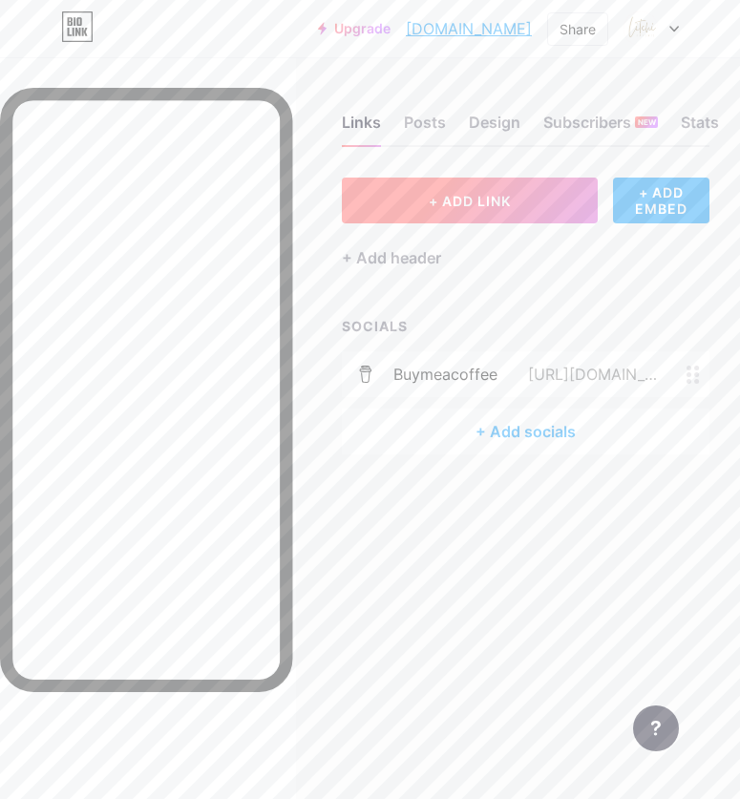
click at [425, 209] on button "+ ADD LINK" at bounding box center [470, 201] width 256 height 46
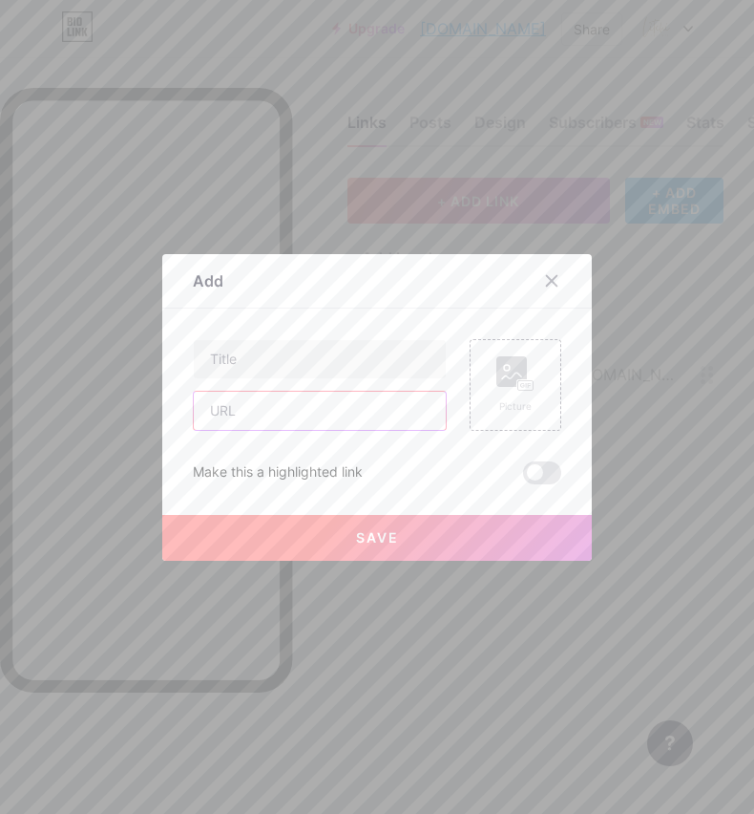
paste input "https://www.zazzle.com/store/litchipaperie/"
type input "https://www.zazzle.com/store/litchipaperie/"
click at [223, 358] on input "text" at bounding box center [320, 359] width 252 height 38
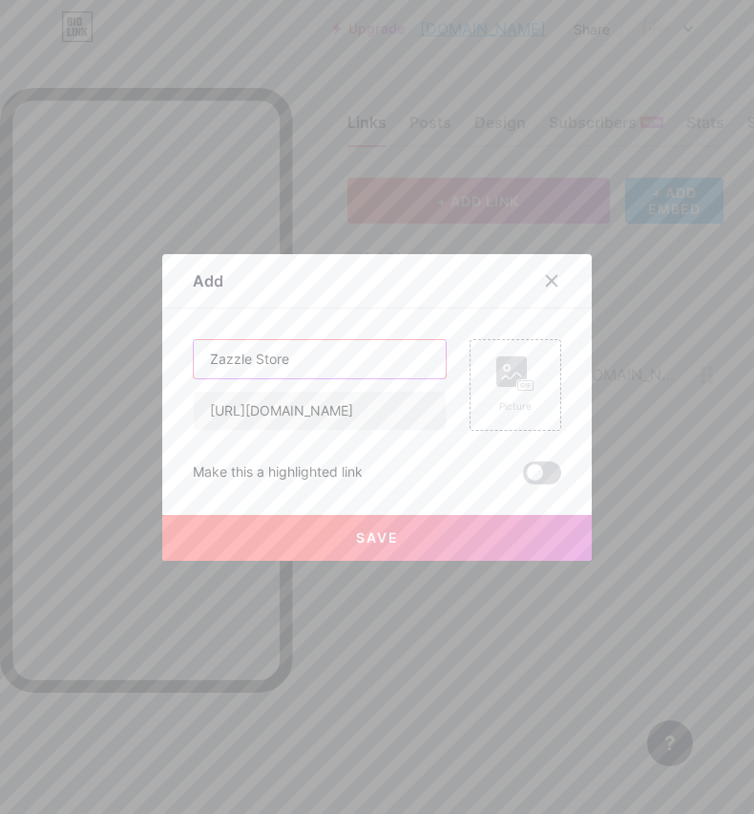
type input "Zazzle Store"
click at [546, 475] on span at bounding box center [542, 472] width 38 height 23
click at [523, 477] on input "checkbox" at bounding box center [523, 477] width 0 height 0
click at [384, 553] on button "Save" at bounding box center [377, 538] width 430 height 46
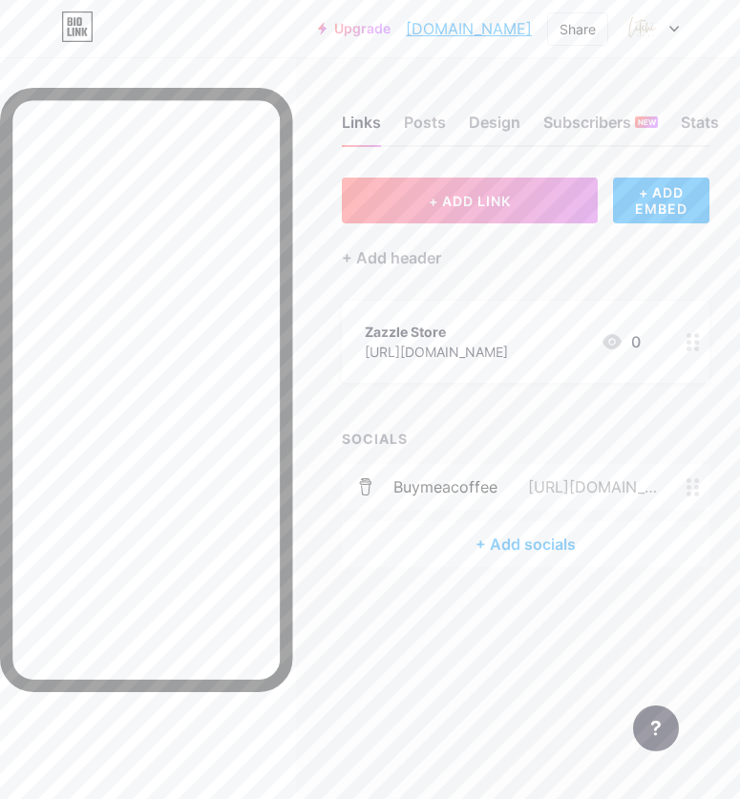
click at [519, 552] on div "+ Add socials" at bounding box center [526, 544] width 368 height 46
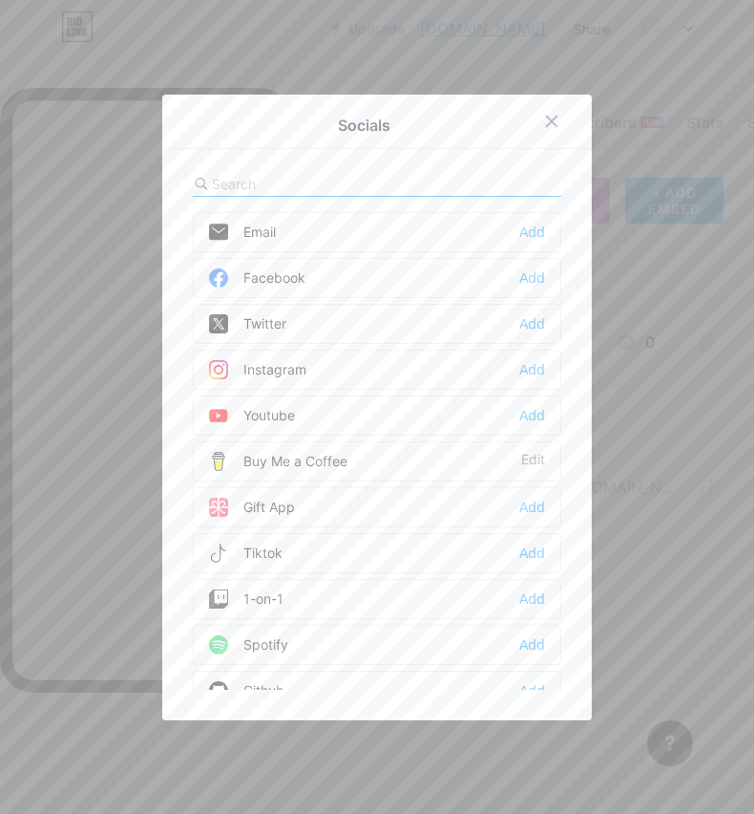
click at [252, 373] on div "Instagram" at bounding box center [257, 369] width 97 height 19
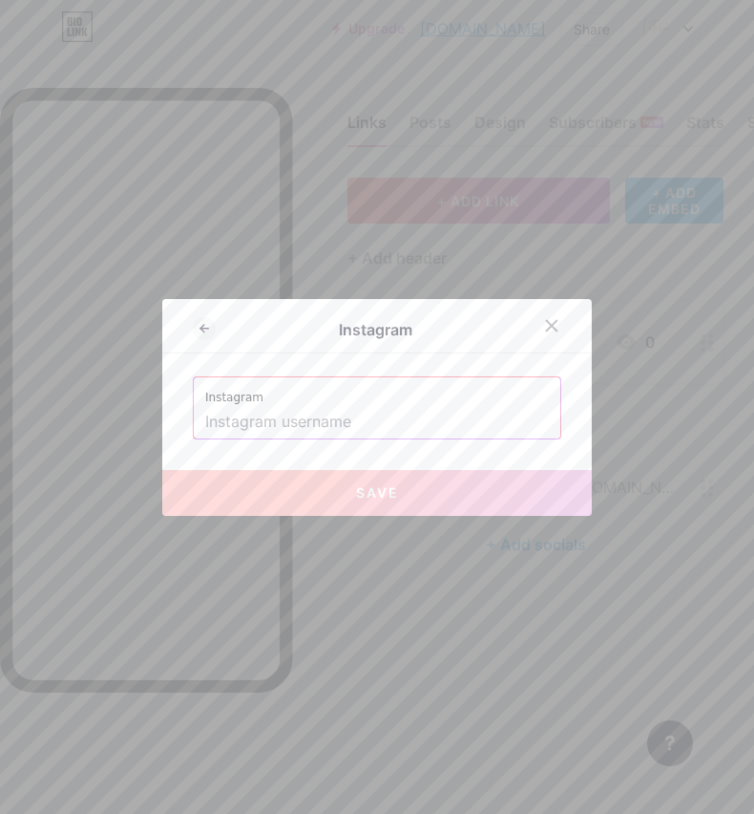
click at [252, 373] on div "Instagram Instagram Save" at bounding box center [377, 407] width 430 height 217
drag, startPoint x: 244, startPoint y: 421, endPoint x: 208, endPoint y: 419, distance: 35.4
click at [208, 419] on input "text" at bounding box center [377, 422] width 344 height 32
paste input "https://www.instagram.com/litchipaperie/"
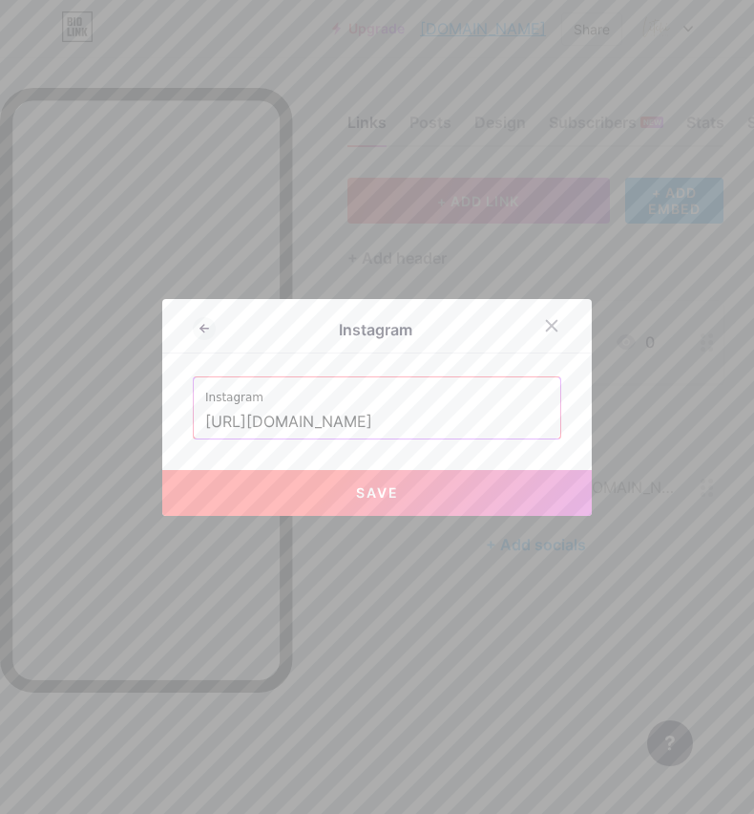
click at [401, 423] on input "https://www.instagram.com/litchipaperie/" at bounding box center [377, 422] width 344 height 32
click at [257, 500] on button "Save" at bounding box center [377, 493] width 430 height 46
type input "https://instagram.com/litchipaperie"
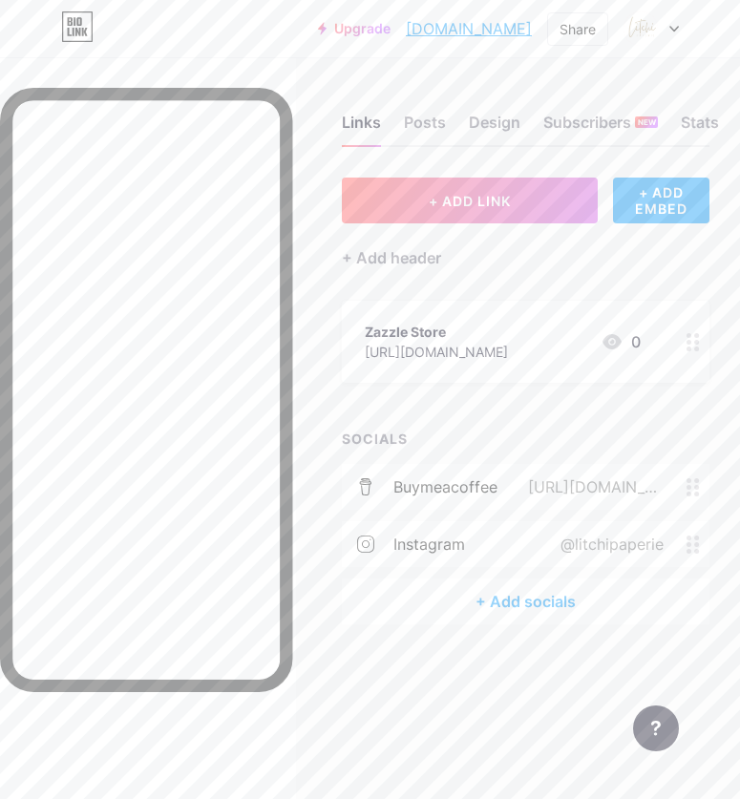
click at [475, 596] on div "+ Add socials" at bounding box center [526, 602] width 368 height 46
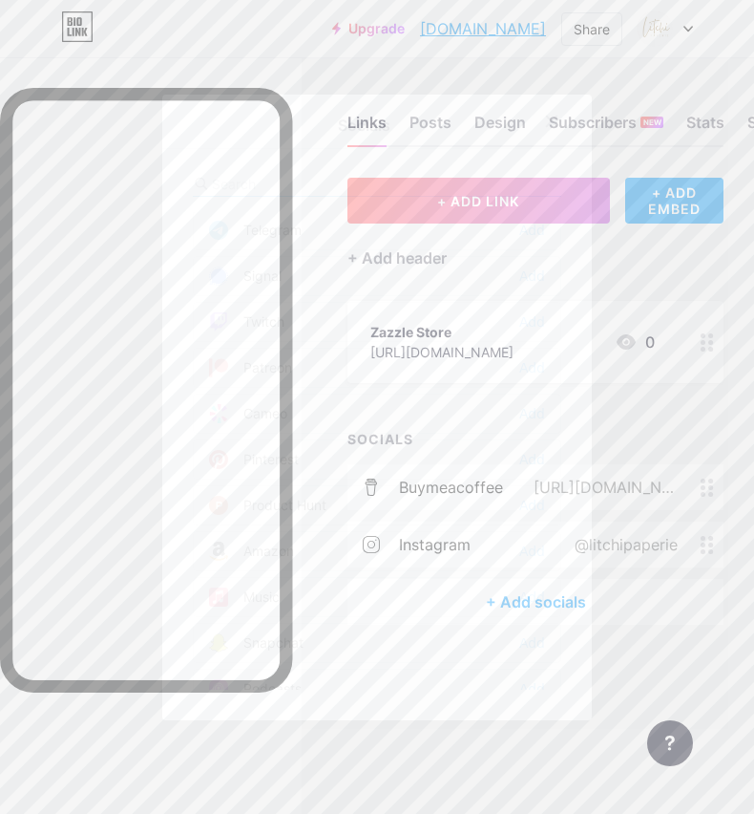
scroll to position [959, 0]
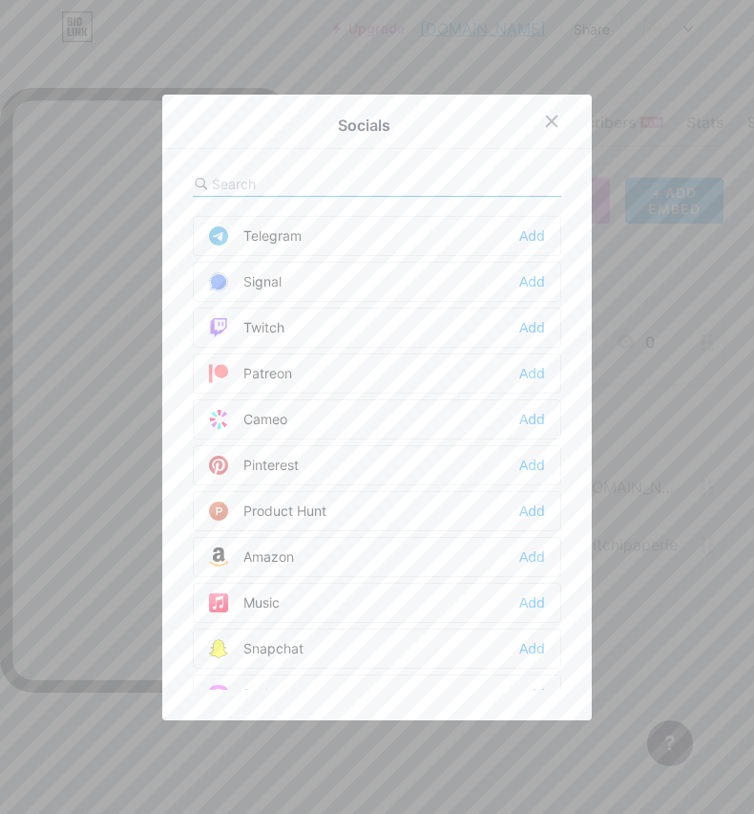
click at [289, 458] on div "Pinterest" at bounding box center [254, 464] width 90 height 19
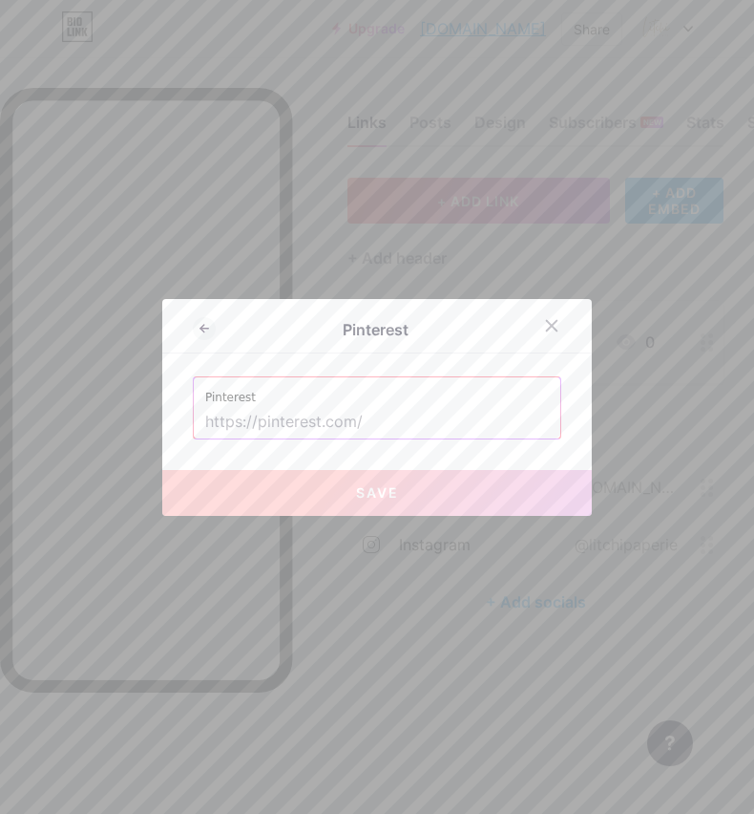
paste input "https://za.pinterest.com/litchipaperie/baby-showers/a-little-pumpkin-is-on-the-…"
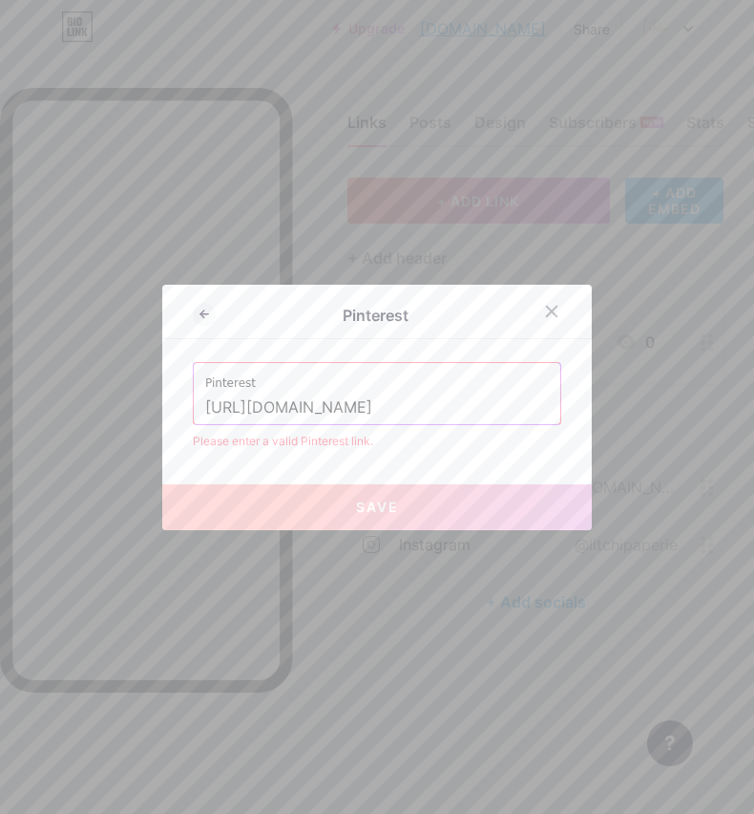
scroll to position [0, 0]
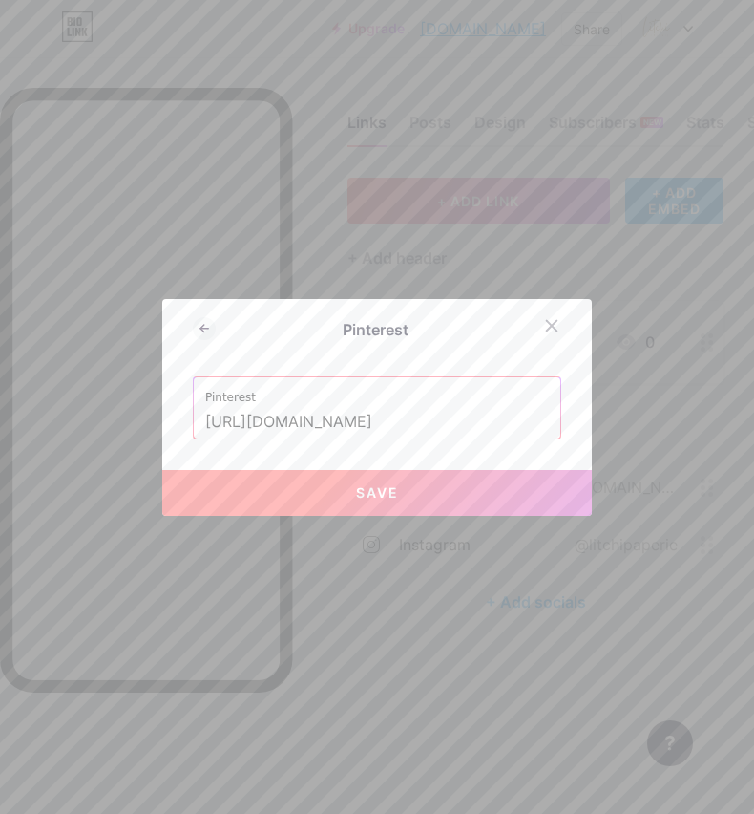
type input "https://pinterest.com/litchipaperie"
click at [359, 484] on span "Save" at bounding box center [377, 492] width 43 height 16
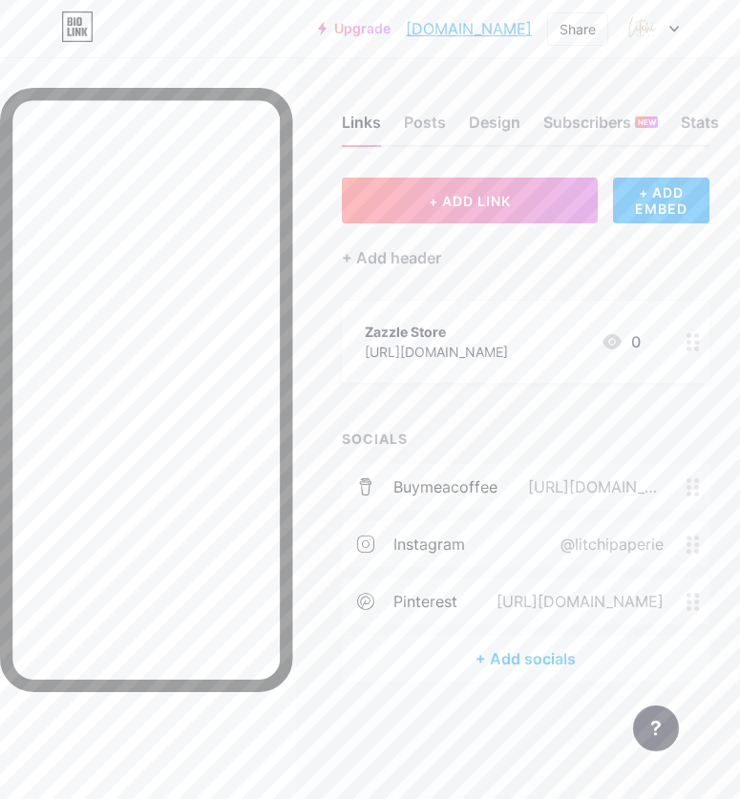
click at [505, 662] on div "+ Add socials" at bounding box center [526, 659] width 368 height 46
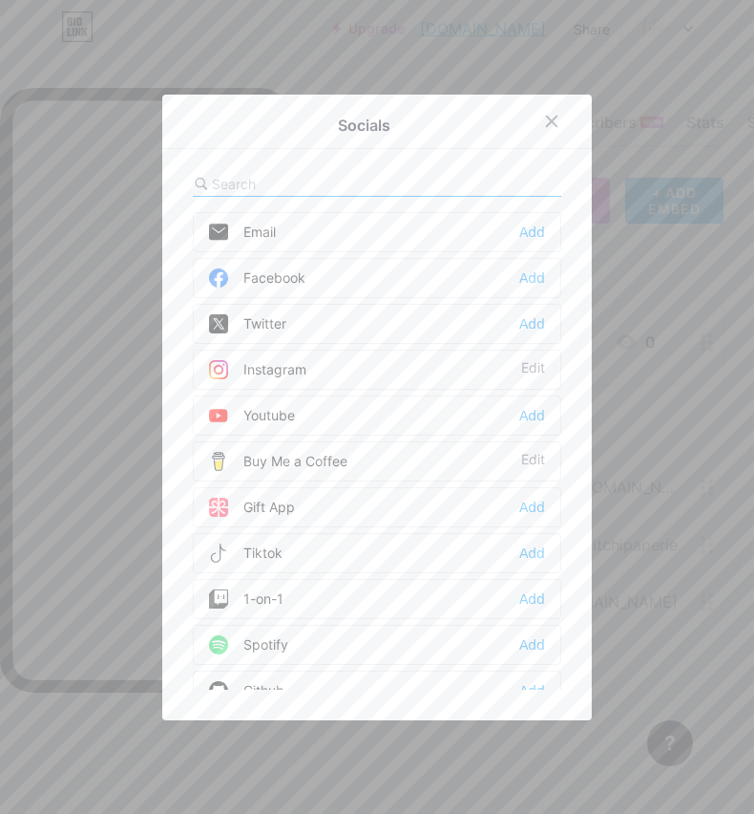
click at [263, 553] on div "Tiktok" at bounding box center [246, 552] width 74 height 19
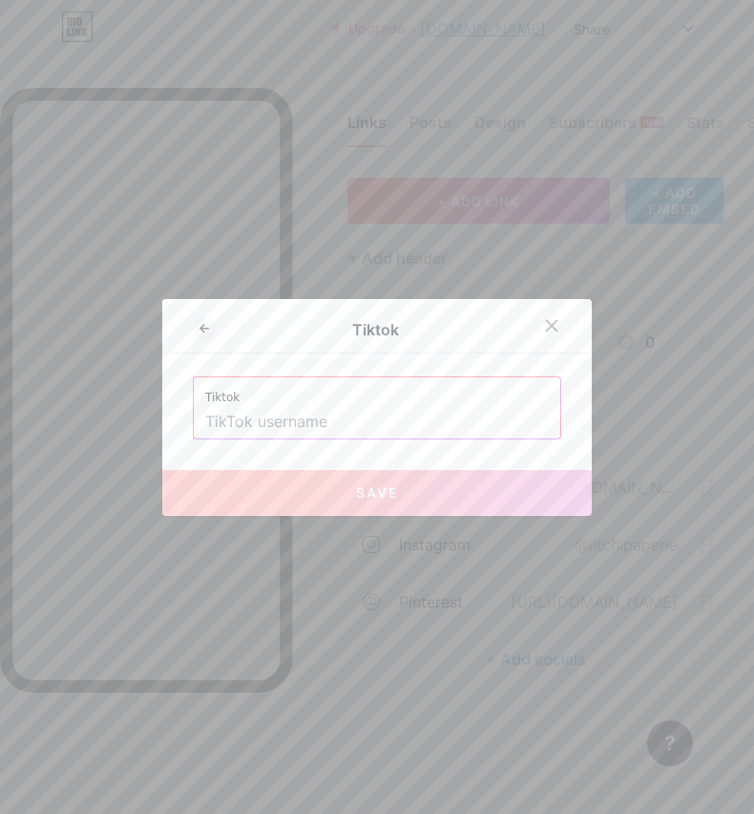
paste input "https://www.tiktok.com/@litchipaperiestationery"
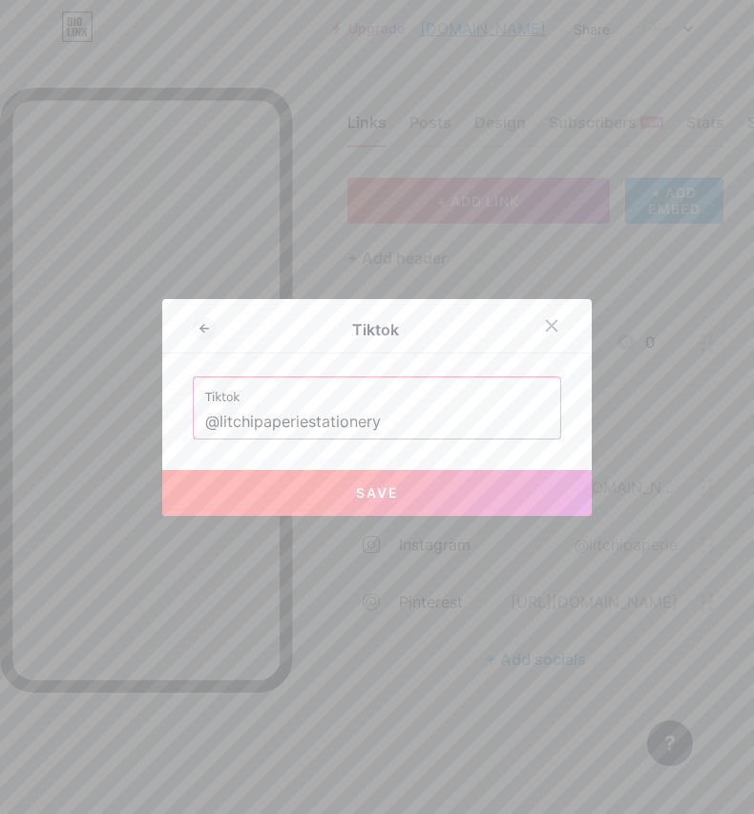
click at [332, 500] on button "Save" at bounding box center [377, 493] width 430 height 46
type input "https://tiktok.com/@litchipaperiestationery"
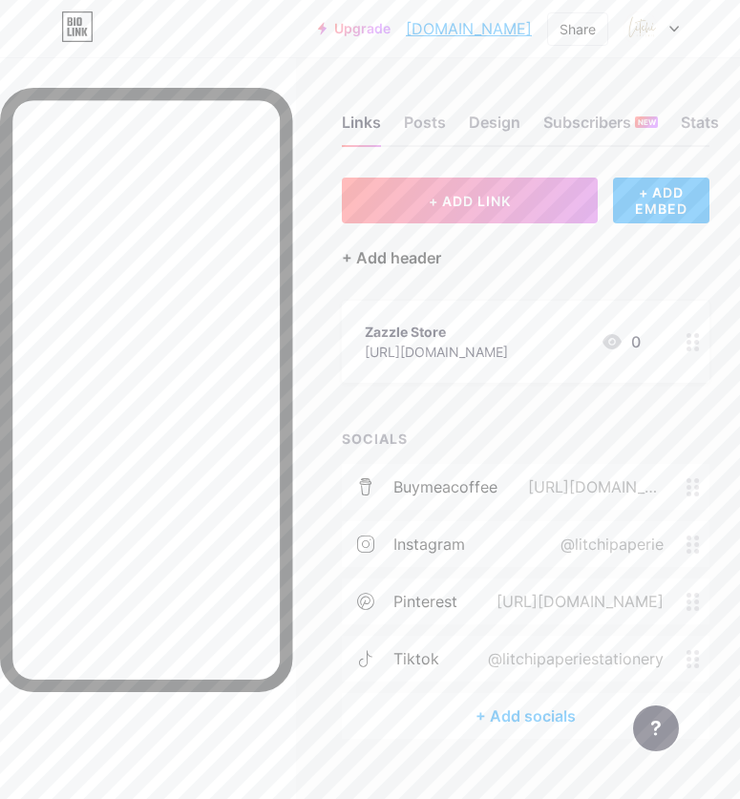
click at [429, 257] on div "+ Add header" at bounding box center [391, 257] width 99 height 23
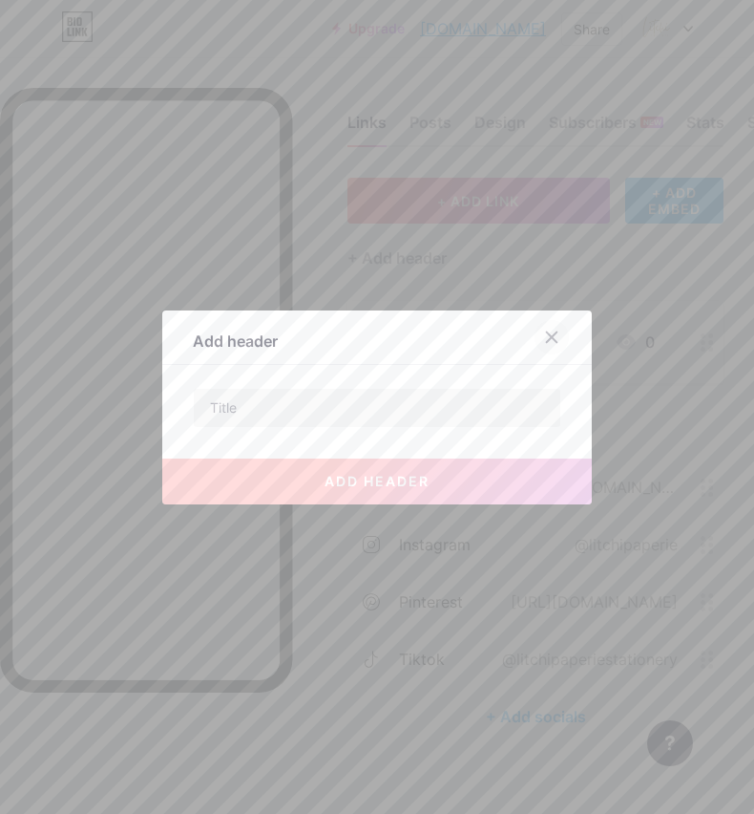
click at [550, 337] on icon at bounding box center [551, 336] width 15 height 15
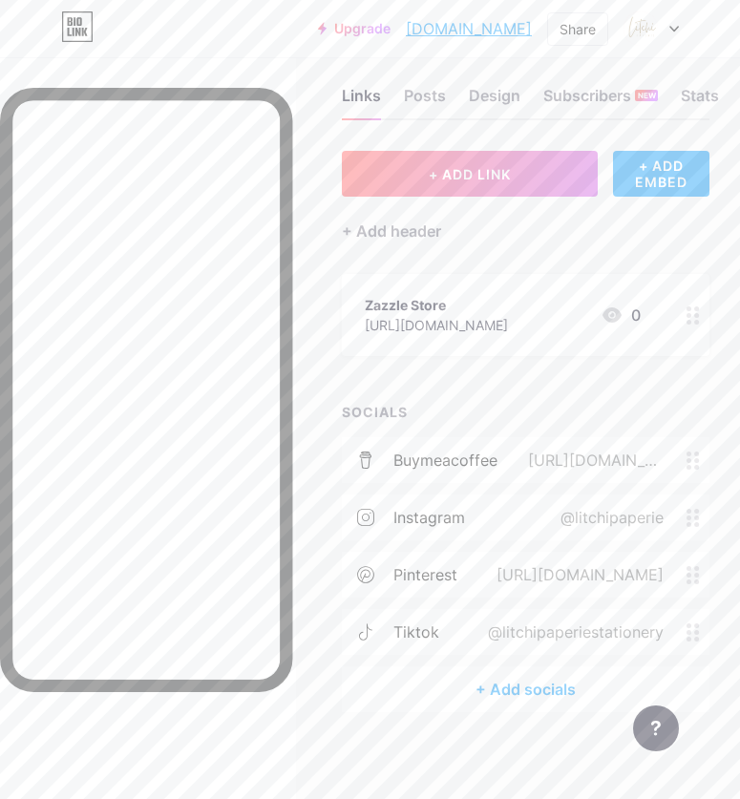
scroll to position [34, 0]
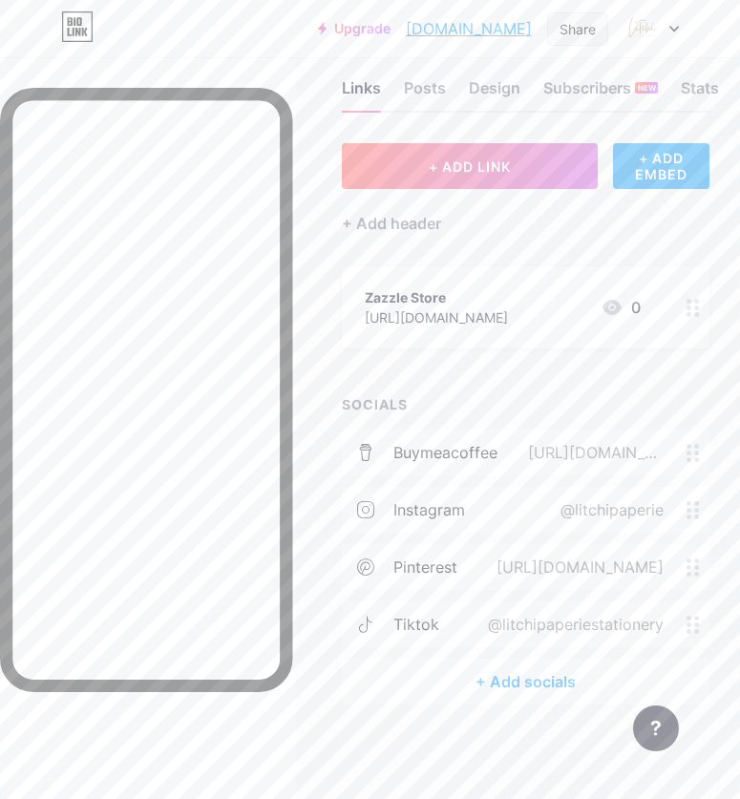
click at [567, 20] on div "Share" at bounding box center [578, 29] width 36 height 20
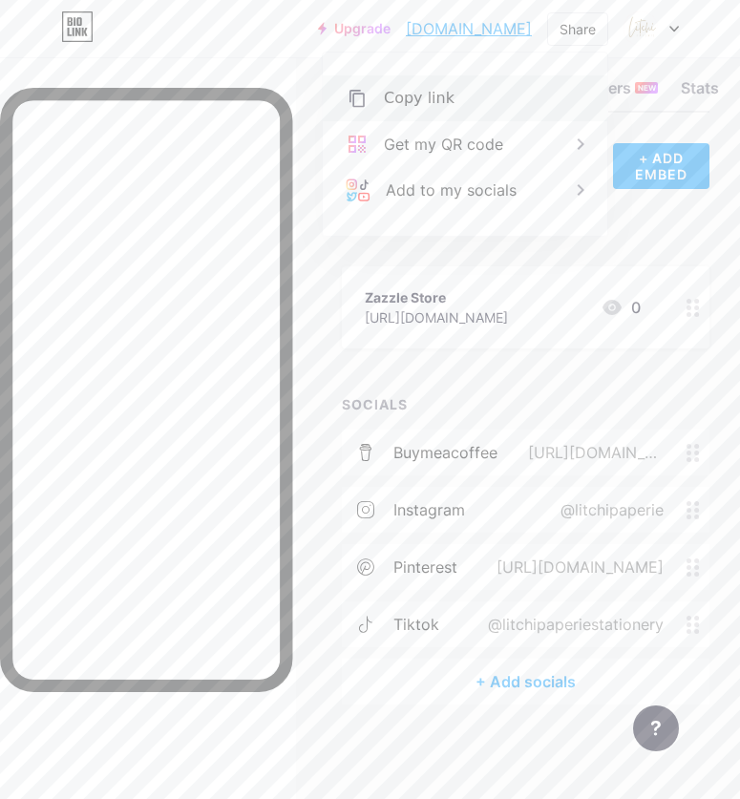
click at [413, 104] on div "Copy link" at bounding box center [419, 98] width 71 height 23
click at [410, 182] on div "Add to my socials" at bounding box center [451, 190] width 131 height 23
